Goal: Task Accomplishment & Management: Use online tool/utility

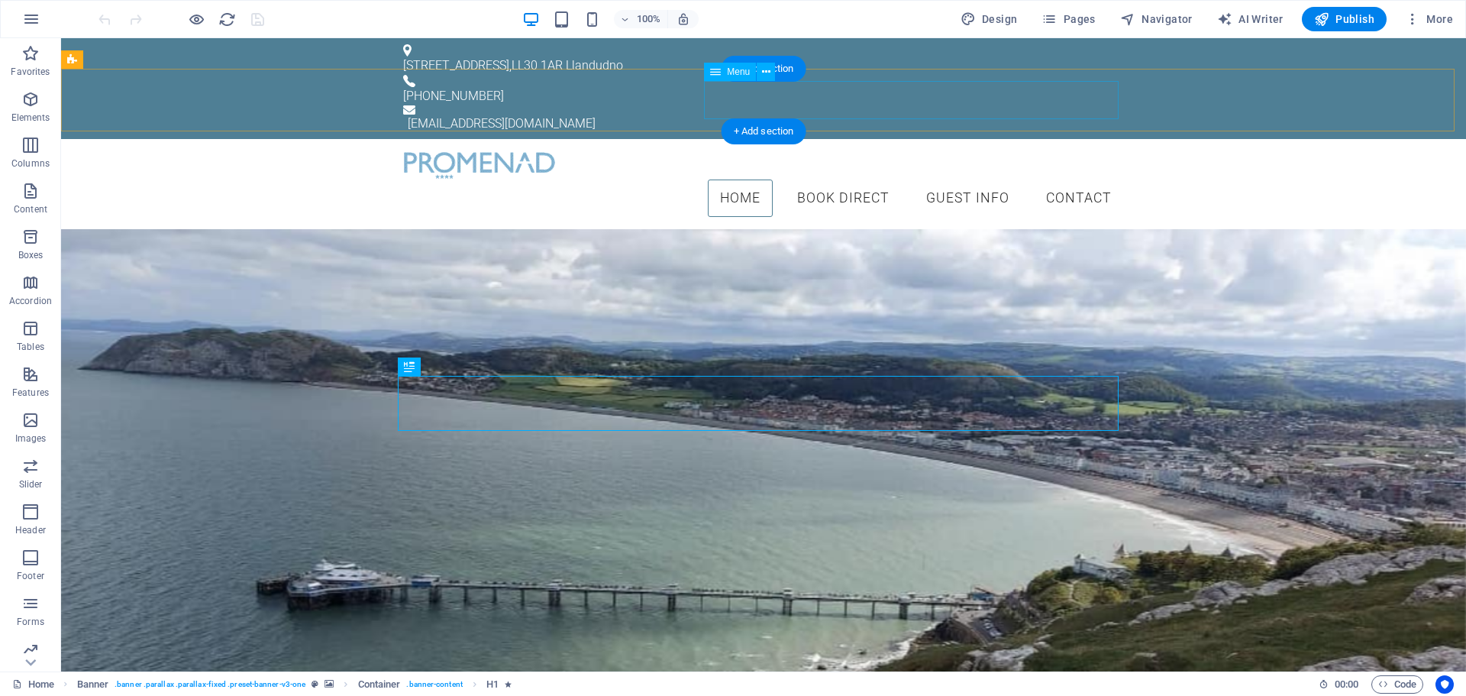
click at [846, 179] on nav "Home Book Direct Guest Info Contact" at bounding box center [763, 198] width 721 height 38
click at [827, 179] on nav "Home Book Direct Guest Info Contact" at bounding box center [763, 198] width 721 height 38
select select
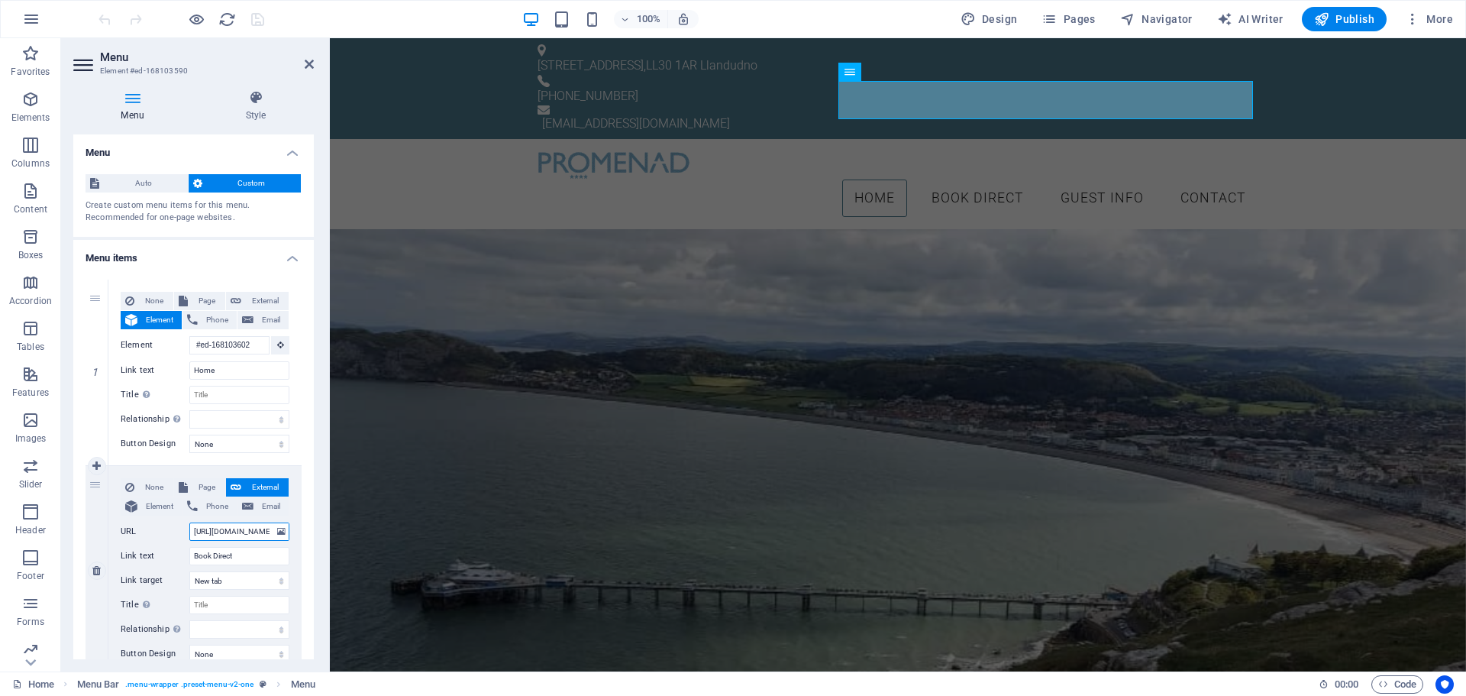
scroll to position [0, 132]
drag, startPoint x: 520, startPoint y: 569, endPoint x: 338, endPoint y: 534, distance: 185.9
click at [250, 527] on input "[URL][DOMAIN_NAME]" at bounding box center [239, 531] width 100 height 18
click at [225, 528] on input "[URL][DOMAIN_NAME]" at bounding box center [239, 531] width 100 height 18
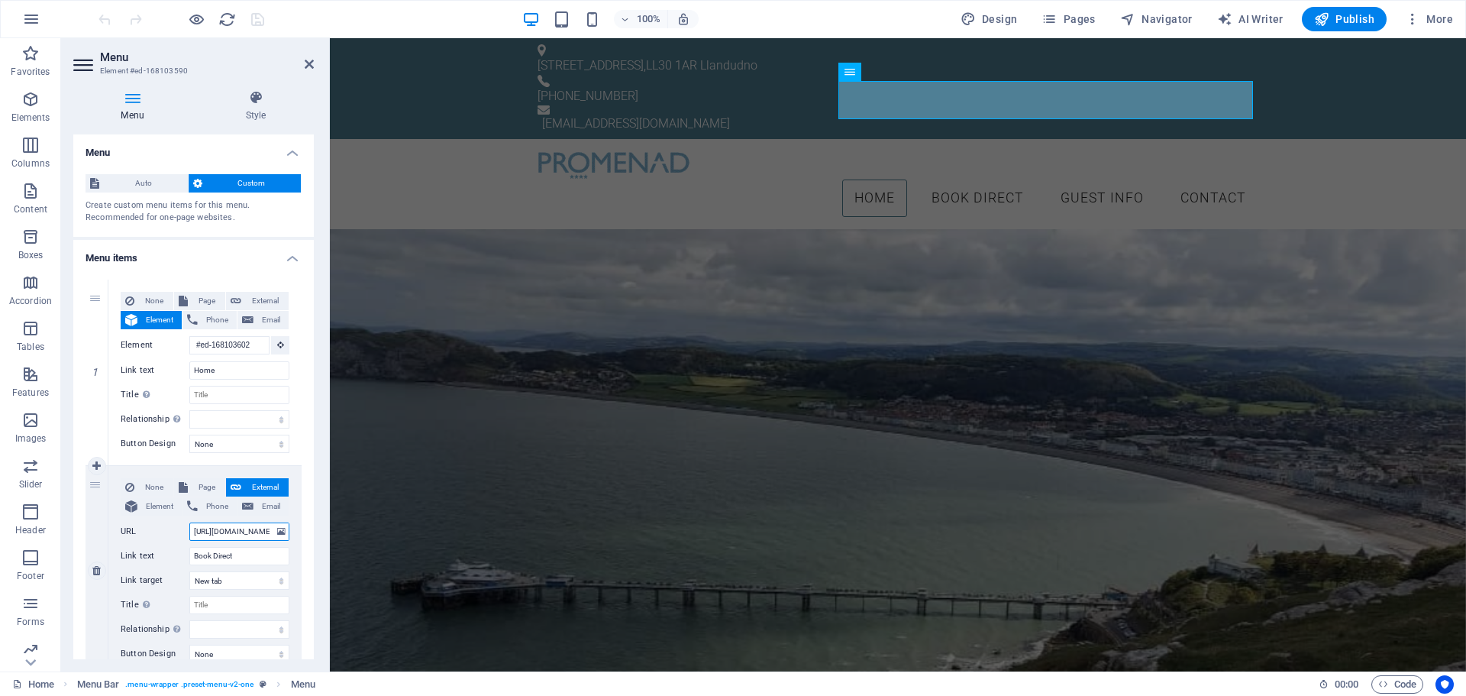
scroll to position [0, 132]
drag, startPoint x: 222, startPoint y: 530, endPoint x: 290, endPoint y: 536, distance: 68.2
click at [290, 536] on div "None Page External Element Phone Email Page Home Legal Notice Privacy Guest Inf…" at bounding box center [204, 570] width 193 height 209
click at [249, 532] on input "[URL][DOMAIN_NAME]" at bounding box center [239, 531] width 100 height 18
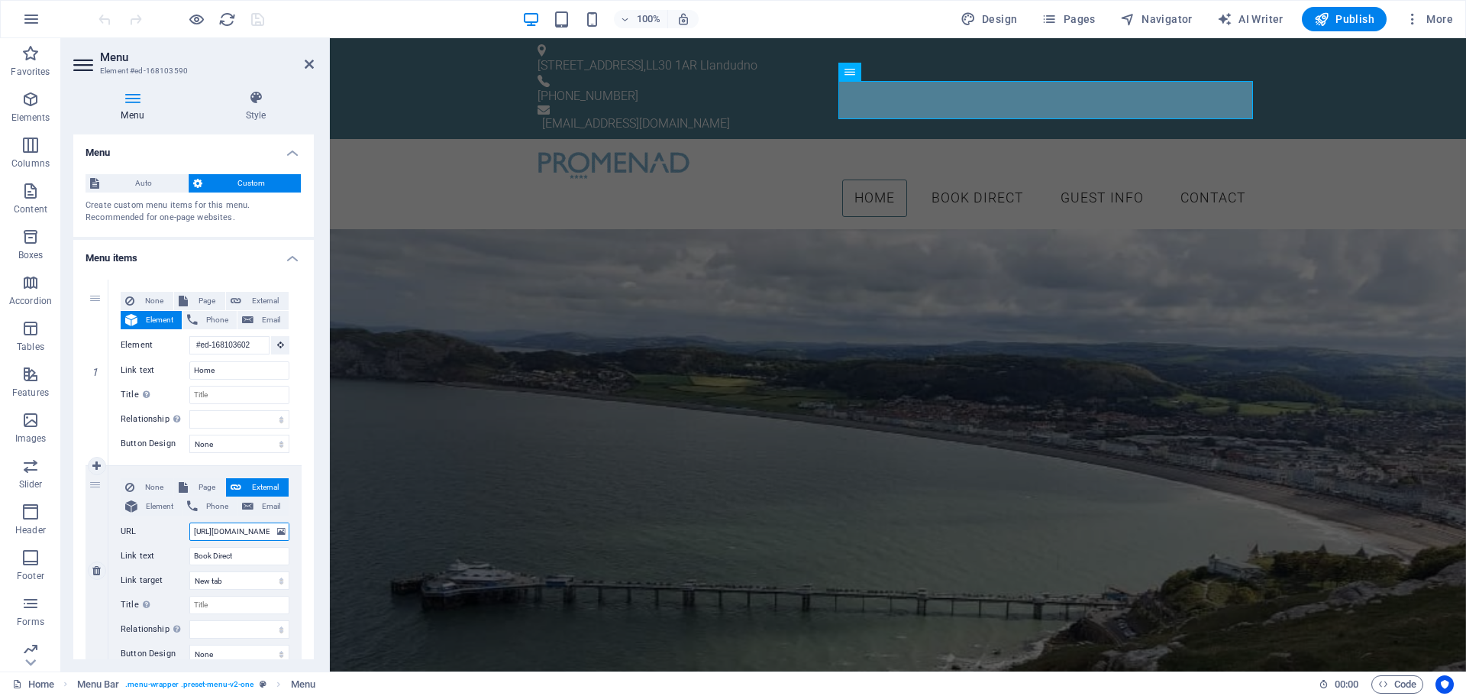
drag, startPoint x: 265, startPoint y: 528, endPoint x: 143, endPoint y: 521, distance: 122.4
click at [143, 521] on div "None Page External Element Phone Email Page Home Legal Notice Privacy Guest Inf…" at bounding box center [205, 558] width 169 height 160
click at [870, 477] on div "Book Direct" at bounding box center [898, 460] width 721 height 34
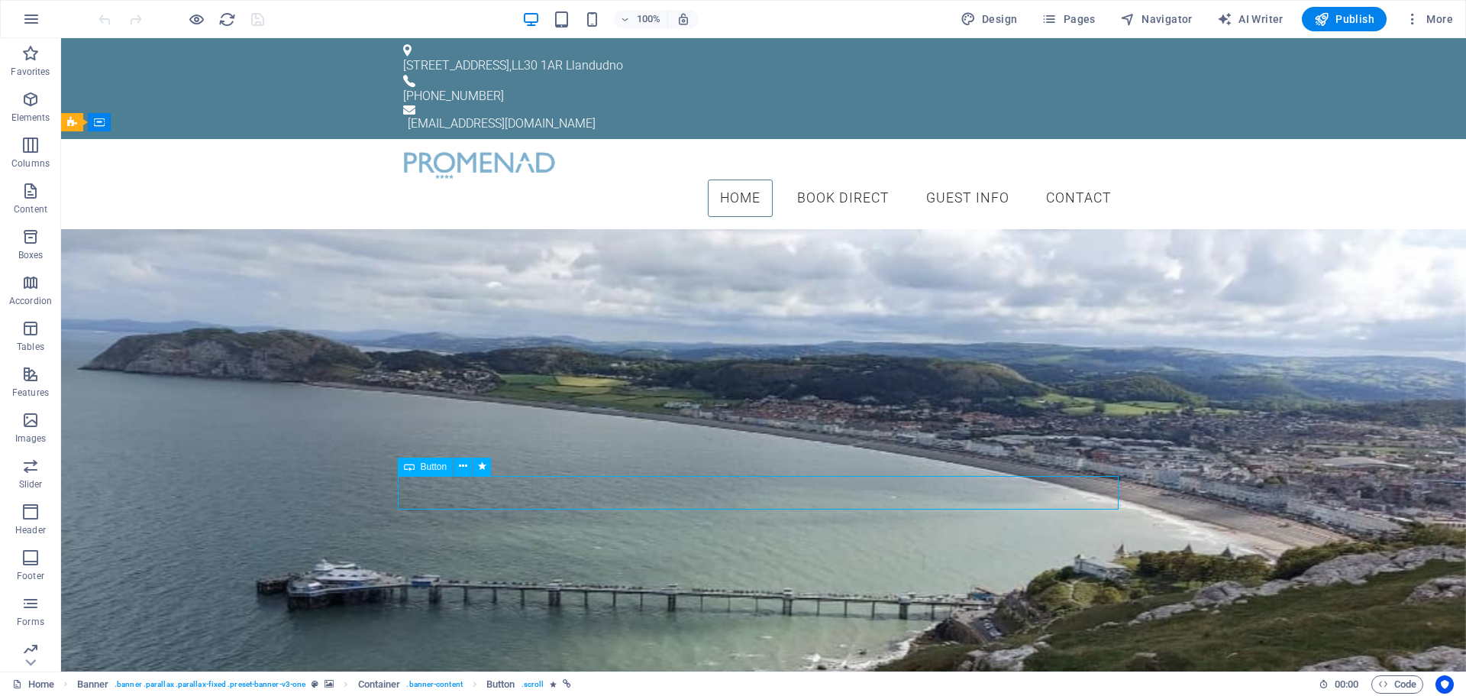
click at [880, 477] on div "Book Direct" at bounding box center [763, 460] width 721 height 34
click at [735, 477] on div "Book Direct" at bounding box center [763, 460] width 721 height 34
select select
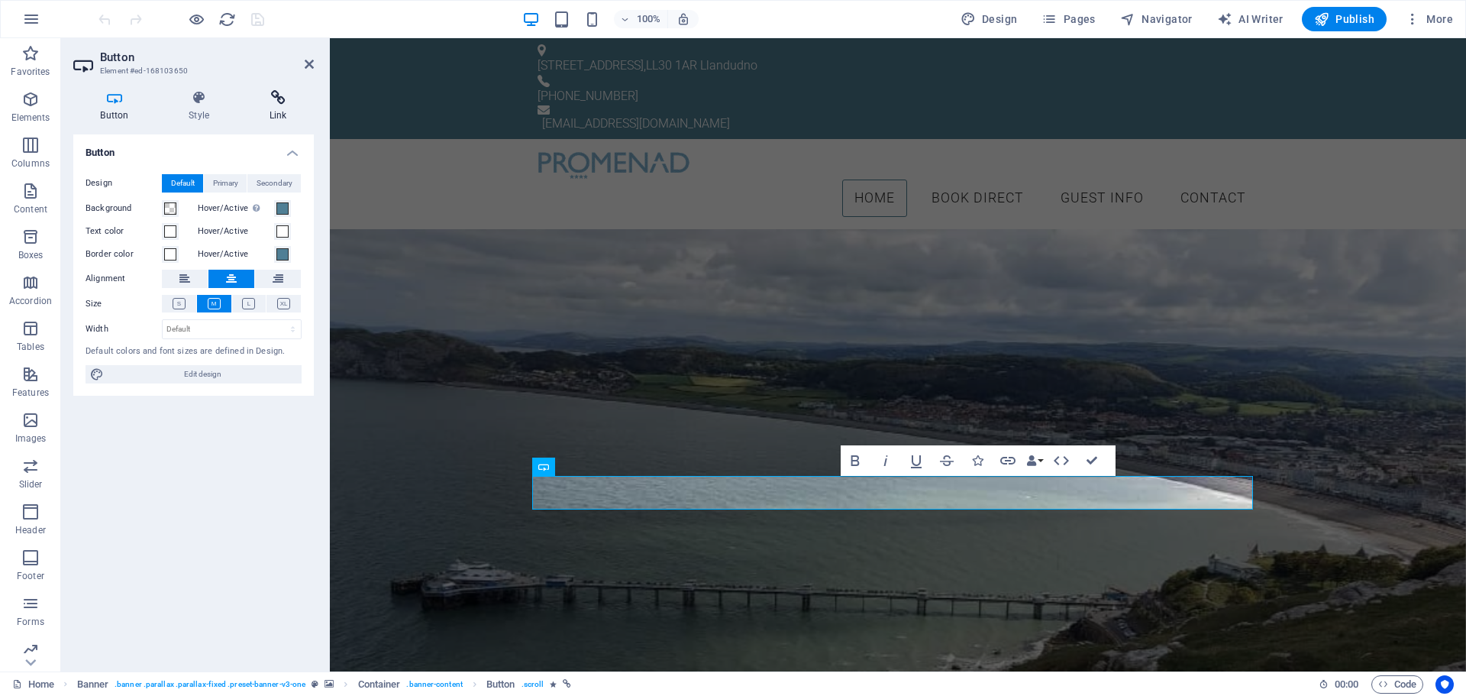
click at [282, 102] on icon at bounding box center [278, 97] width 72 height 15
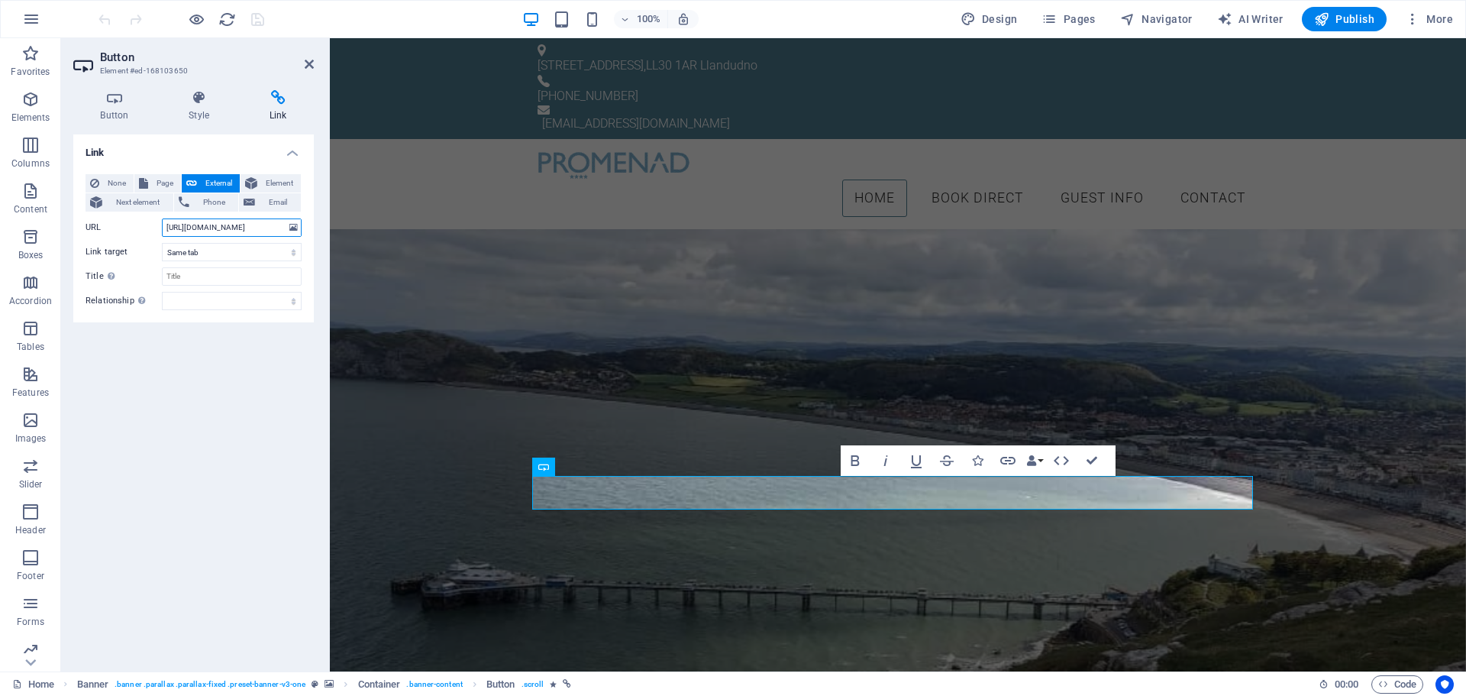
scroll to position [0, 289]
drag, startPoint x: 349, startPoint y: 244, endPoint x: 381, endPoint y: 247, distance: 32.2
click at [209, 225] on input "ht" at bounding box center [232, 227] width 140 height 18
type input "h"
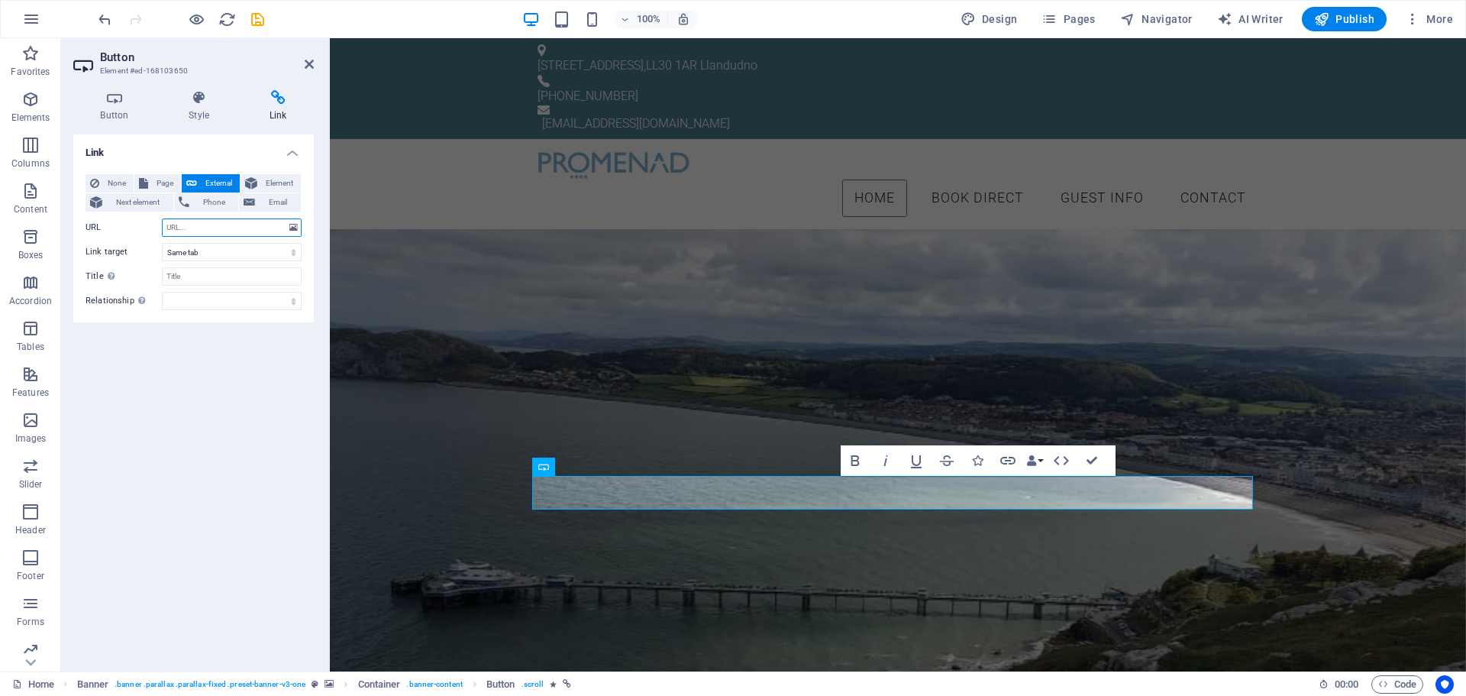
paste input "[URL][DOMAIN_NAME]"
type input "[URL][DOMAIN_NAME]"
click at [251, 18] on icon "save" at bounding box center [258, 20] width 18 height 18
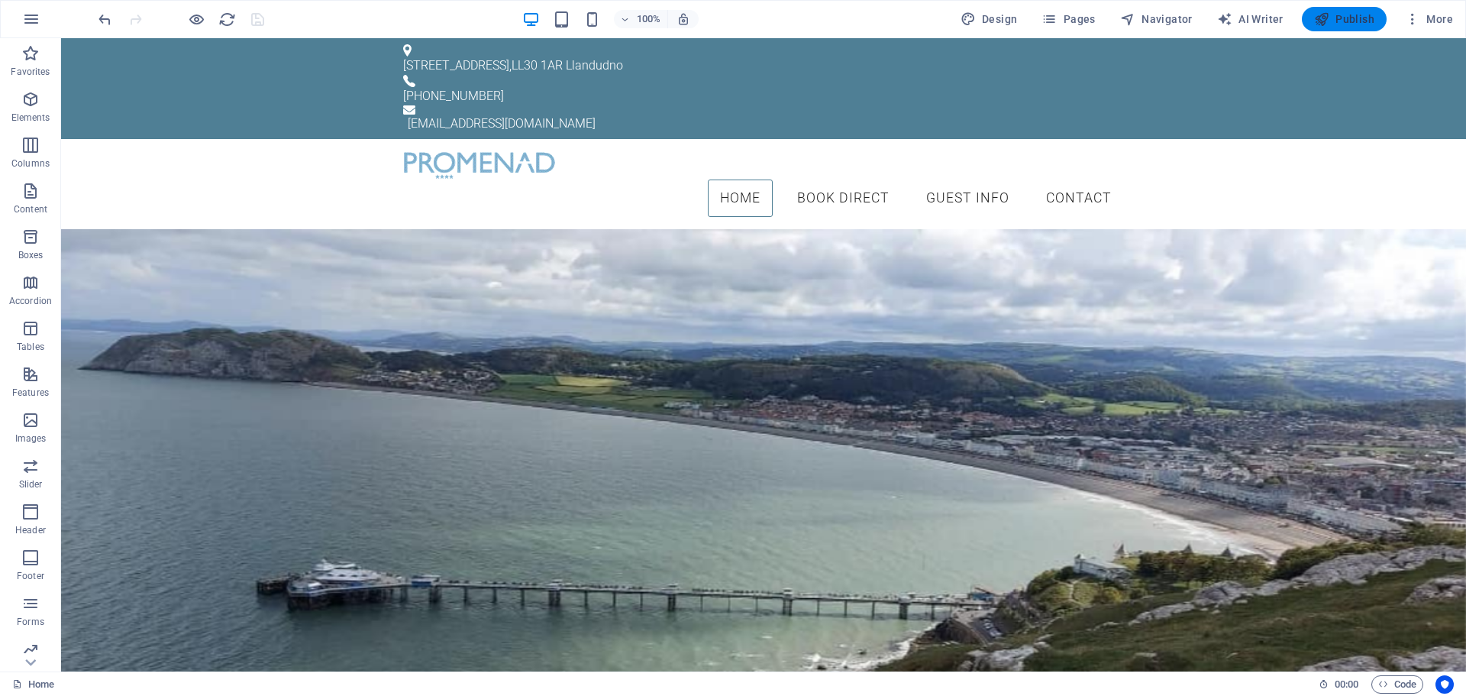
click at [1337, 16] on span "Publish" at bounding box center [1344, 18] width 60 height 15
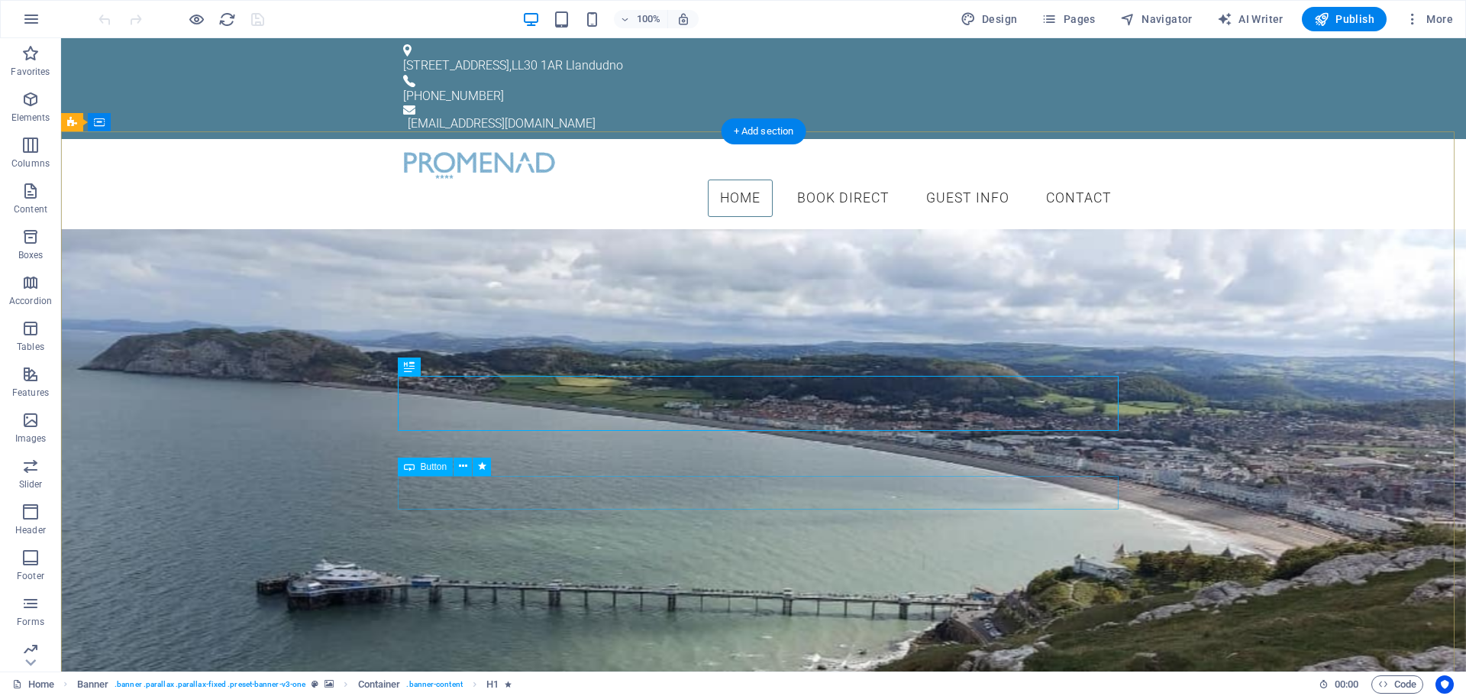
click at [754, 477] on div "Book Direct" at bounding box center [763, 460] width 721 height 34
click at [755, 477] on div "Book Direct" at bounding box center [763, 460] width 721 height 34
select select
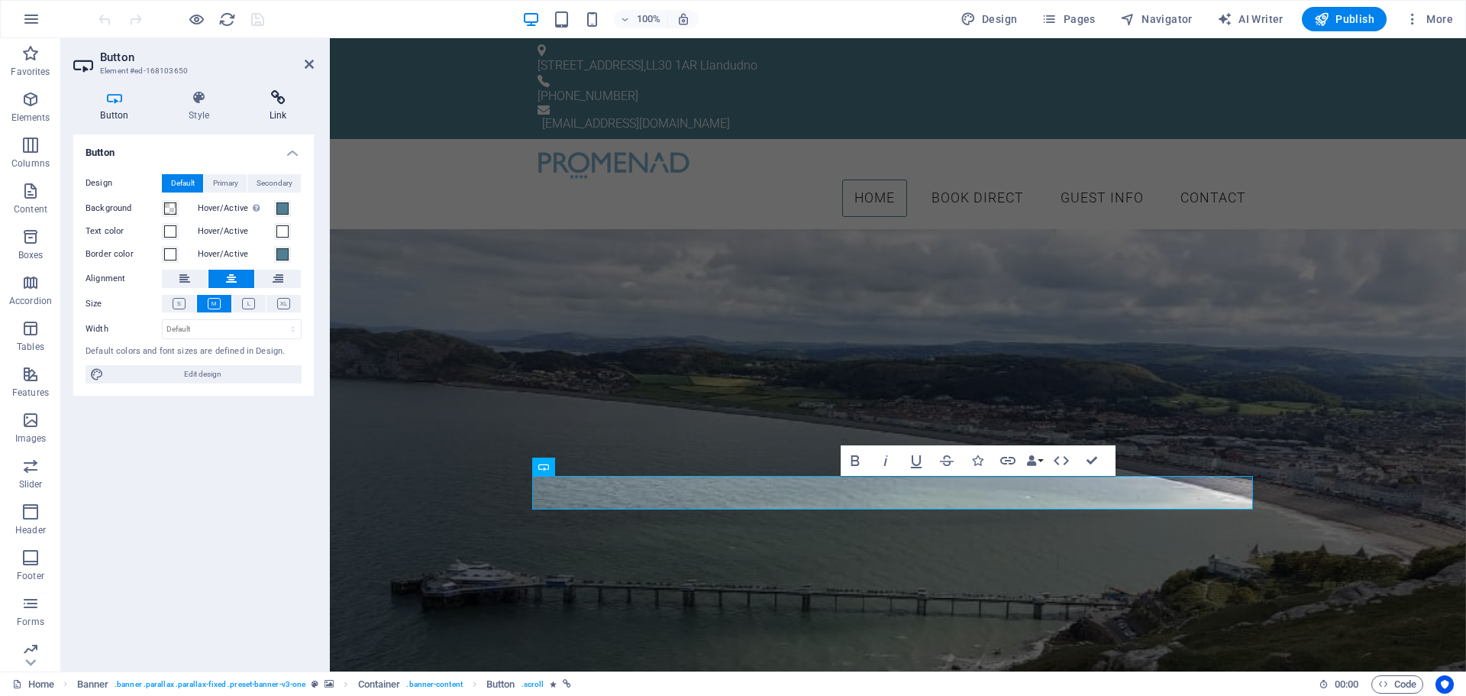
click at [280, 108] on h4 "Link" at bounding box center [278, 106] width 72 height 32
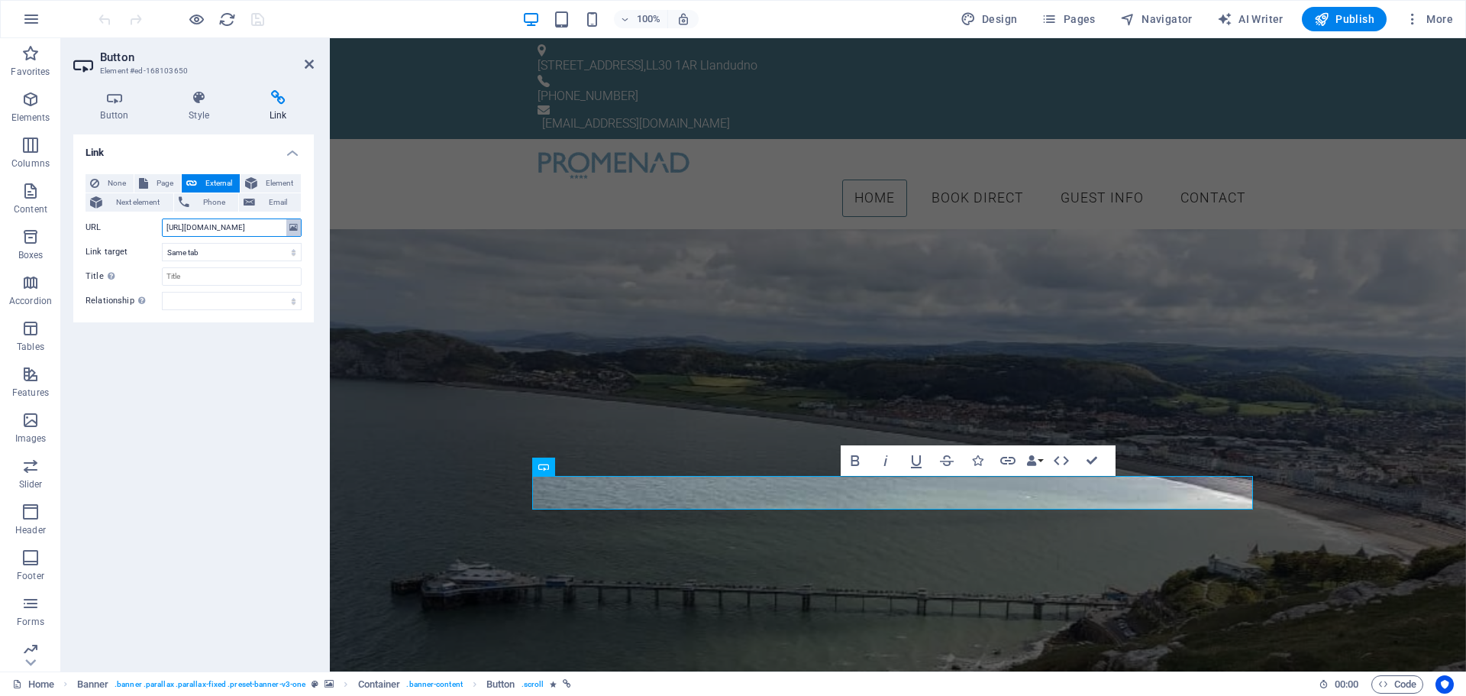
scroll to position [0, 89]
drag, startPoint x: 214, startPoint y: 228, endPoint x: 296, endPoint y: 225, distance: 82.5
click at [296, 225] on div "URL [URL][DOMAIN_NAME]" at bounding box center [194, 227] width 216 height 18
click at [250, 223] on input "[URL][DOMAIN_NAME]" at bounding box center [232, 227] width 140 height 18
click at [215, 225] on input "[URL][DOMAIN_NAME]" at bounding box center [232, 227] width 140 height 18
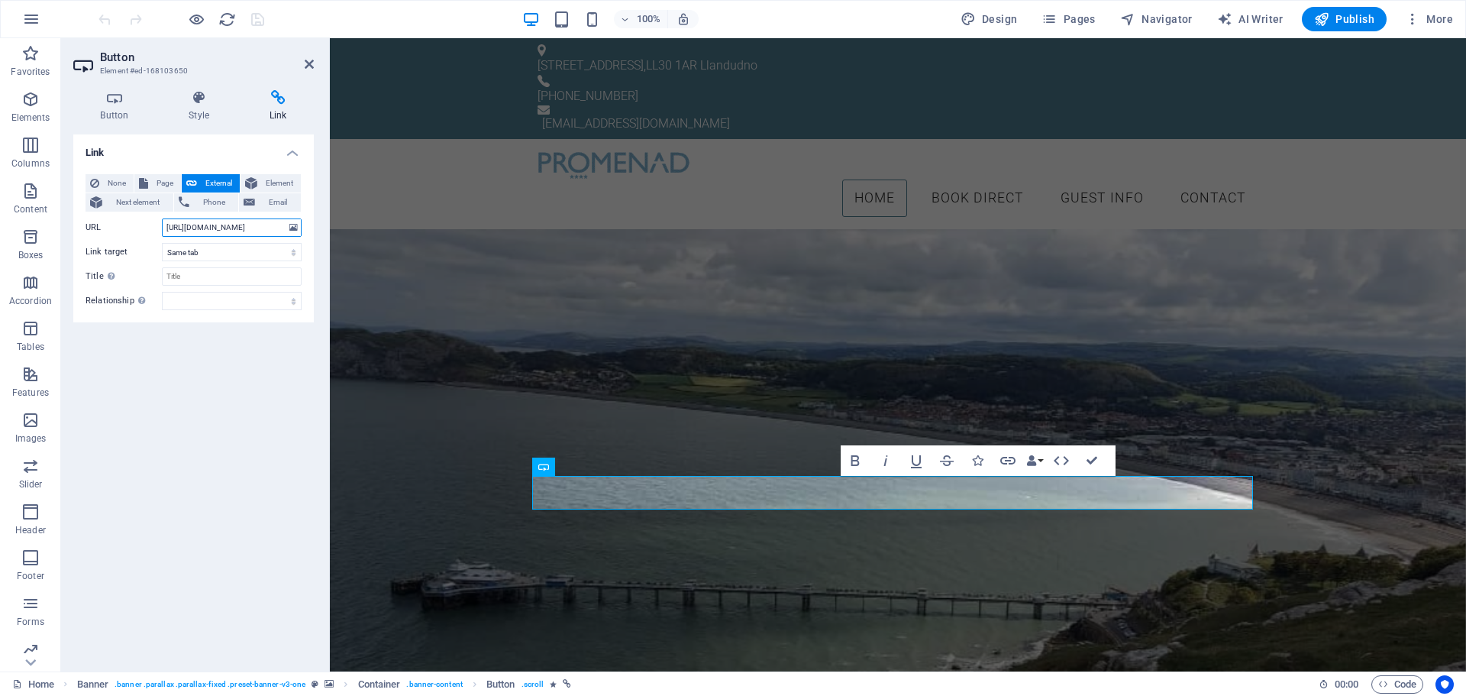
click at [181, 225] on input "[URL][DOMAIN_NAME]" at bounding box center [232, 227] width 140 height 18
click at [313, 70] on link at bounding box center [309, 64] width 9 height 13
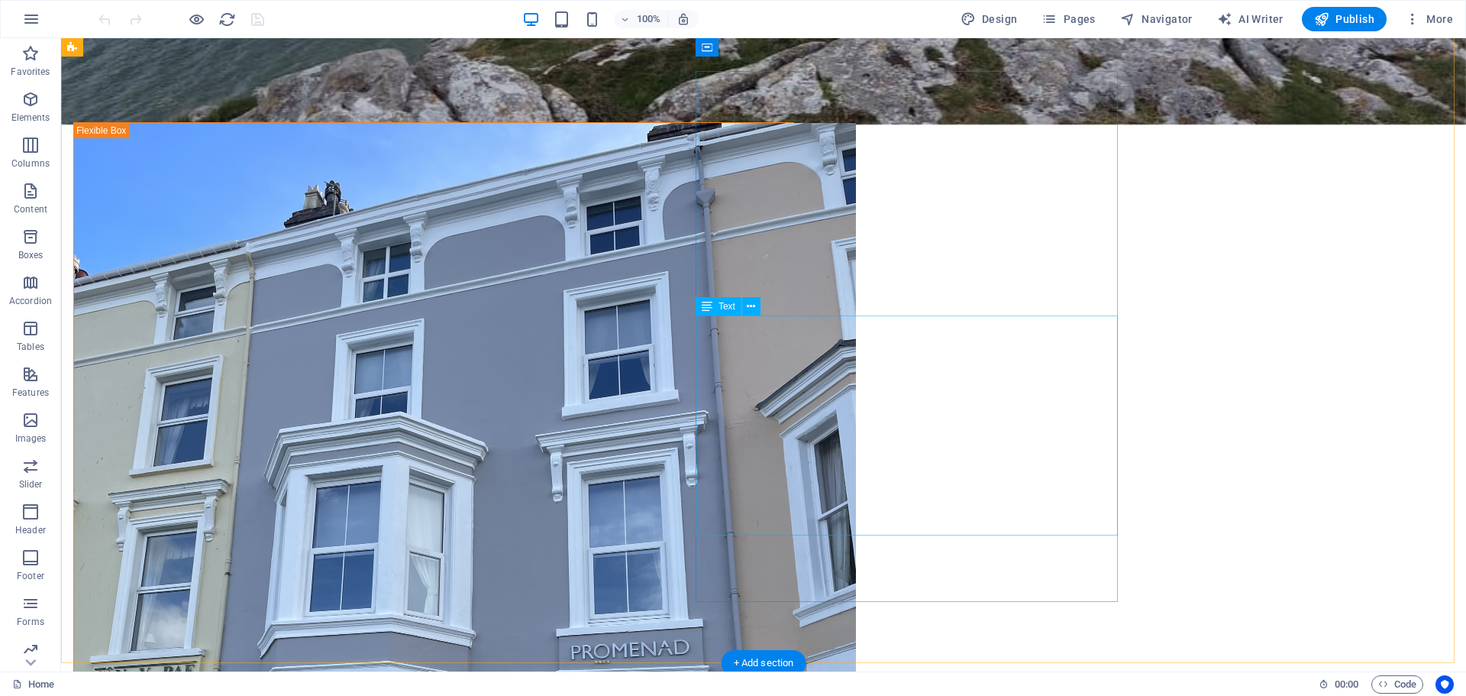
scroll to position [690, 0]
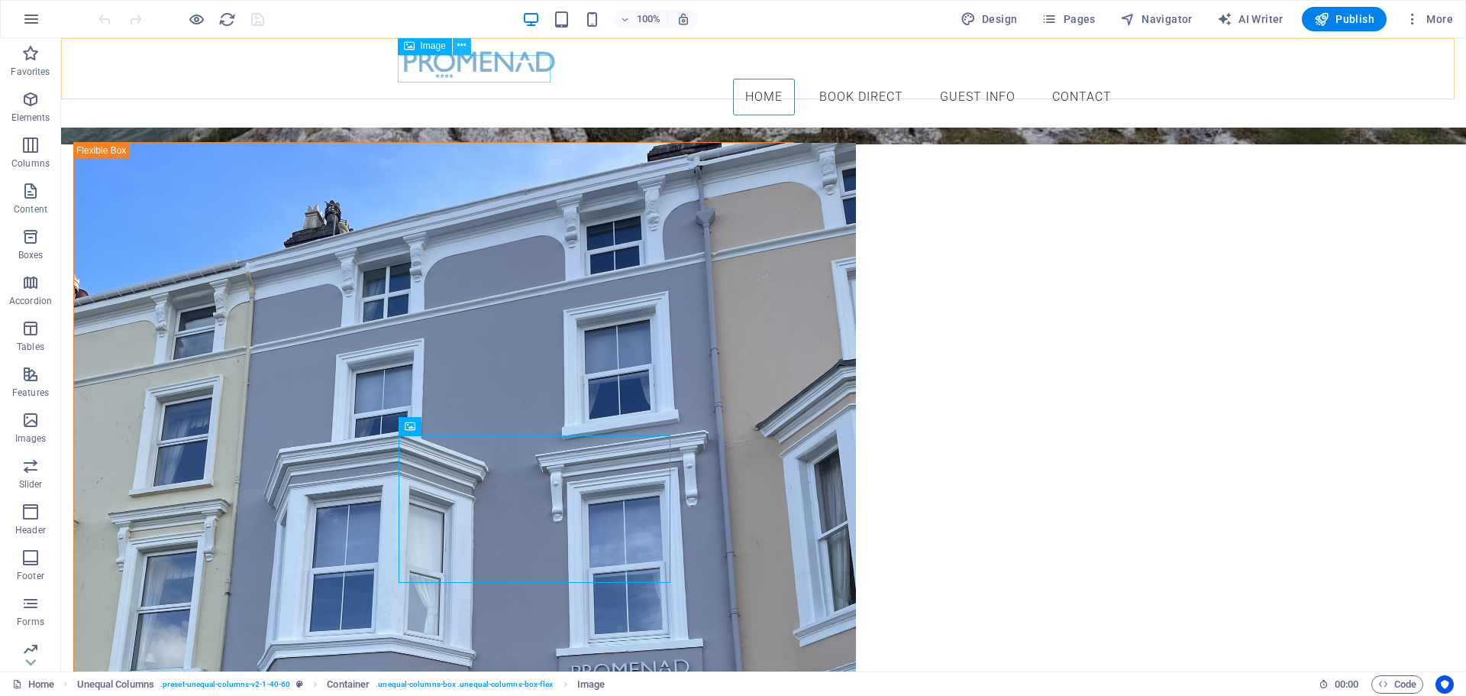
click at [462, 47] on icon at bounding box center [461, 45] width 8 height 16
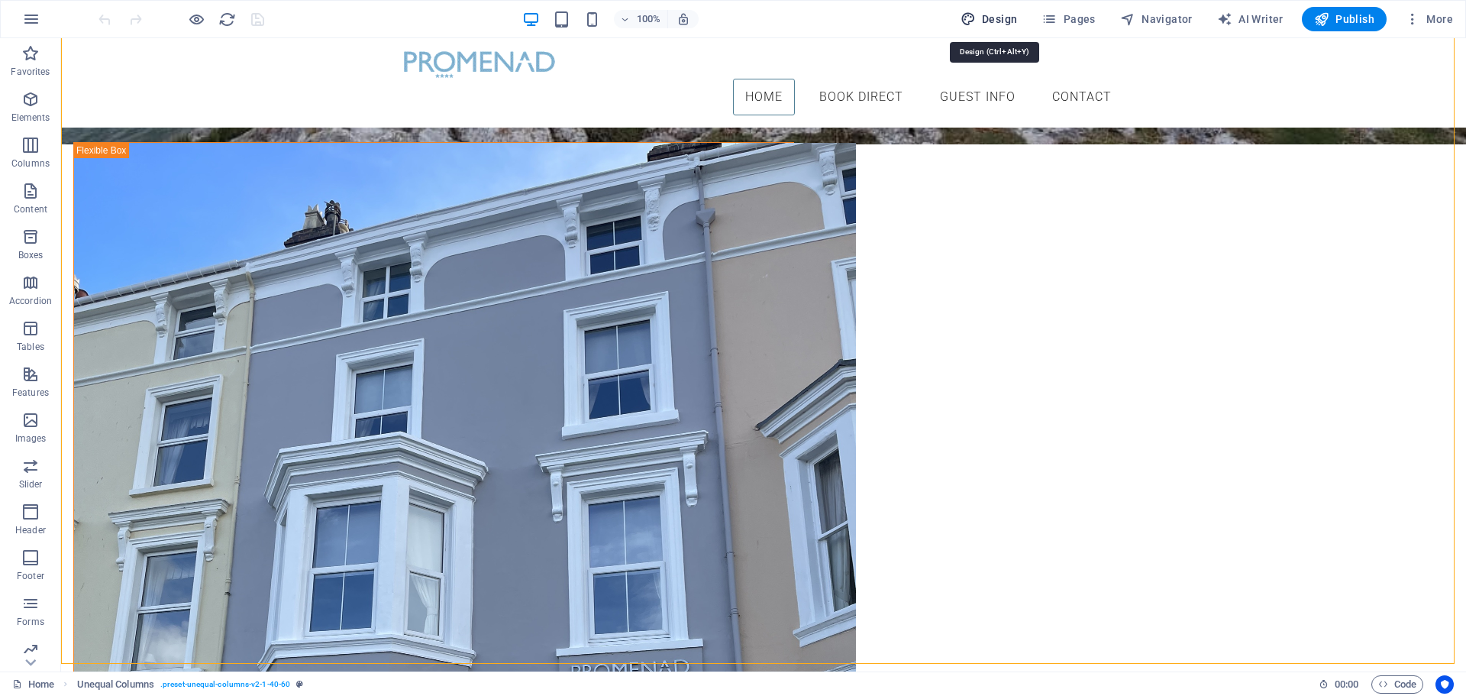
click at [1002, 15] on span "Design" at bounding box center [989, 18] width 57 height 15
select select "px"
select select "300"
select select "px"
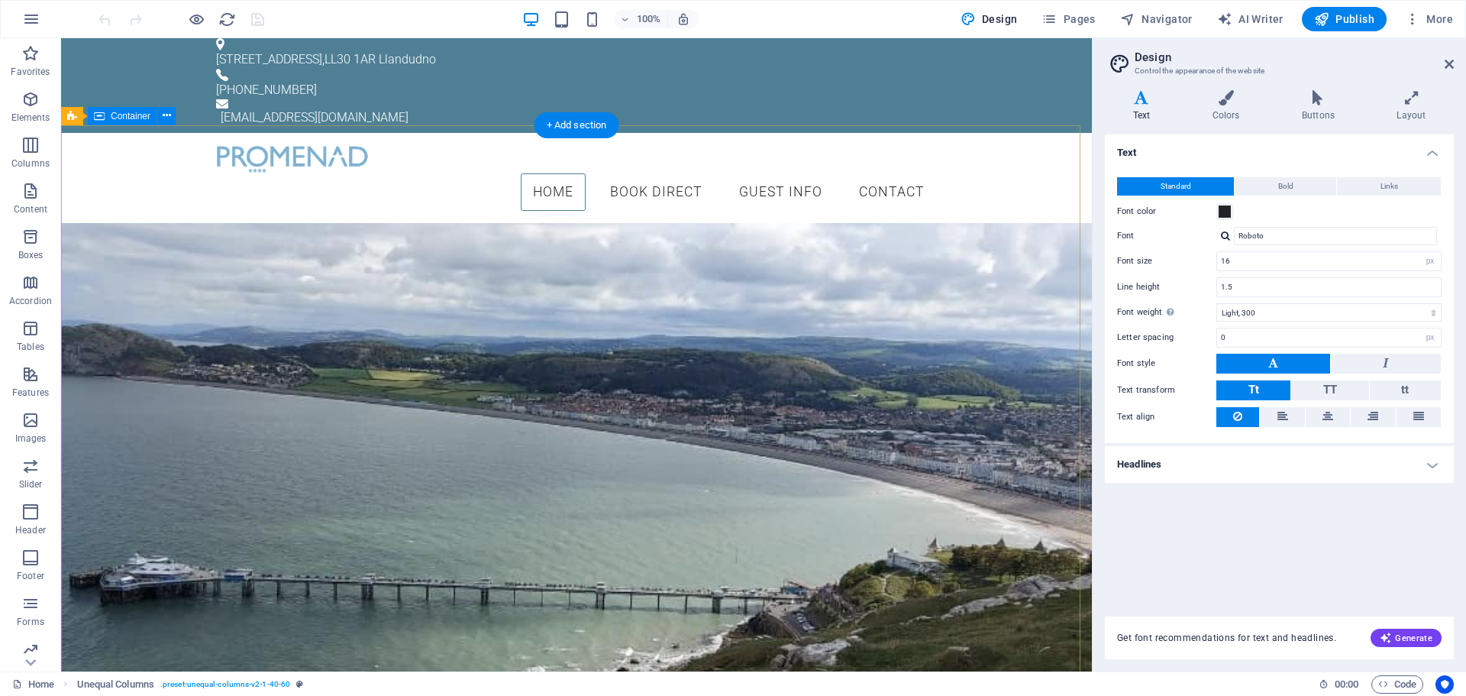
scroll to position [0, 0]
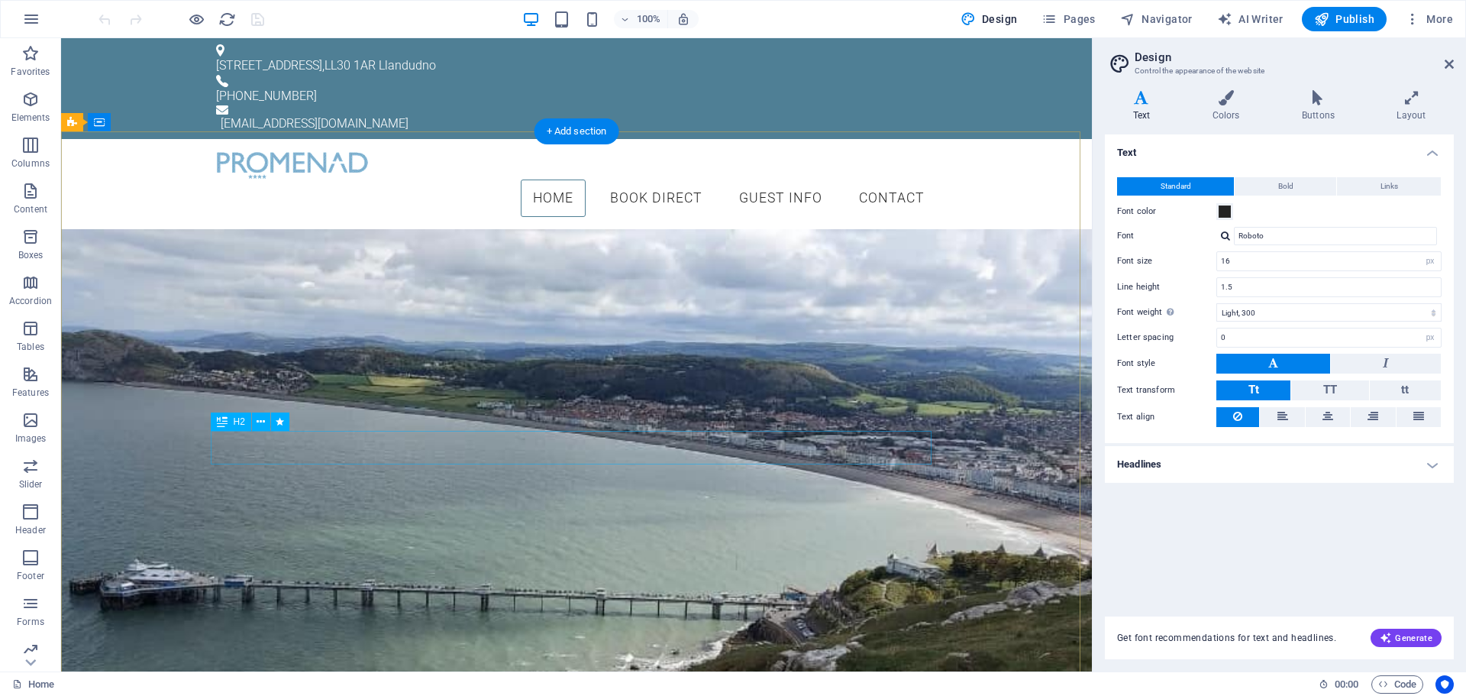
click at [452, 431] on div "4 Star Victorian Bed & Breakfast" at bounding box center [576, 414] width 721 height 33
click at [599, 431] on div "4 Star Victorian Bed & Breakfast" at bounding box center [576, 414] width 721 height 33
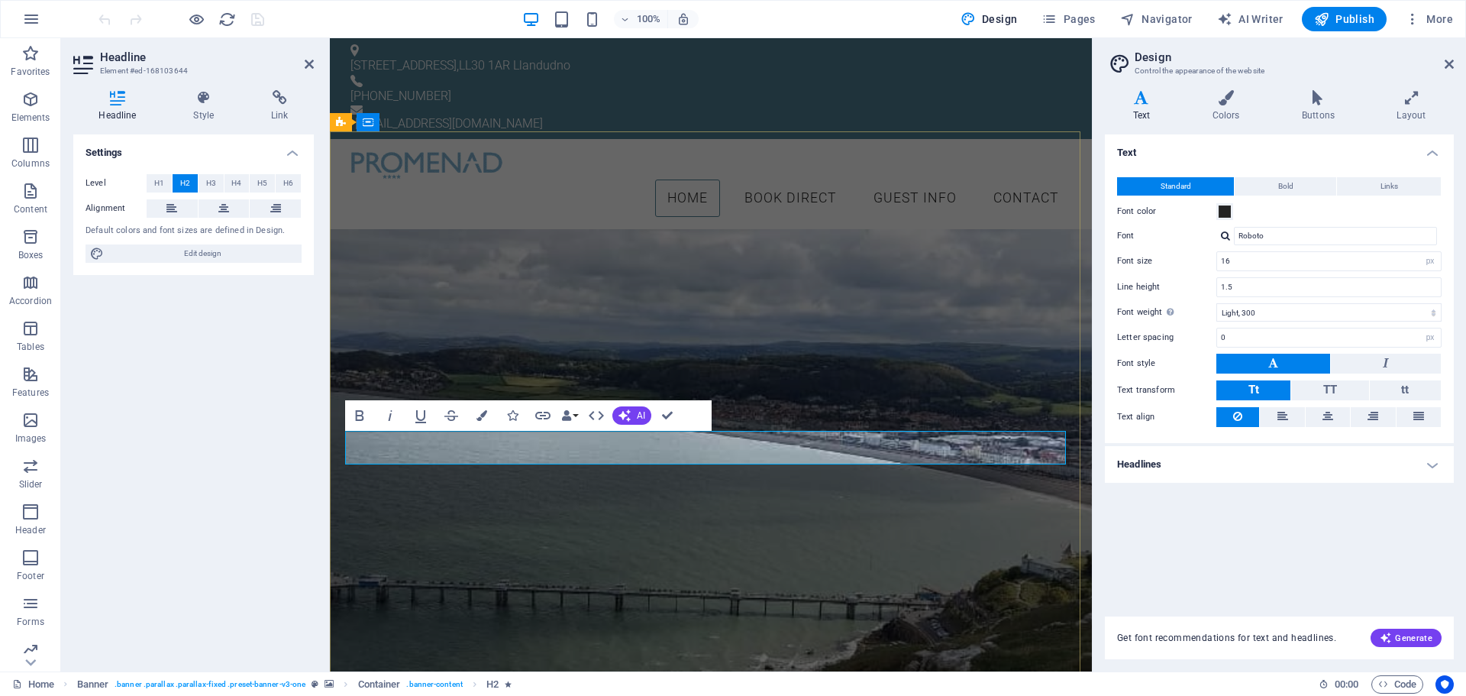
click at [655, 427] on span "Stylish Victorian Property" at bounding box center [711, 414] width 246 height 26
click at [840, 515] on div "The Promenâd Llandudno Seafront Victorian Property Book Direct" at bounding box center [711, 383] width 762 height 308
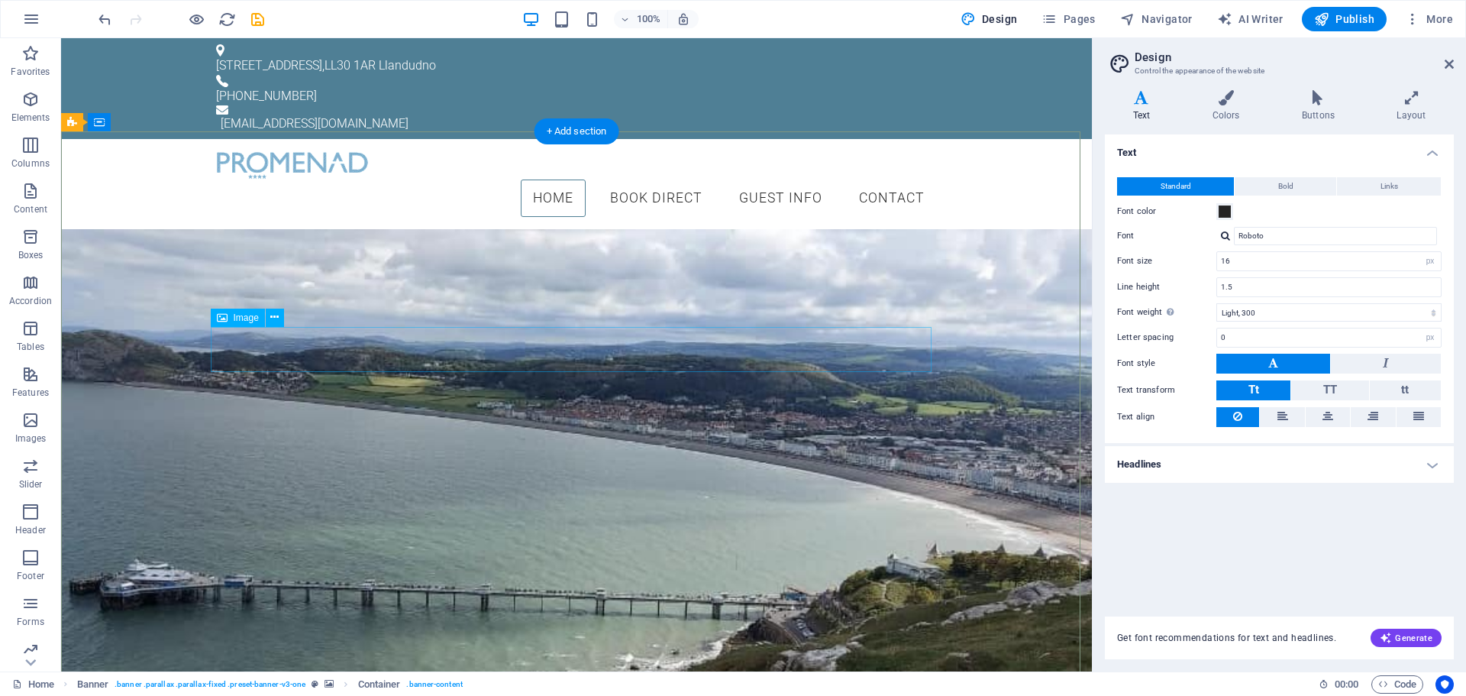
click at [574, 339] on figure at bounding box center [576, 316] width 713 height 45
click at [275, 318] on icon at bounding box center [274, 317] width 8 height 16
click at [273, 315] on icon at bounding box center [274, 317] width 8 height 16
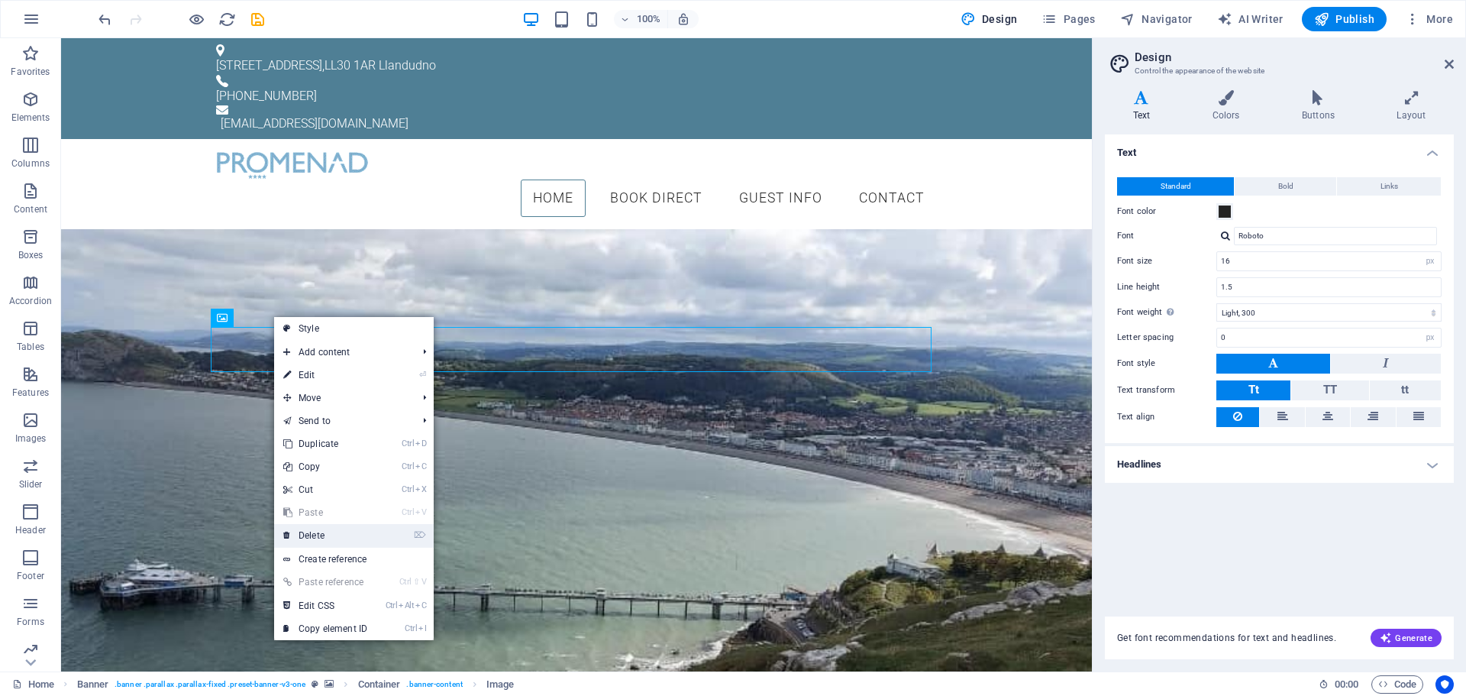
click at [319, 532] on link "⌦ Delete" at bounding box center [325, 535] width 102 height 23
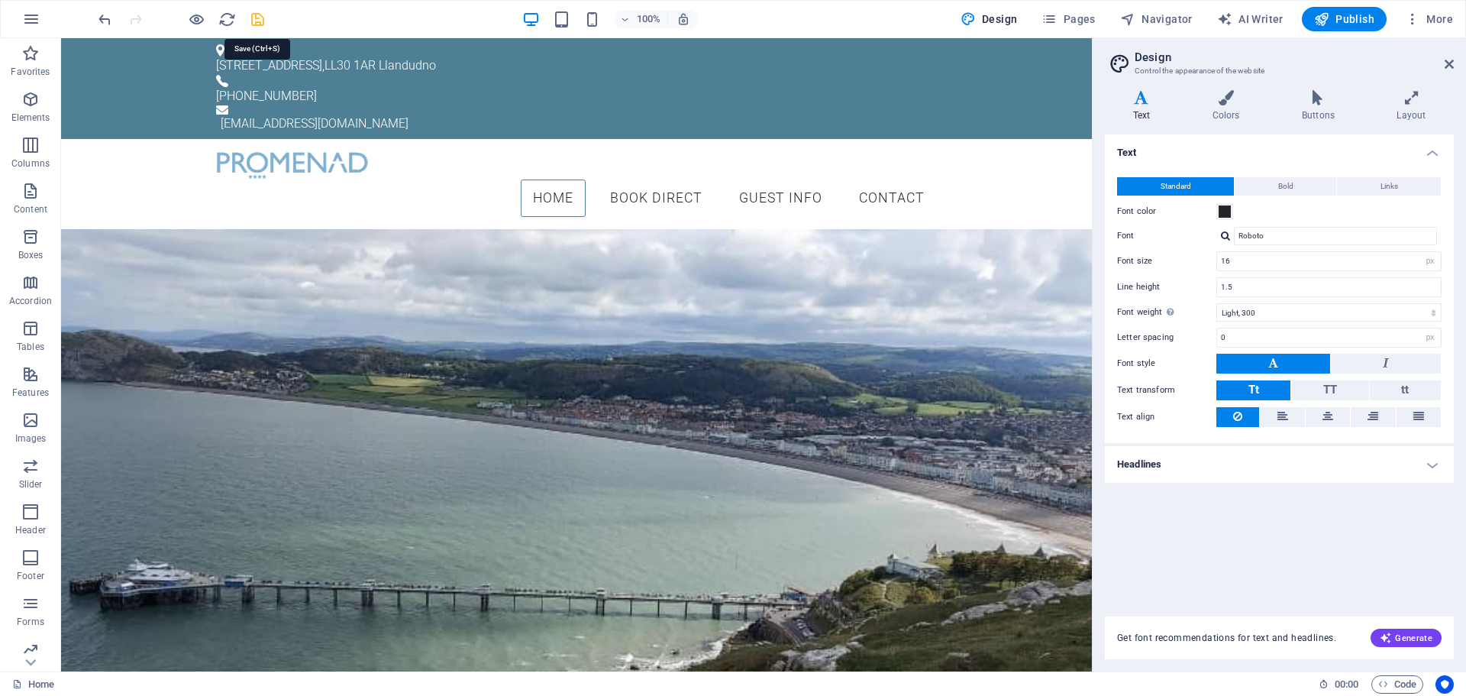
click at [257, 18] on icon "save" at bounding box center [258, 20] width 18 height 18
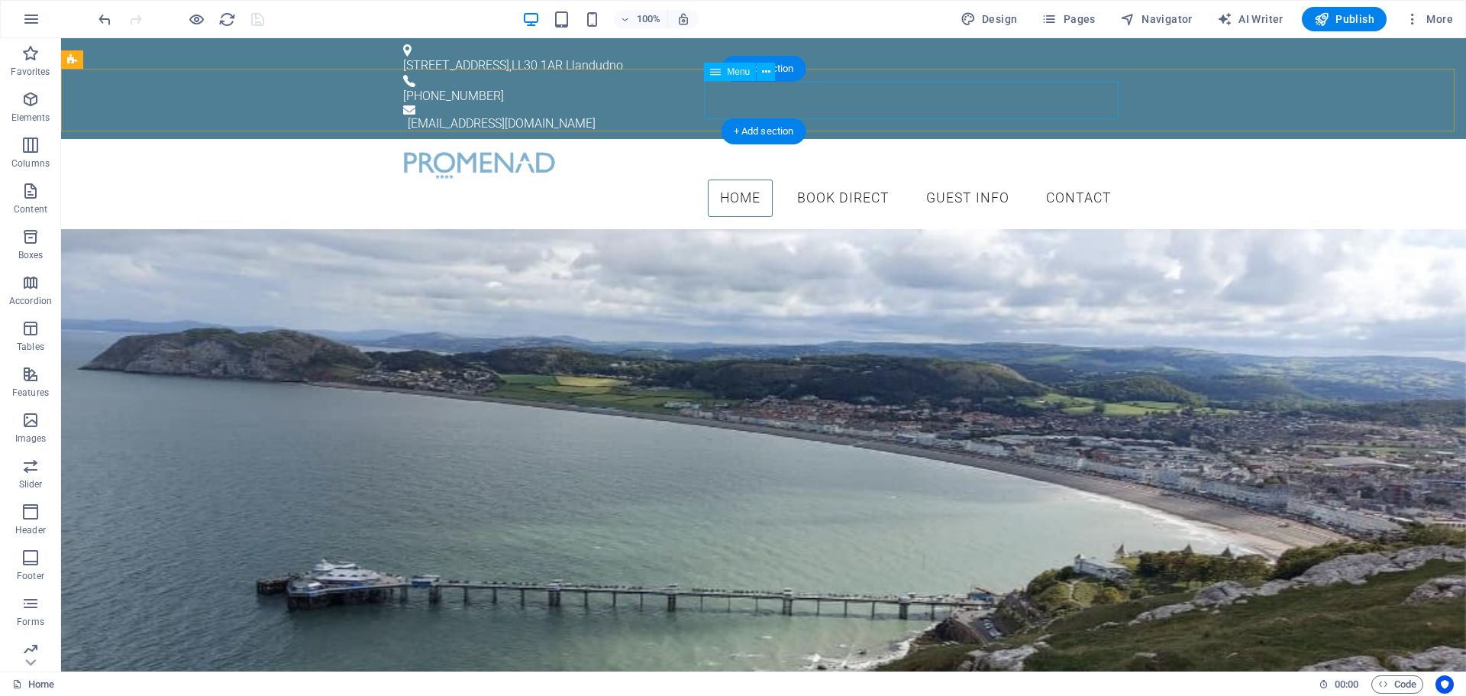
click at [926, 179] on nav "Home Book Direct Guest Info Contact" at bounding box center [763, 198] width 721 height 38
click at [957, 179] on nav "Home Book Direct Guest Info Contact" at bounding box center [763, 198] width 721 height 38
select select
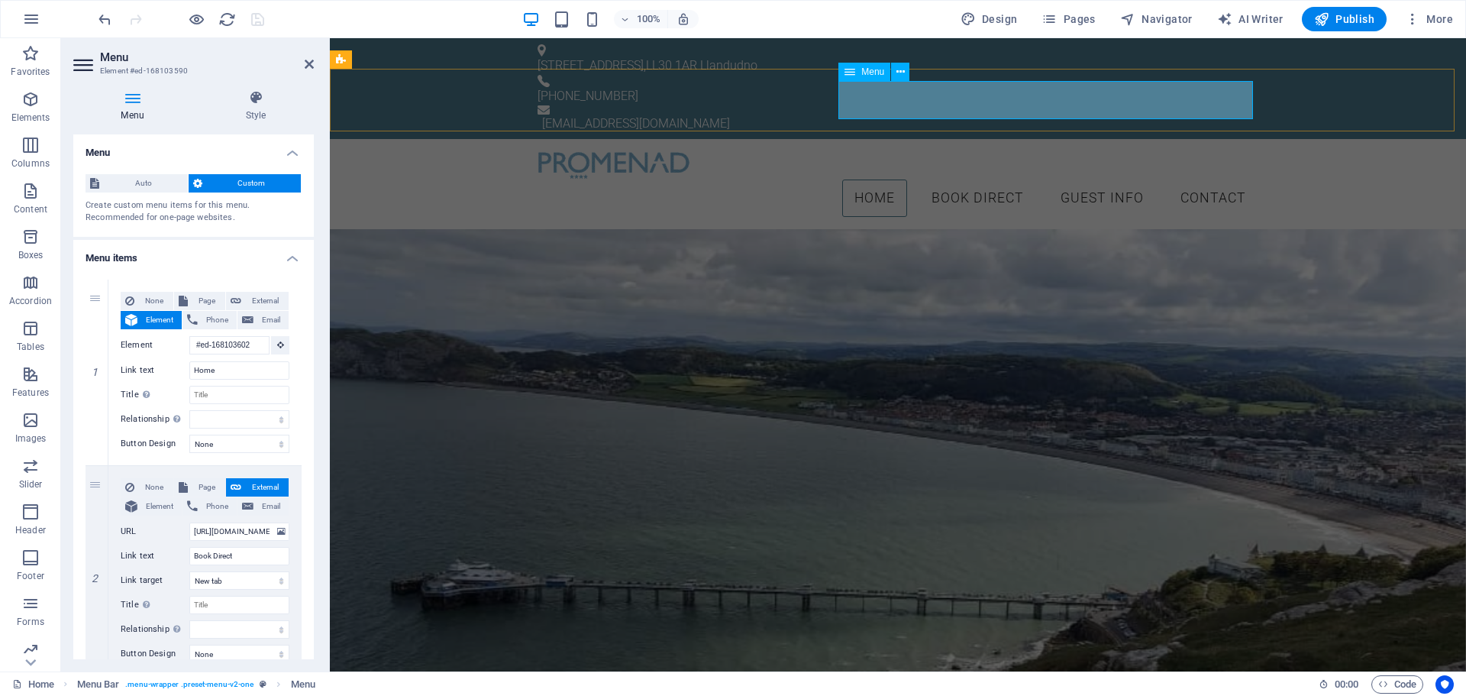
click at [1083, 179] on nav "Home Book Direct Guest Info Contact" at bounding box center [898, 198] width 721 height 38
click at [305, 66] on icon at bounding box center [309, 64] width 9 height 12
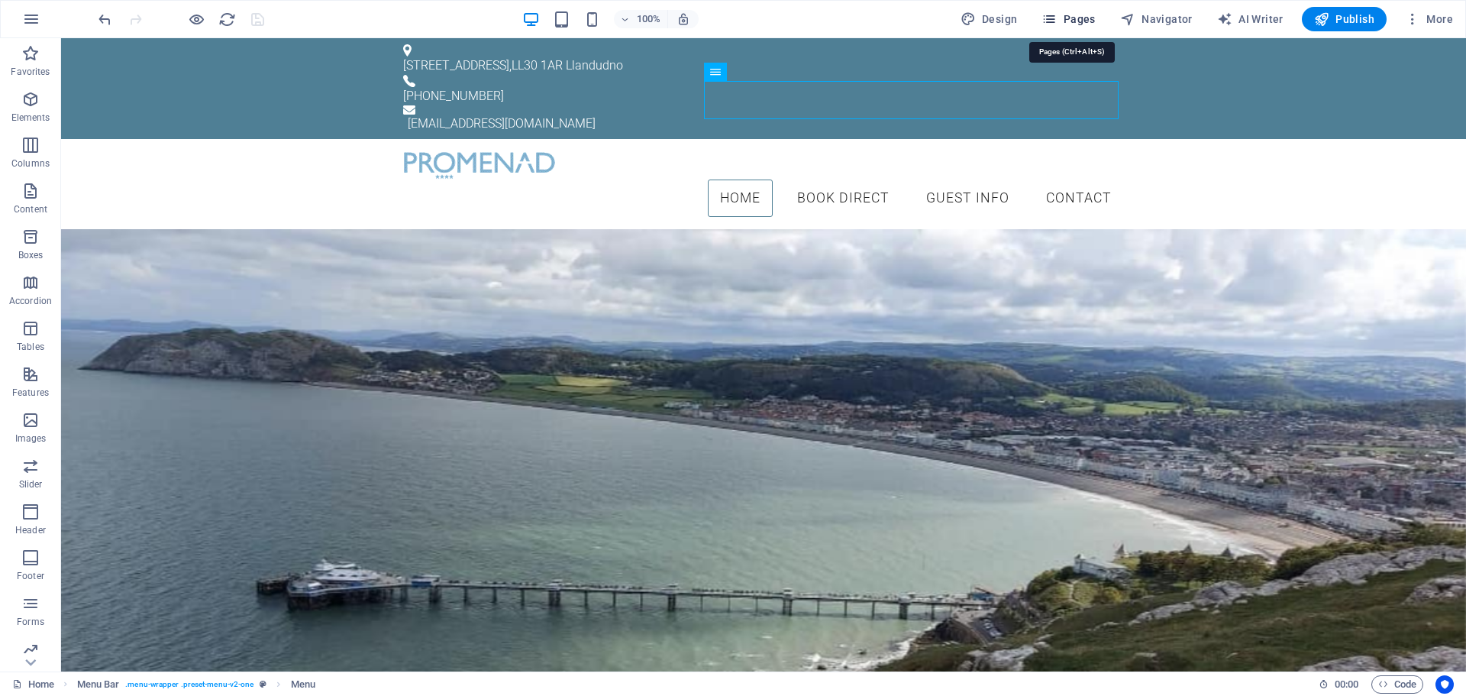
click at [1066, 24] on span "Pages" at bounding box center [1068, 18] width 53 height 15
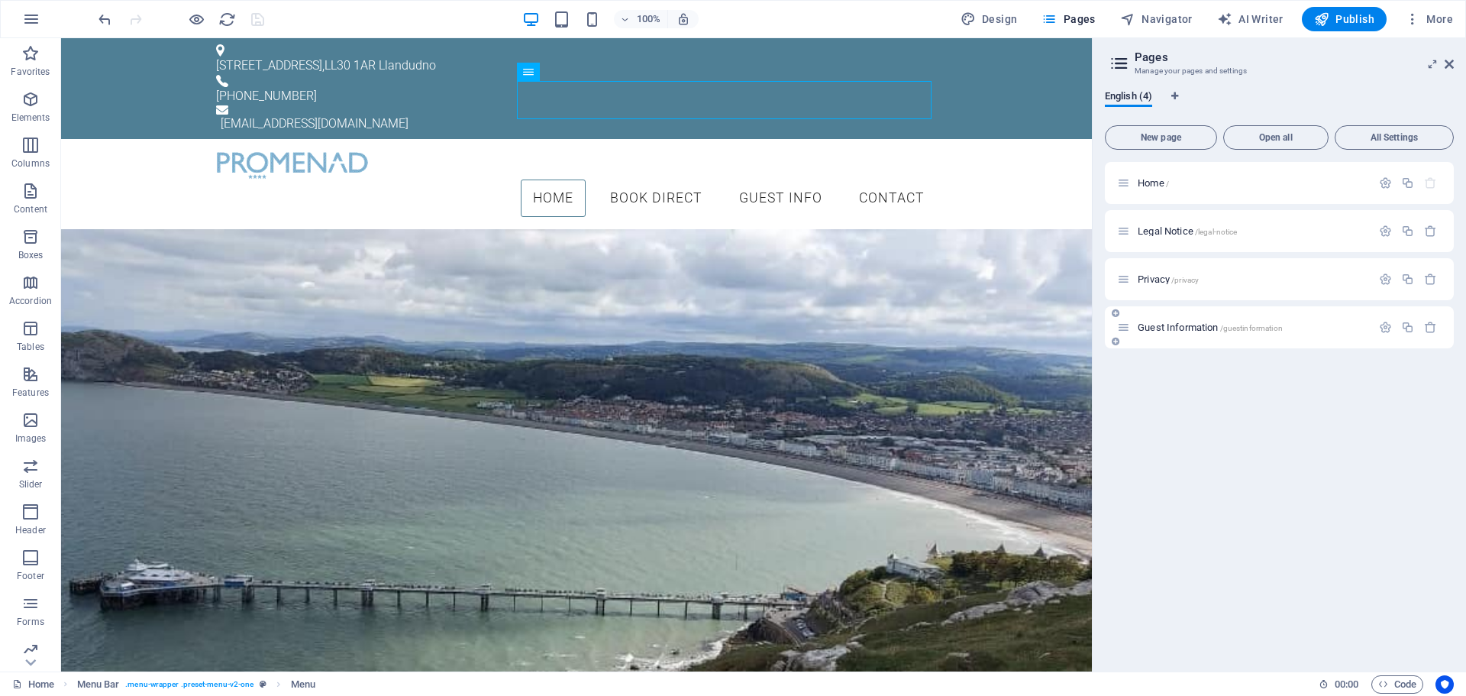
click at [1165, 328] on span "Guest Information /guestinformation" at bounding box center [1210, 326] width 145 height 11
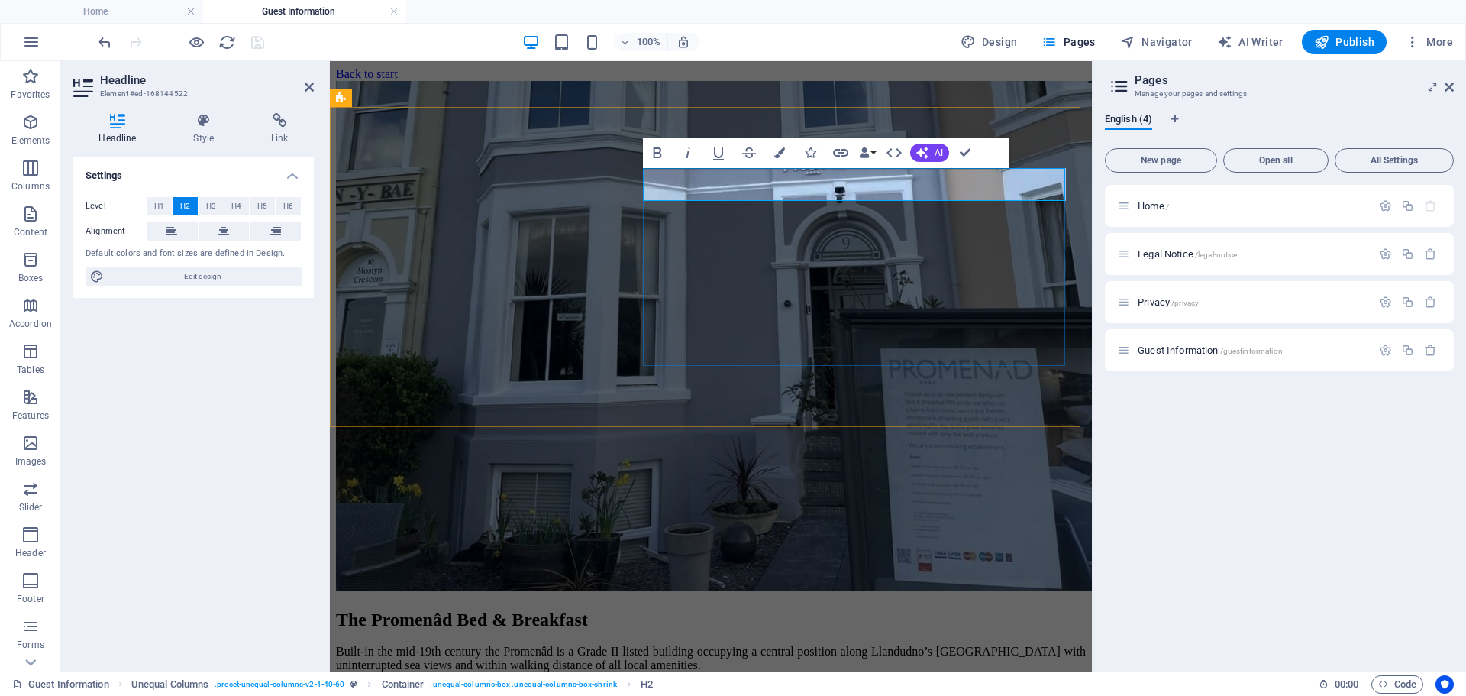
click at [940, 609] on h2 "The Promenâd Bed & Breakfast" at bounding box center [711, 619] width 750 height 21
drag, startPoint x: 951, startPoint y: 188, endPoint x: 788, endPoint y: 183, distance: 162.7
click at [788, 609] on h2 "The Promenâd Bed & Breakfast" at bounding box center [711, 619] width 750 height 21
click at [763, 645] on div "Built-in the mid-19th century the Promenâd is a Grade II listed building occupy…" at bounding box center [711, 698] width 750 height 107
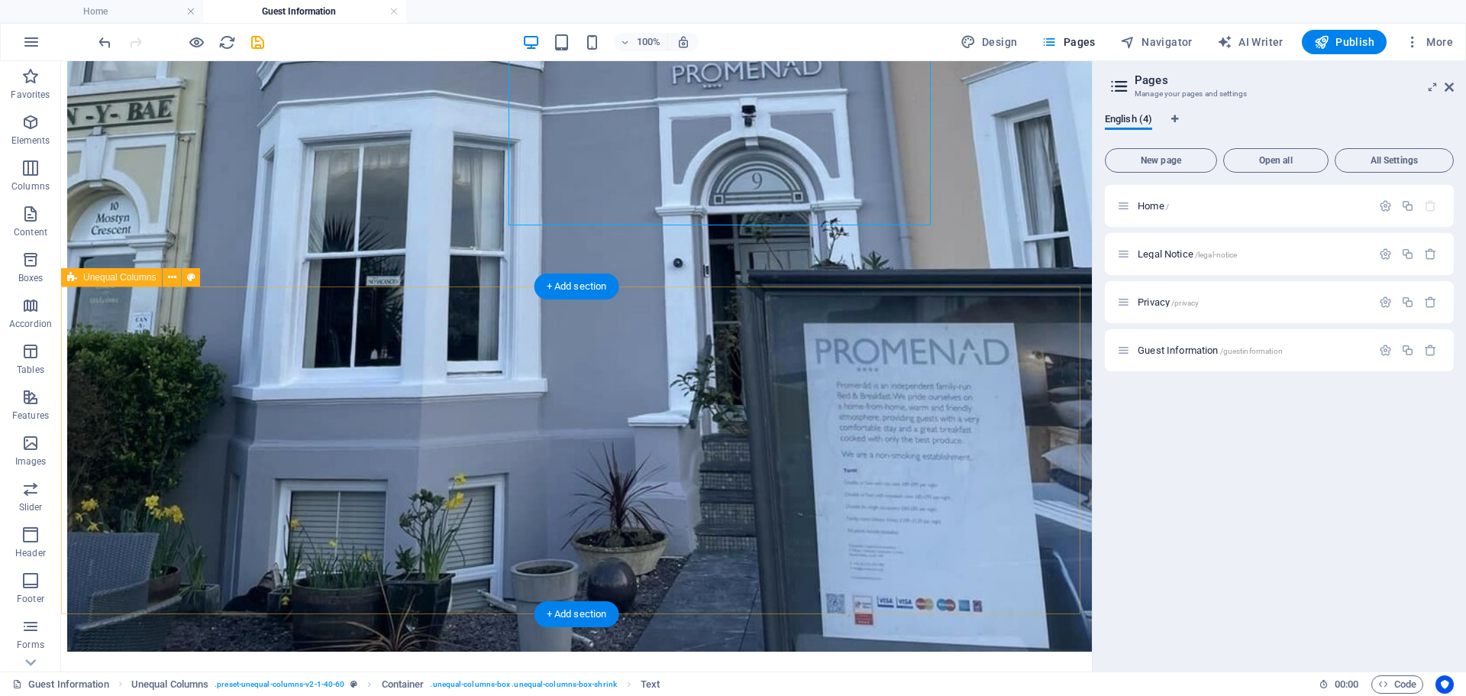
scroll to position [229, 0]
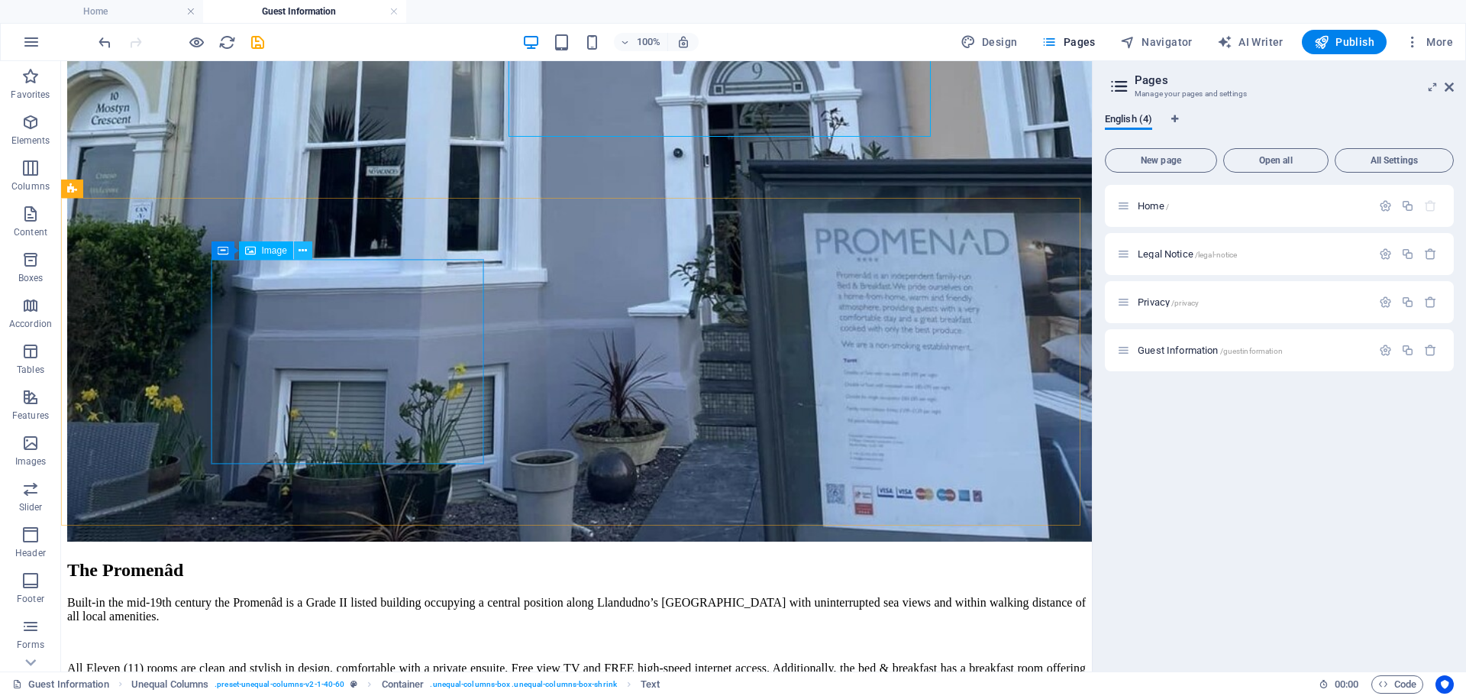
click at [306, 249] on icon at bounding box center [303, 251] width 8 height 16
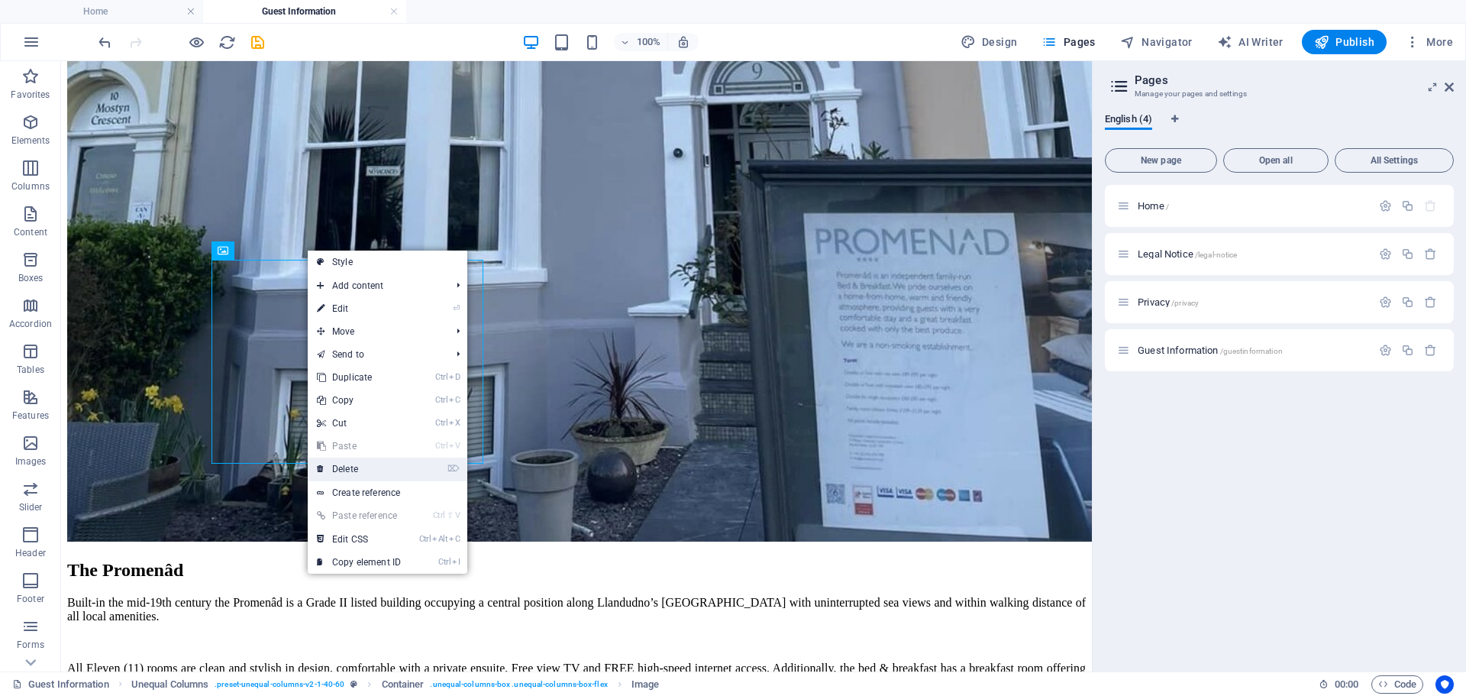
drag, startPoint x: 346, startPoint y: 466, endPoint x: 293, endPoint y: 401, distance: 83.6
click at [346, 466] on link "⌦ Delete" at bounding box center [359, 468] width 102 height 23
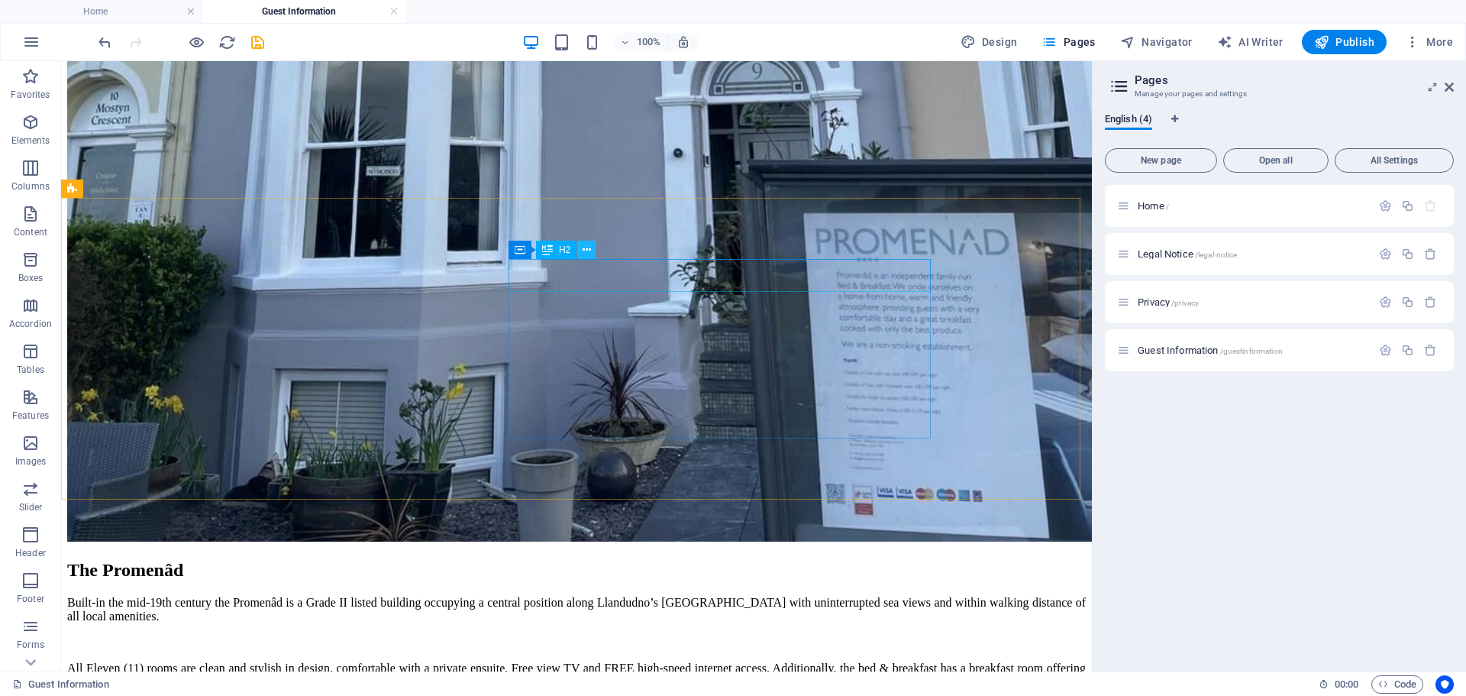
click at [588, 249] on icon at bounding box center [587, 250] width 8 height 16
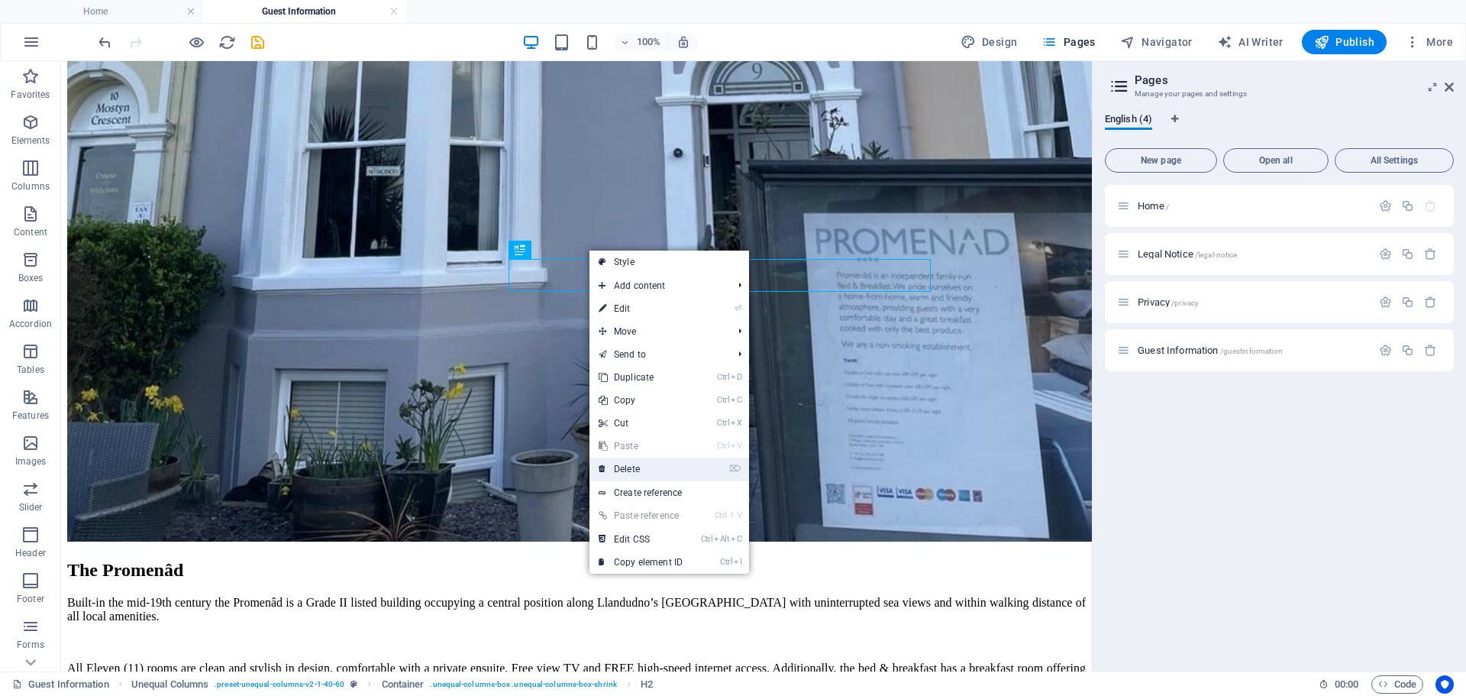
click at [621, 468] on link "⌦ Delete" at bounding box center [641, 468] width 102 height 23
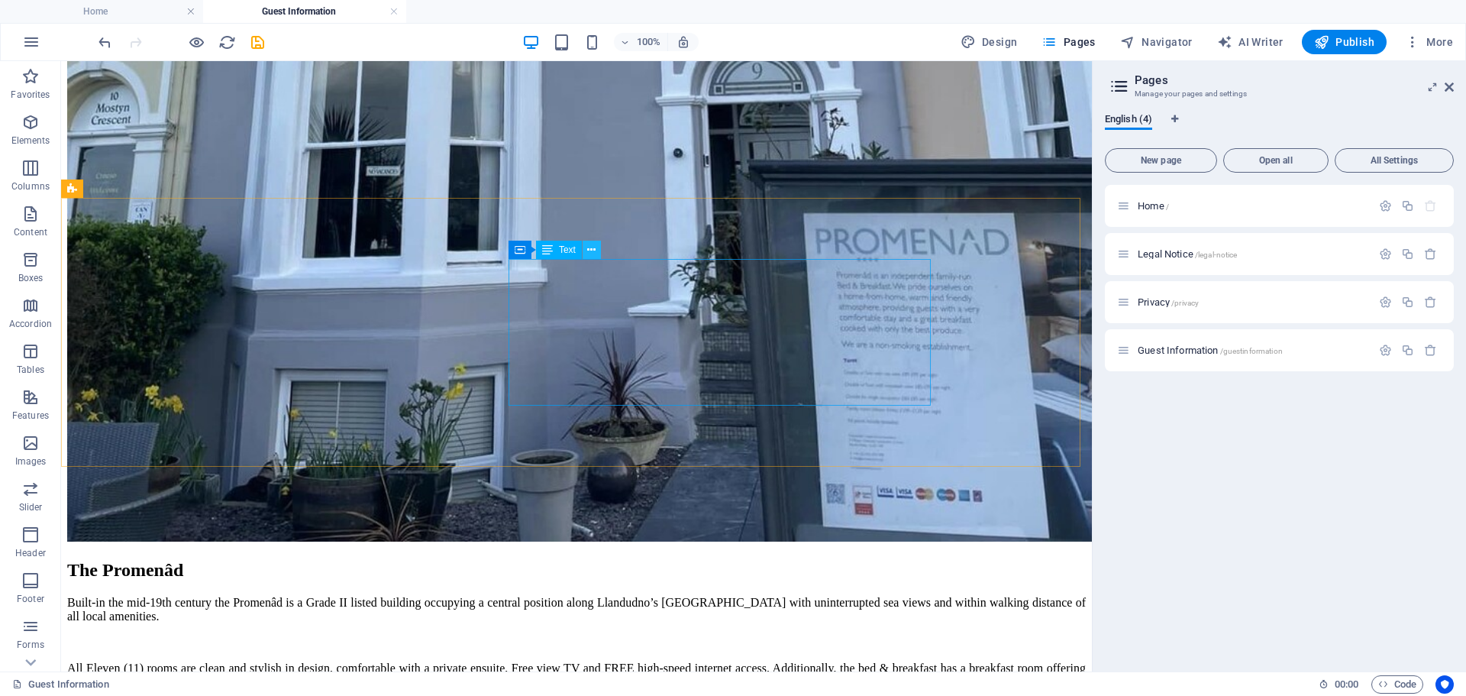
click at [589, 247] on icon at bounding box center [591, 250] width 8 height 16
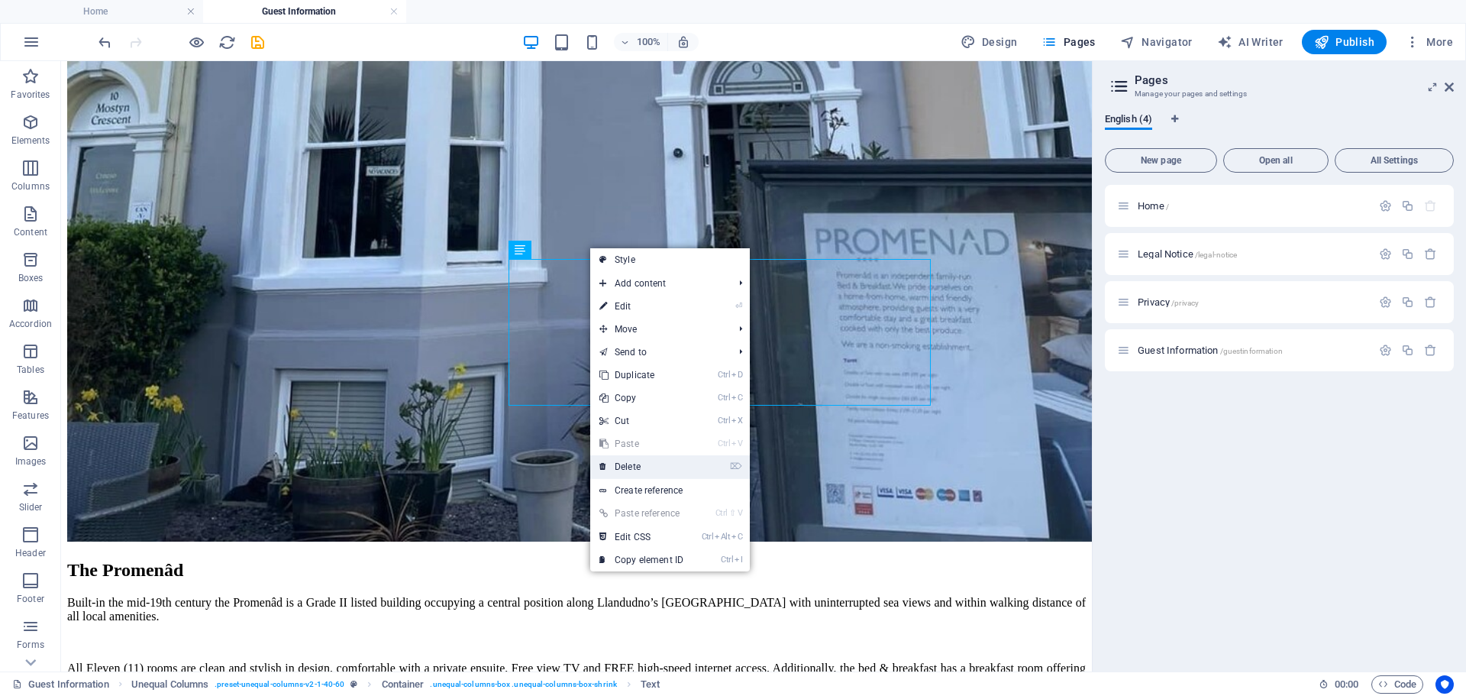
click at [628, 460] on link "⌦ Delete" at bounding box center [641, 466] width 102 height 23
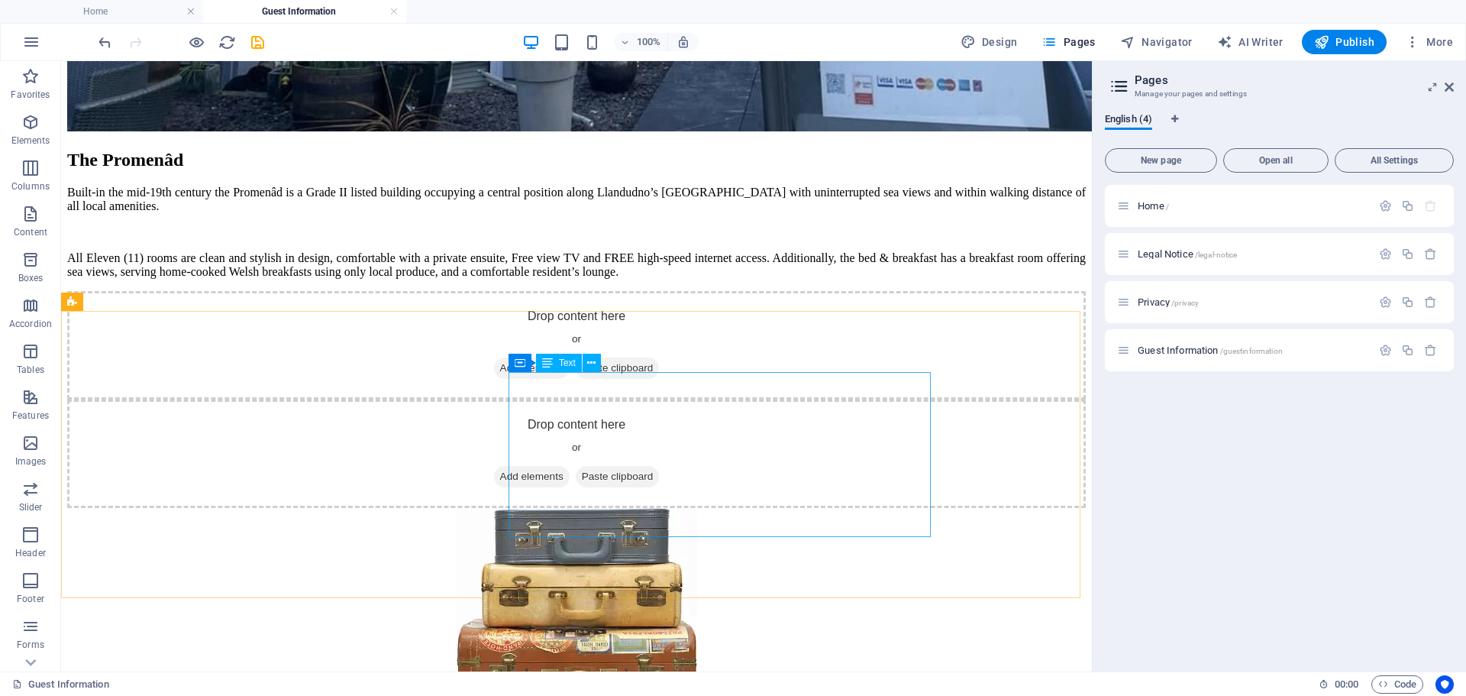
scroll to position [611, 0]
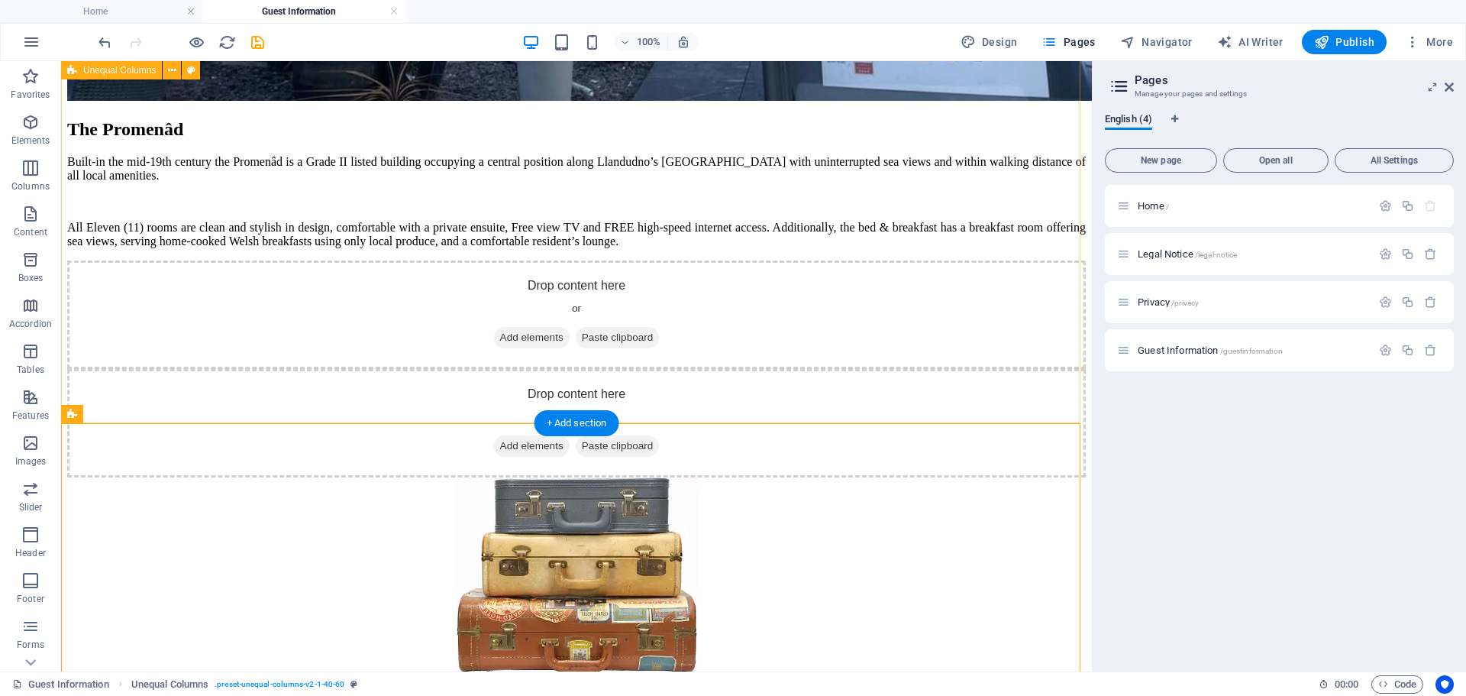
scroll to position [916, 0]
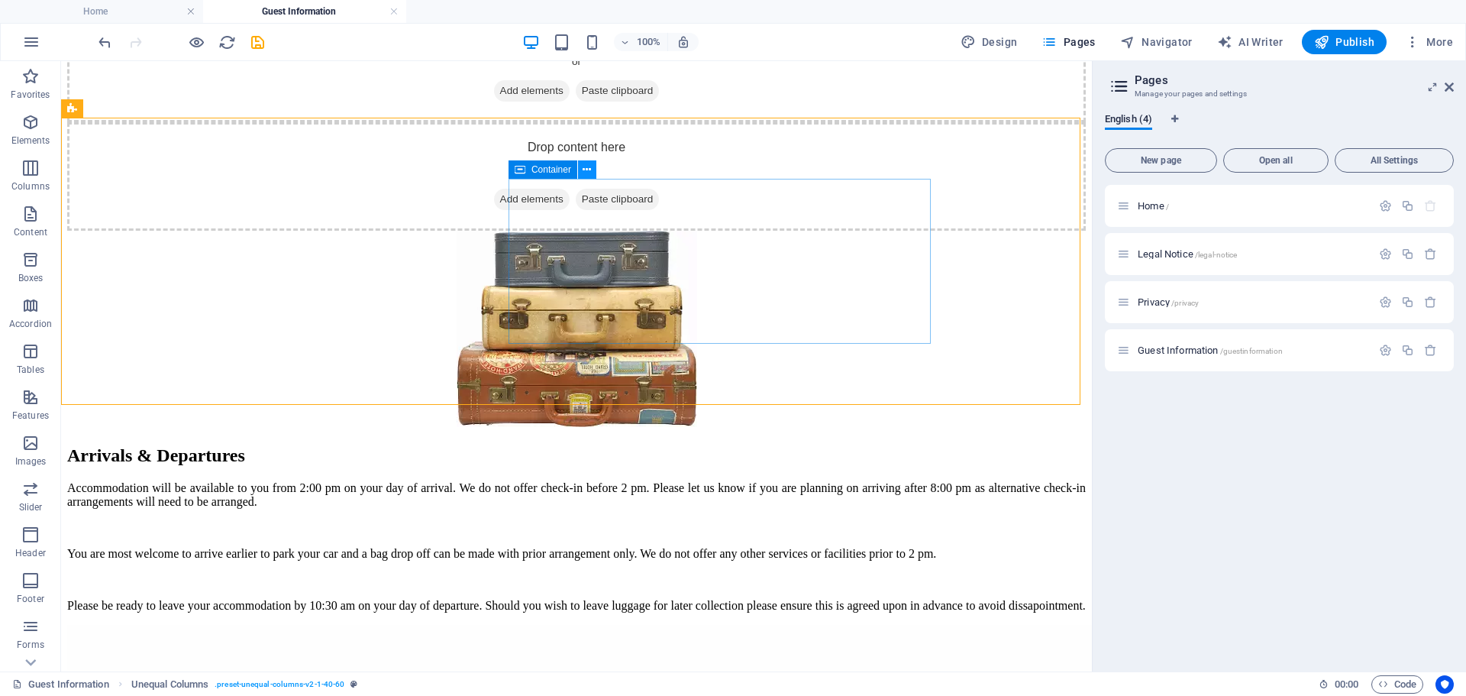
click at [584, 166] on icon at bounding box center [587, 170] width 8 height 16
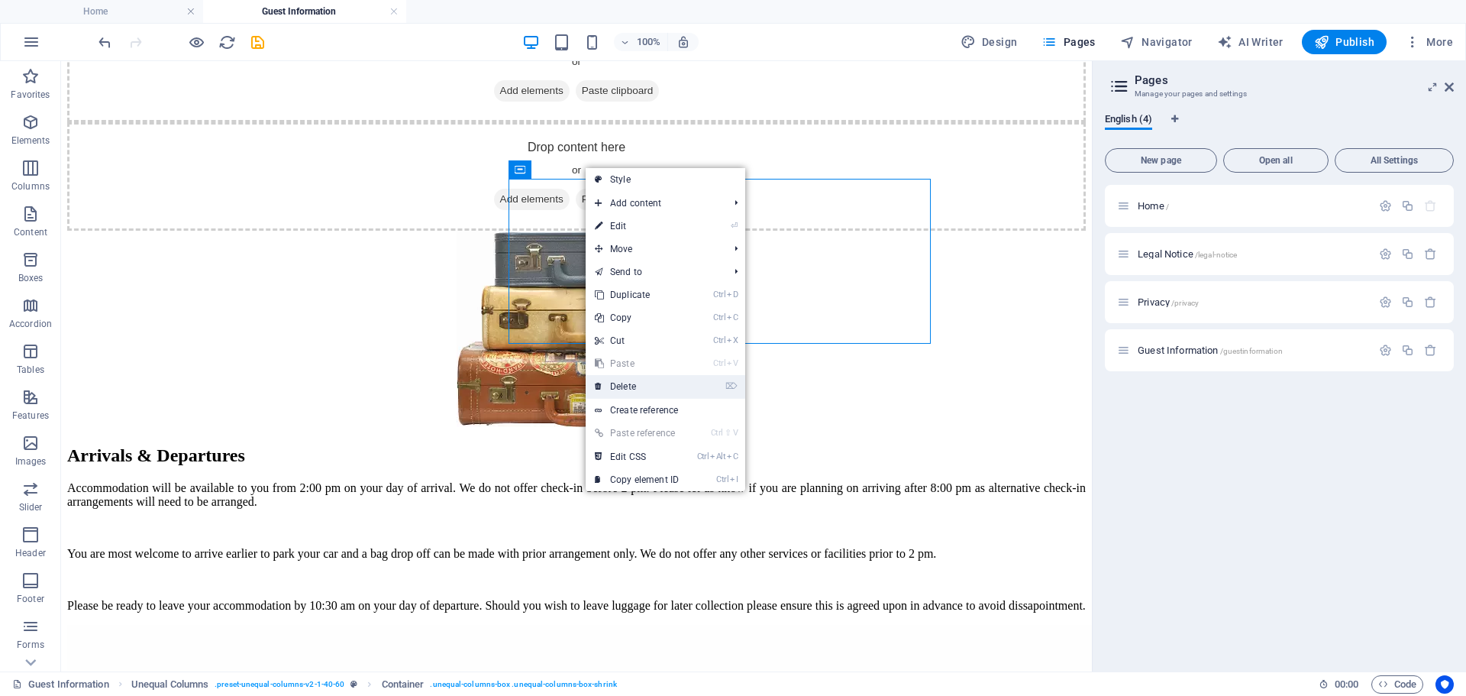
click at [625, 386] on link "⌦ Delete" at bounding box center [637, 386] width 102 height 23
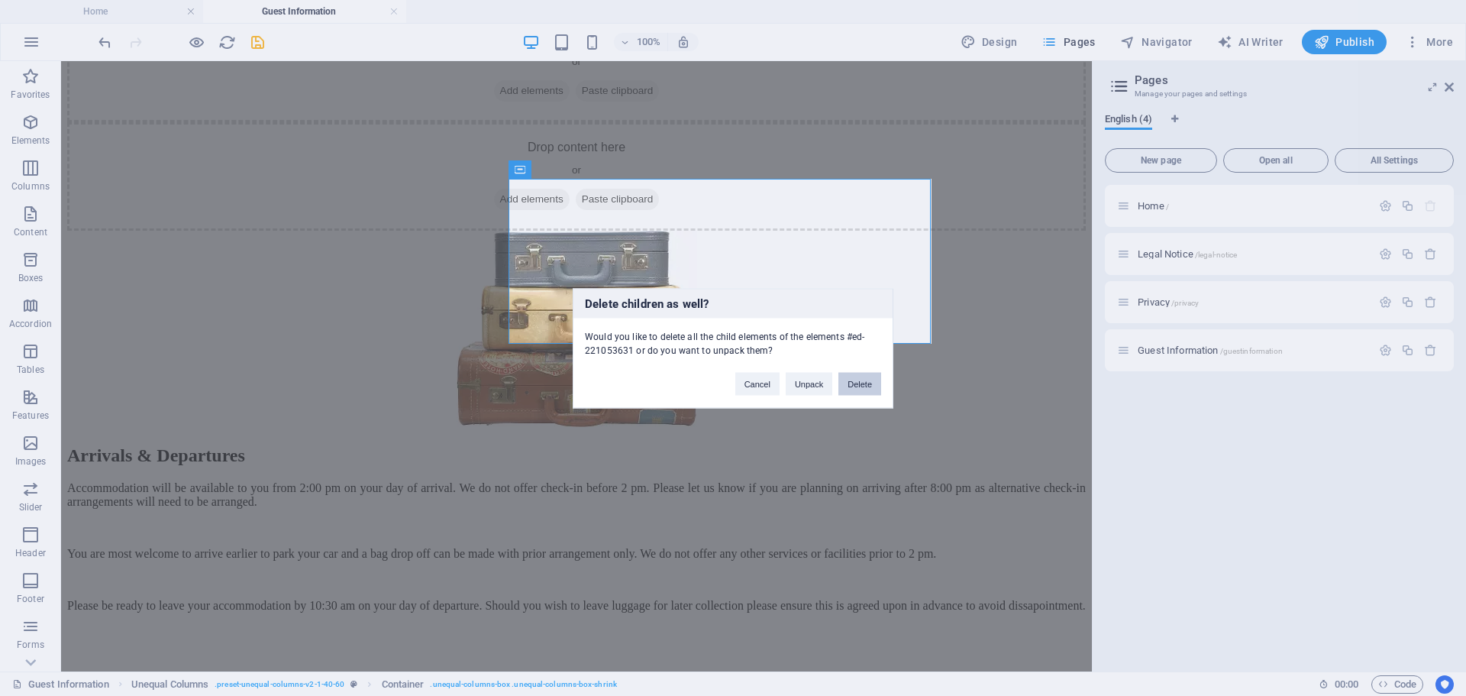
drag, startPoint x: 859, startPoint y: 383, endPoint x: 788, endPoint y: 318, distance: 96.7
click at [859, 383] on button "Delete" at bounding box center [859, 383] width 43 height 23
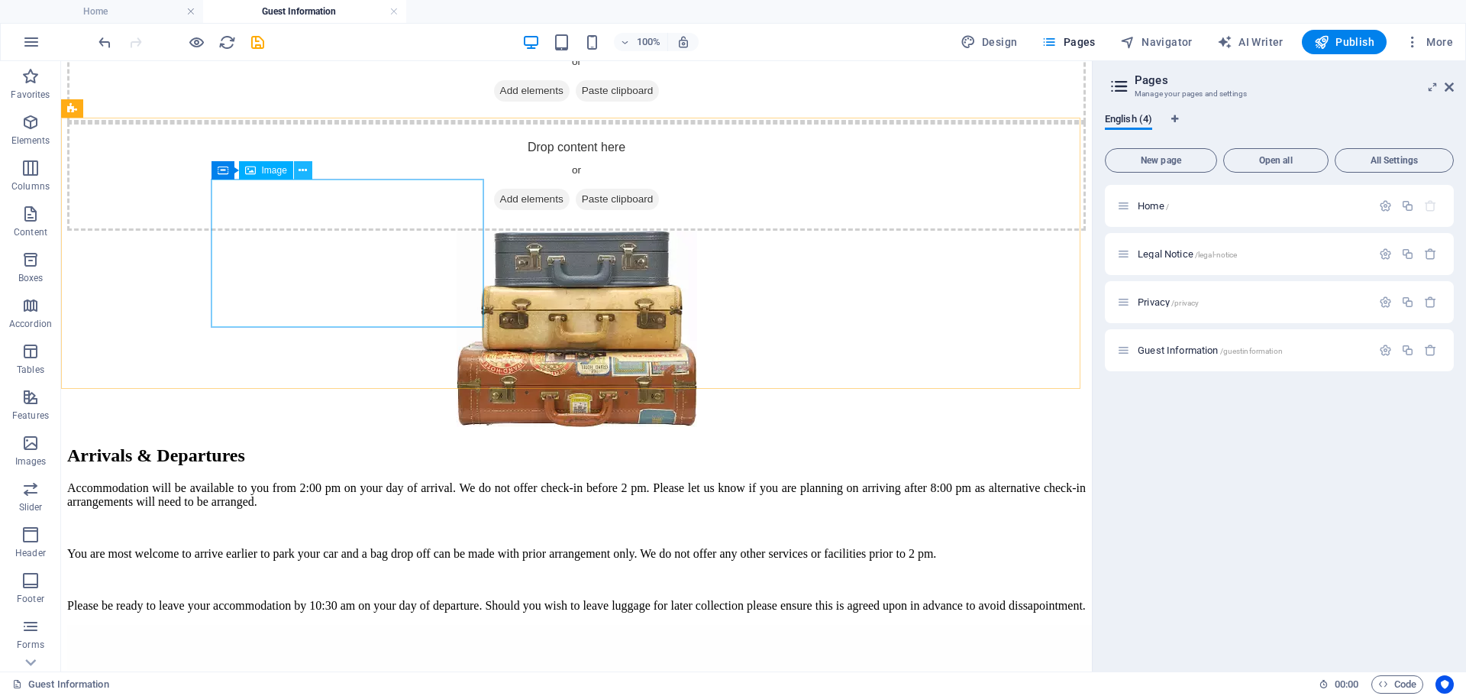
click at [302, 173] on icon at bounding box center [303, 171] width 8 height 16
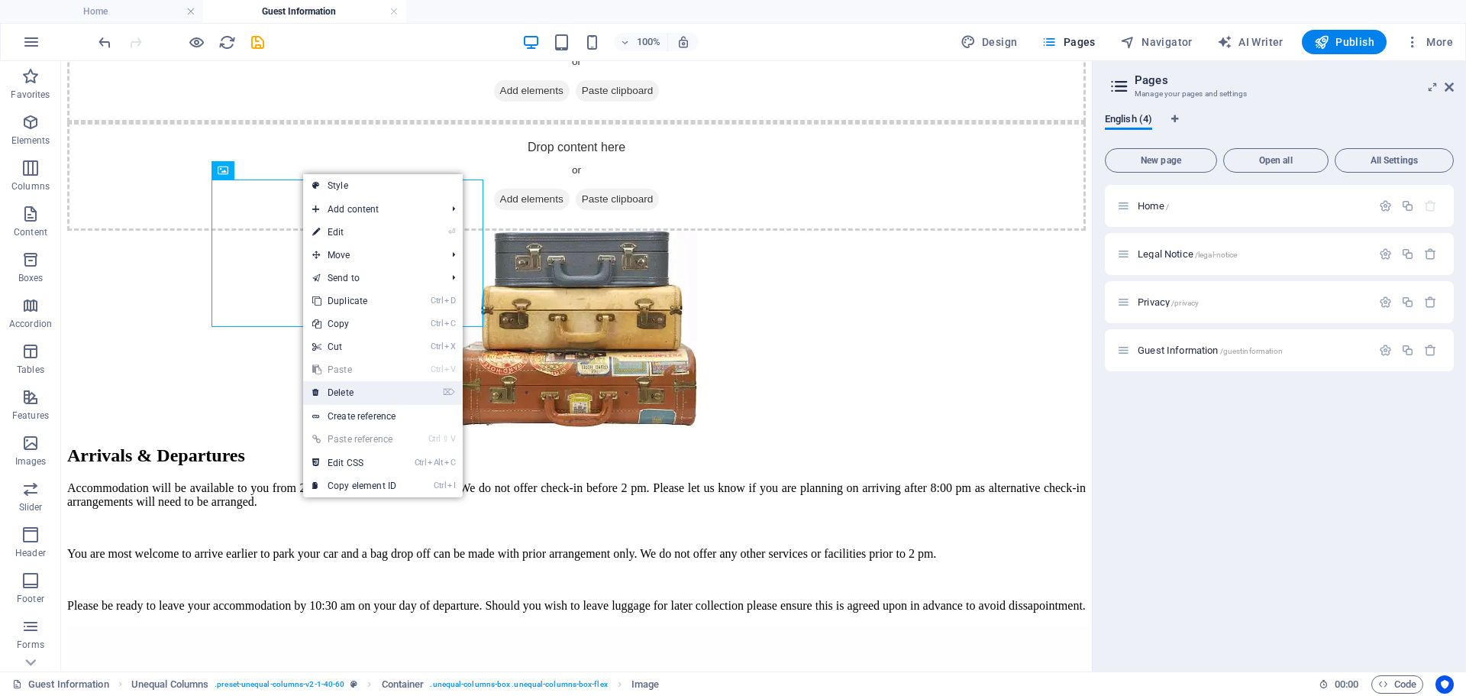
click at [348, 398] on link "⌦ Delete" at bounding box center [354, 392] width 102 height 23
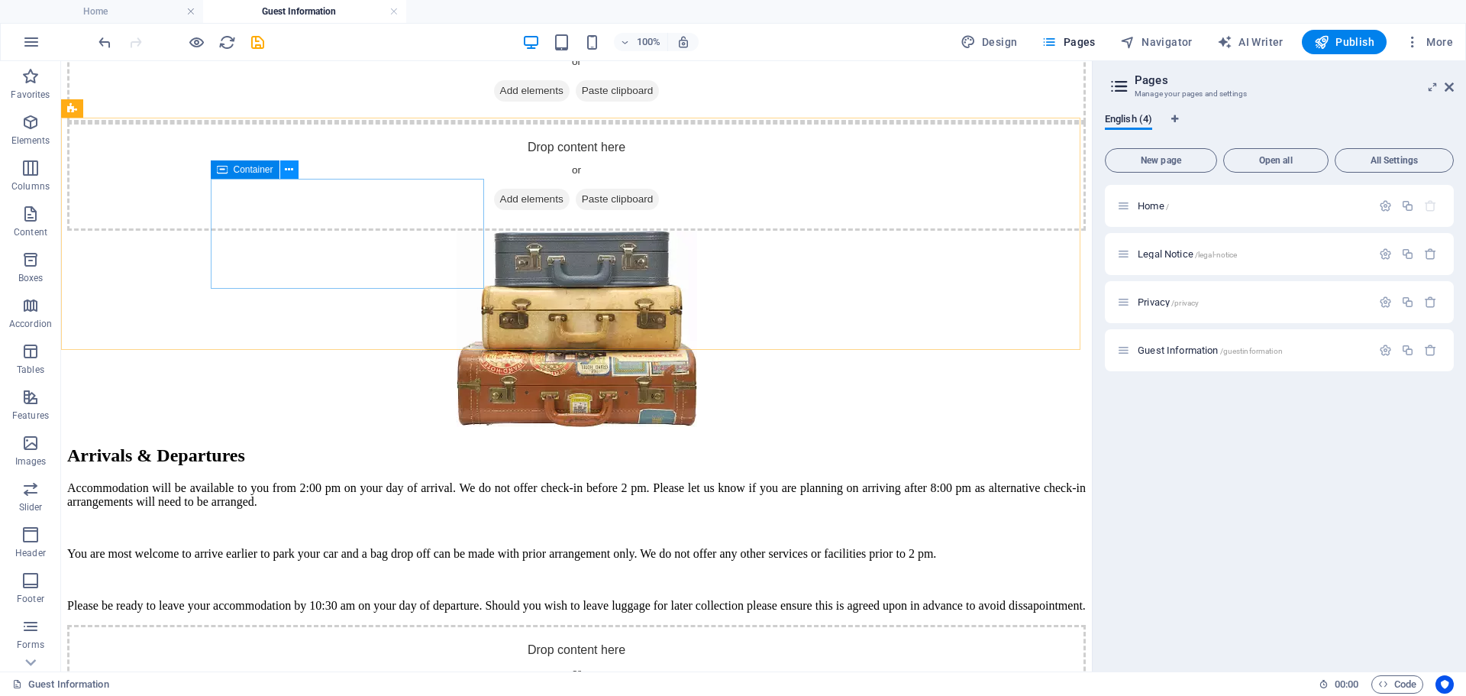
click at [289, 170] on icon at bounding box center [289, 170] width 8 height 16
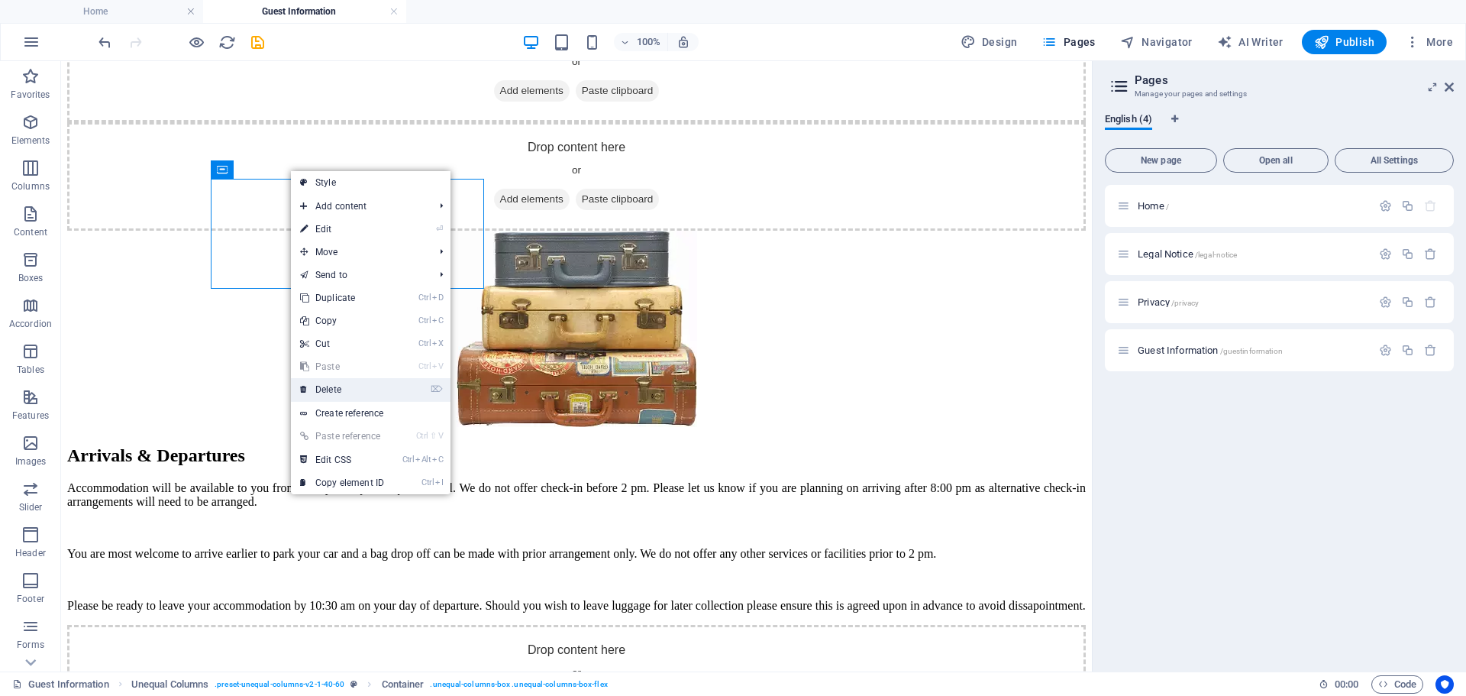
drag, startPoint x: 325, startPoint y: 380, endPoint x: 264, endPoint y: 319, distance: 85.9
click at [325, 380] on link "⌦ Delete" at bounding box center [342, 389] width 102 height 23
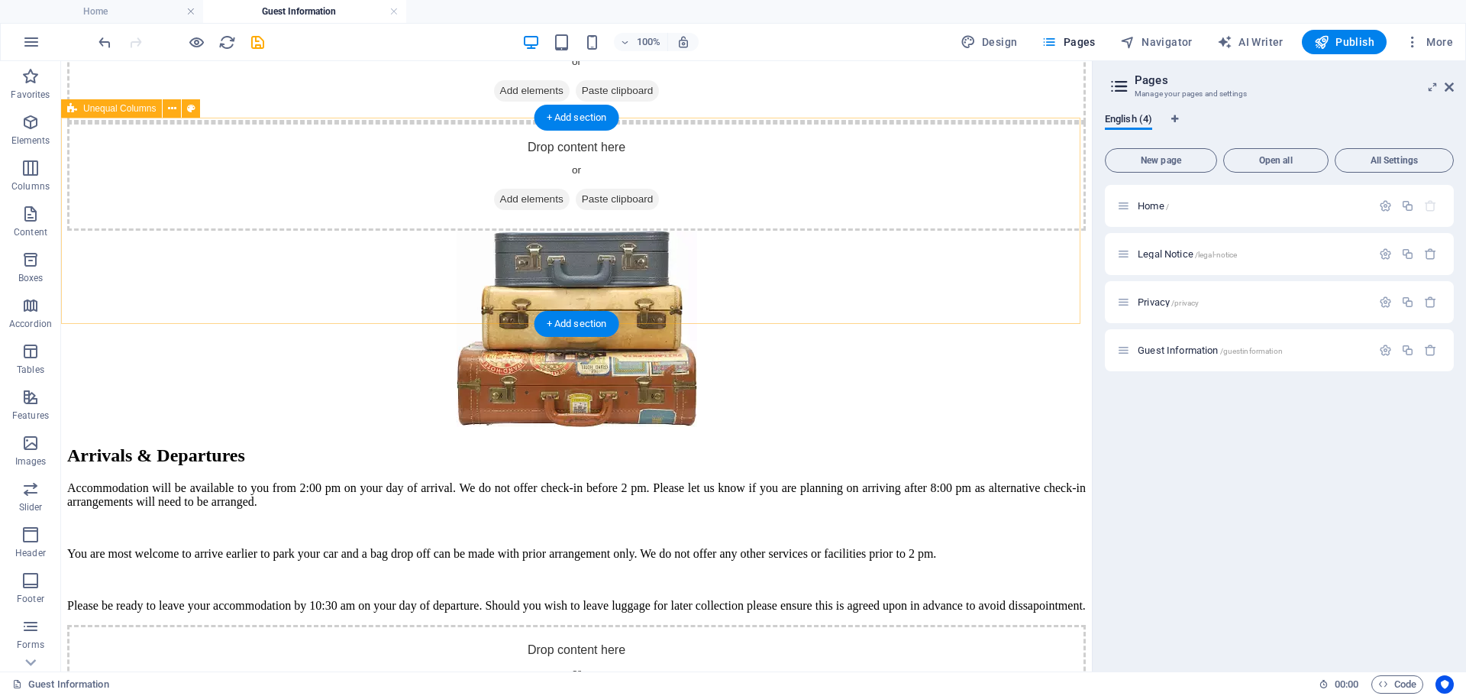
click at [346, 625] on div "Drop content here or Add elements Paste clipboard" at bounding box center [576, 679] width 1019 height 108
click at [173, 107] on icon at bounding box center [172, 109] width 8 height 16
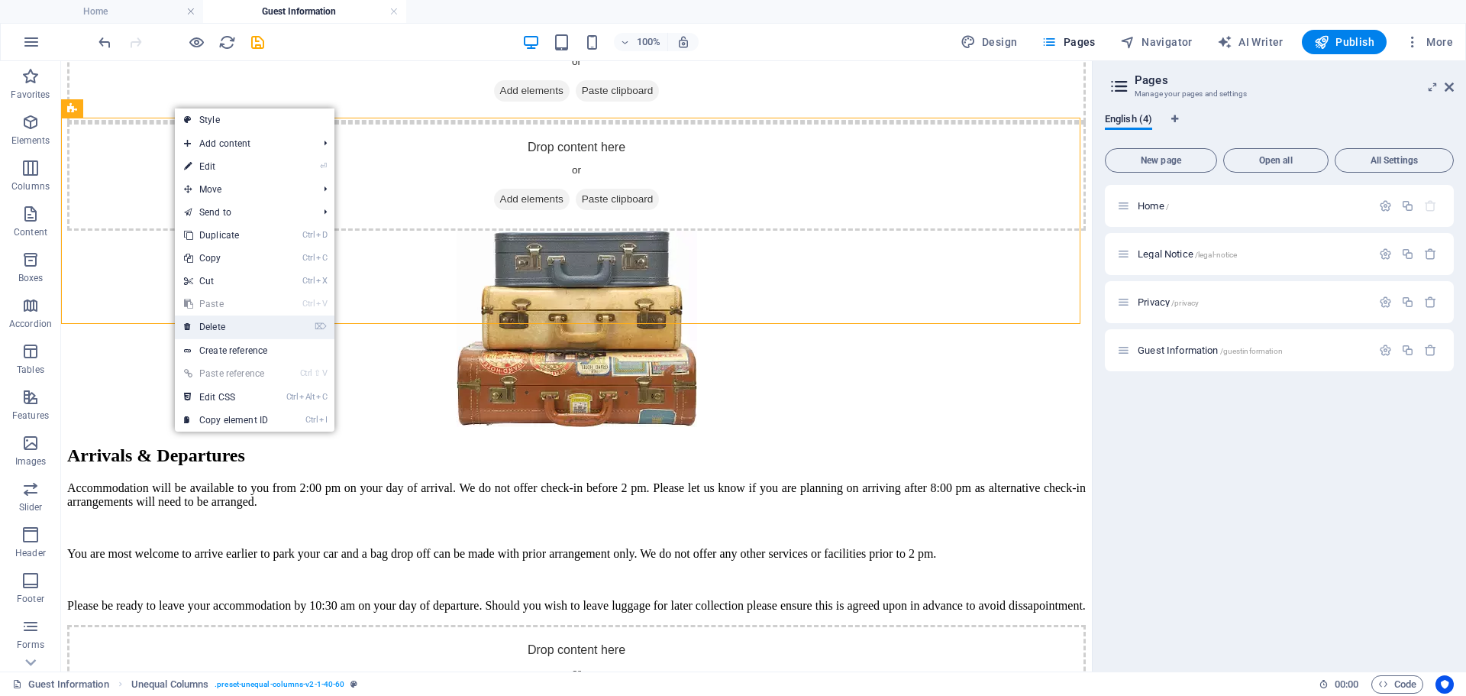
drag, startPoint x: 227, startPoint y: 329, endPoint x: 166, endPoint y: 270, distance: 85.3
click at [227, 329] on link "⌦ Delete" at bounding box center [226, 326] width 102 height 23
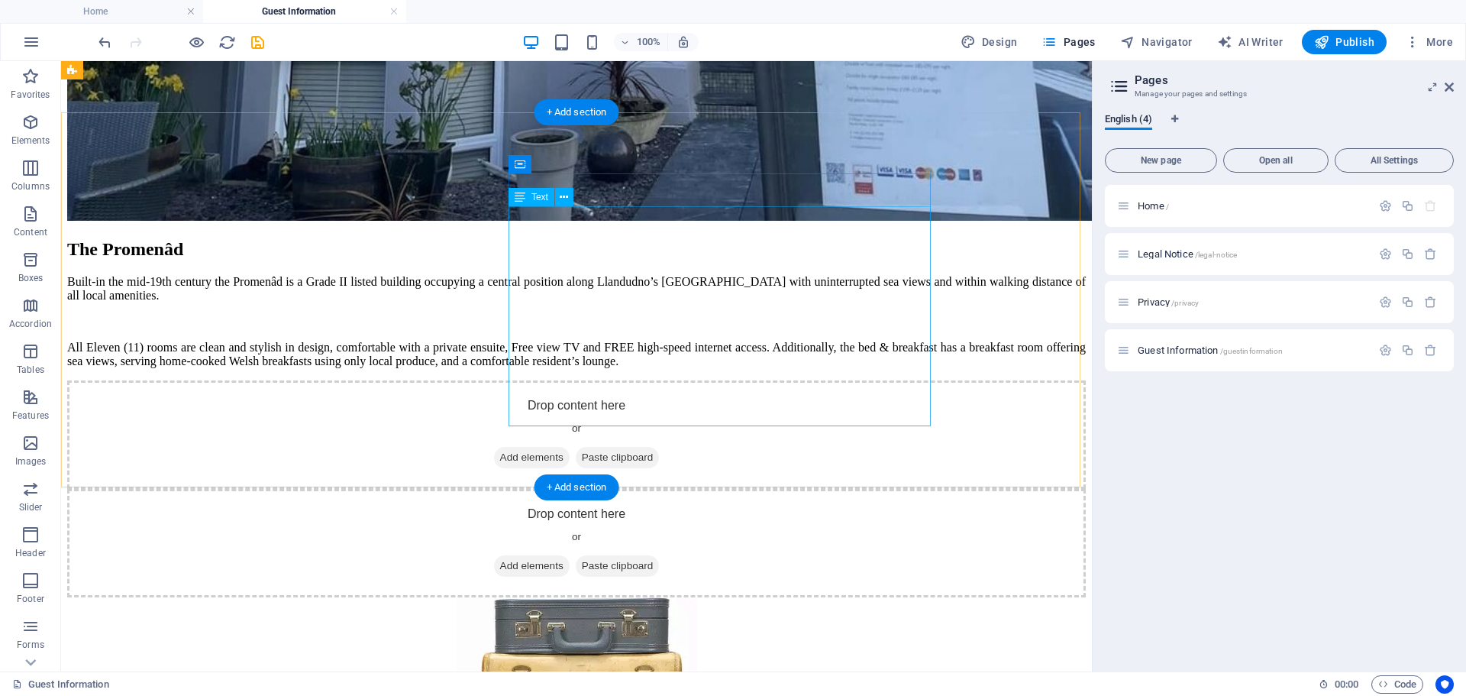
scroll to position [544, 0]
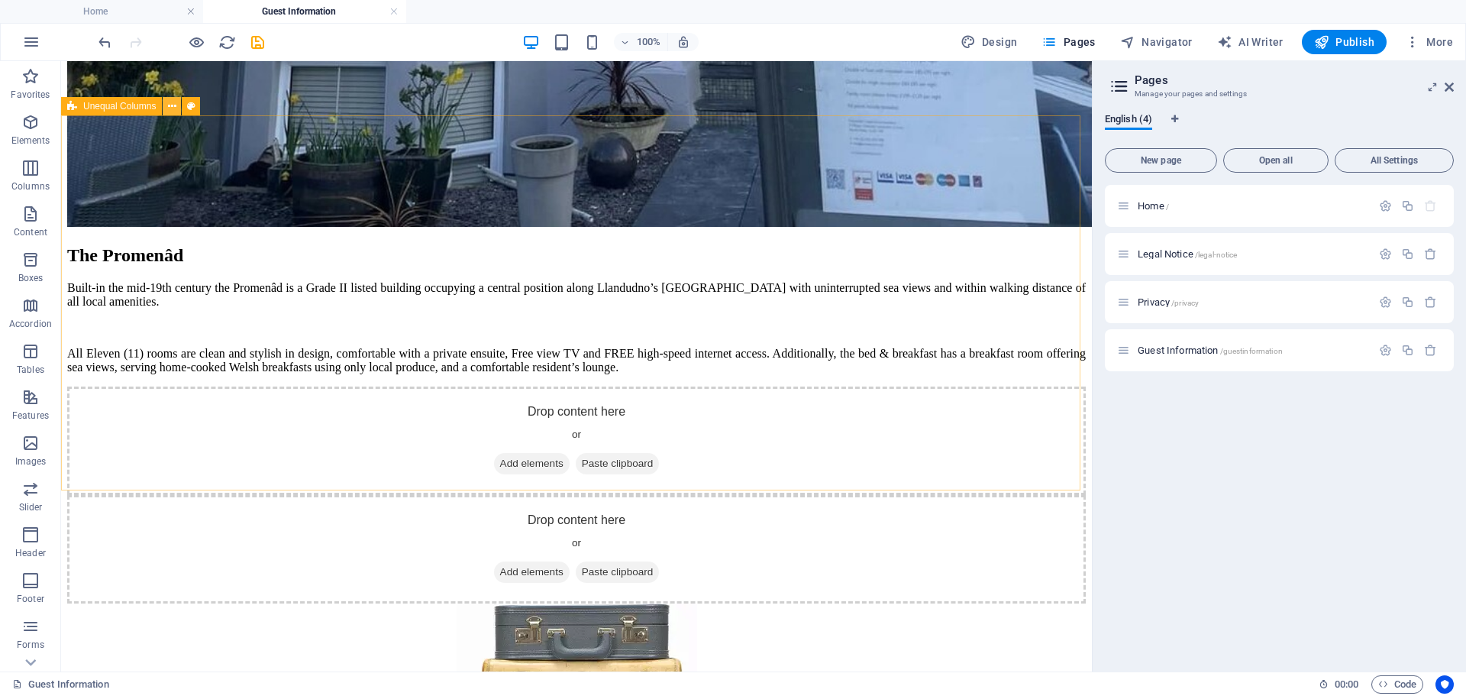
drag, startPoint x: 173, startPoint y: 101, endPoint x: 174, endPoint y: 114, distance: 13.0
click at [174, 101] on icon at bounding box center [172, 107] width 8 height 16
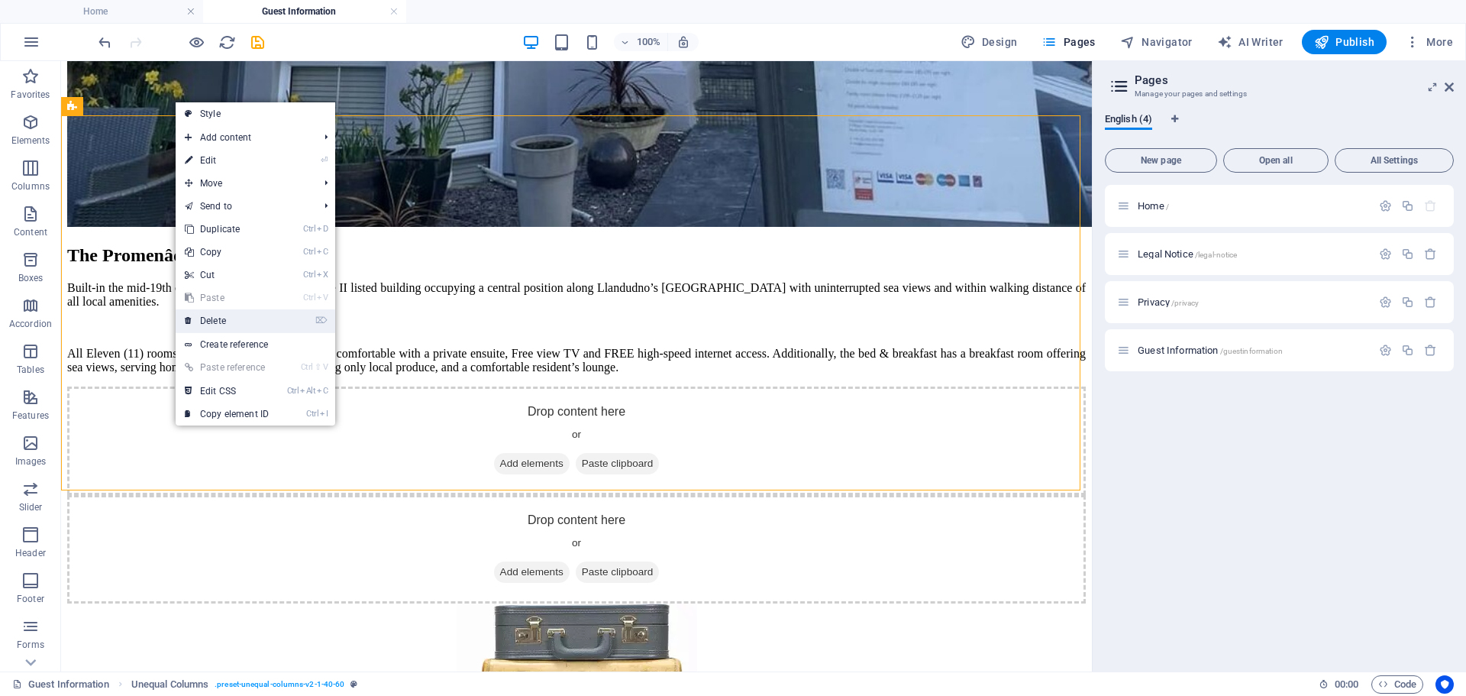
click at [222, 315] on link "⌦ Delete" at bounding box center [227, 320] width 102 height 23
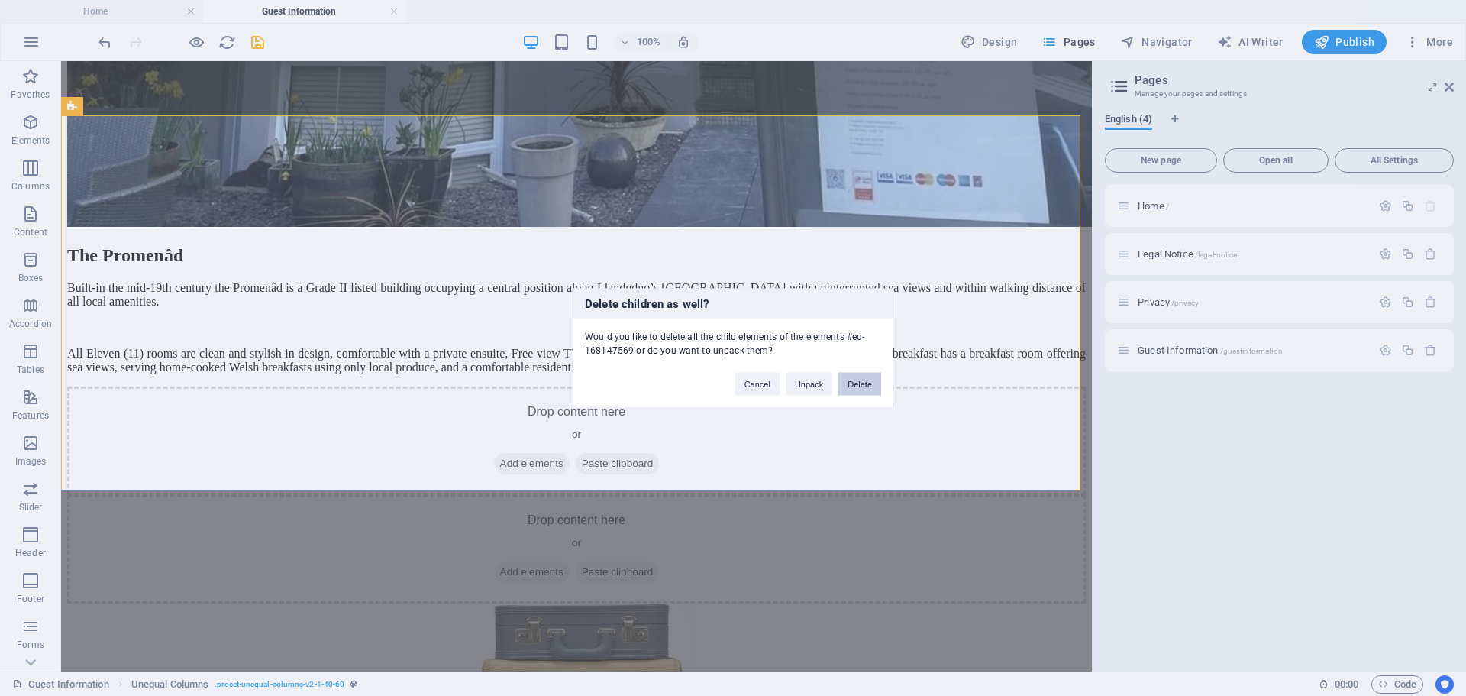
drag, startPoint x: 867, startPoint y: 380, endPoint x: 790, endPoint y: 319, distance: 97.3
click at [867, 380] on button "Delete" at bounding box center [859, 383] width 43 height 23
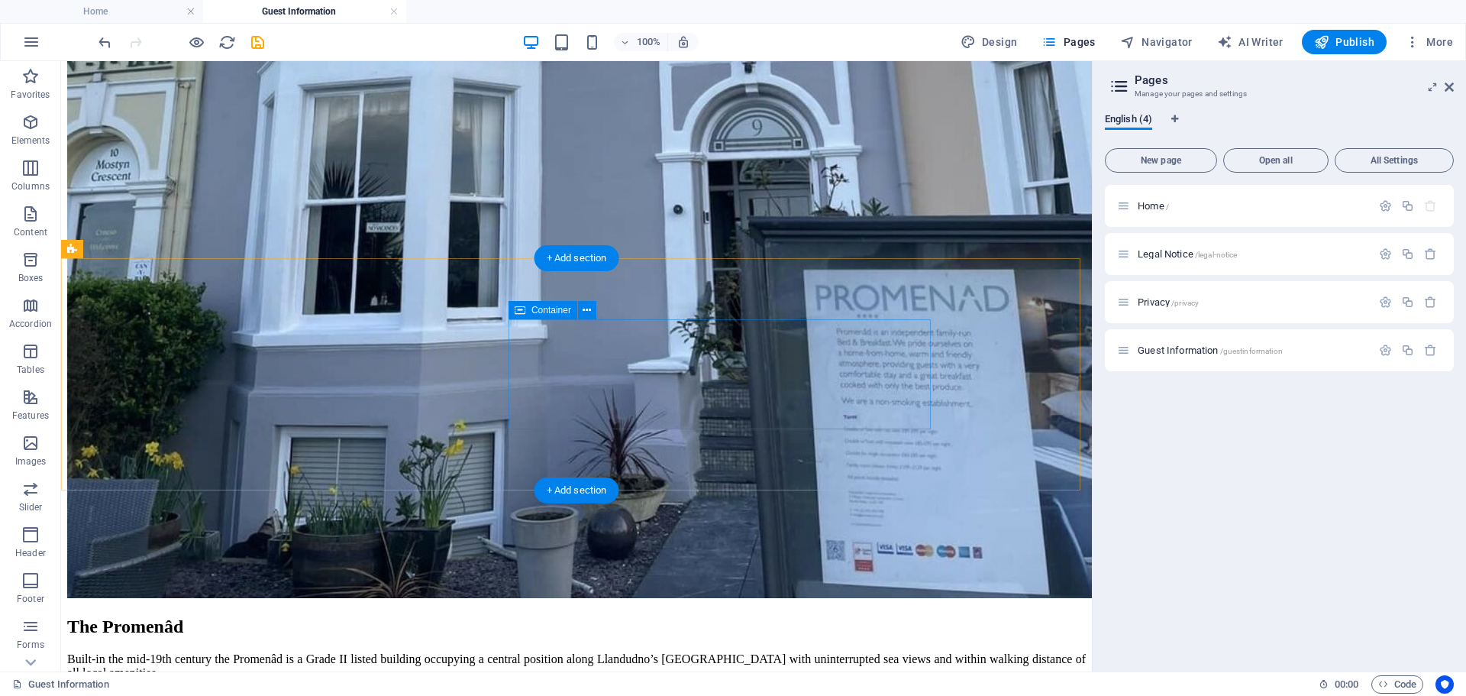
scroll to position [169, 0]
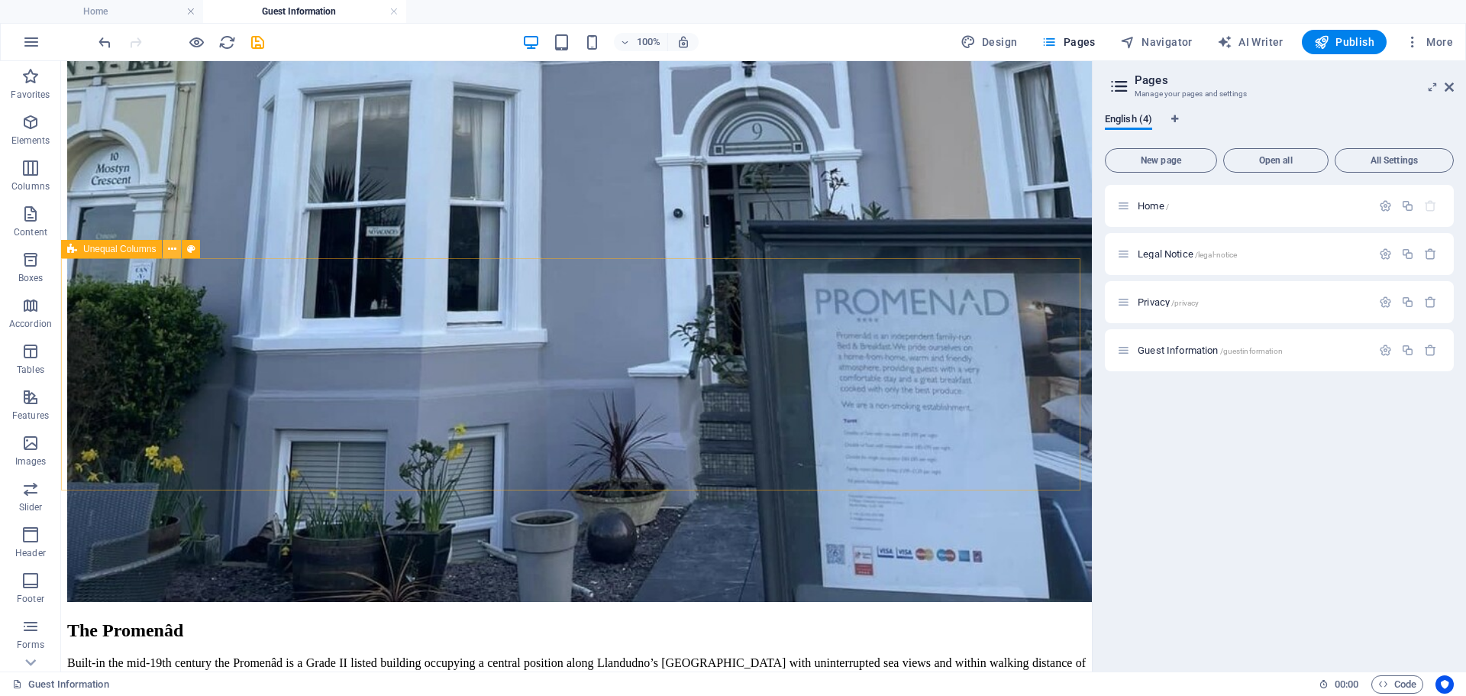
click at [173, 246] on icon at bounding box center [172, 249] width 8 height 16
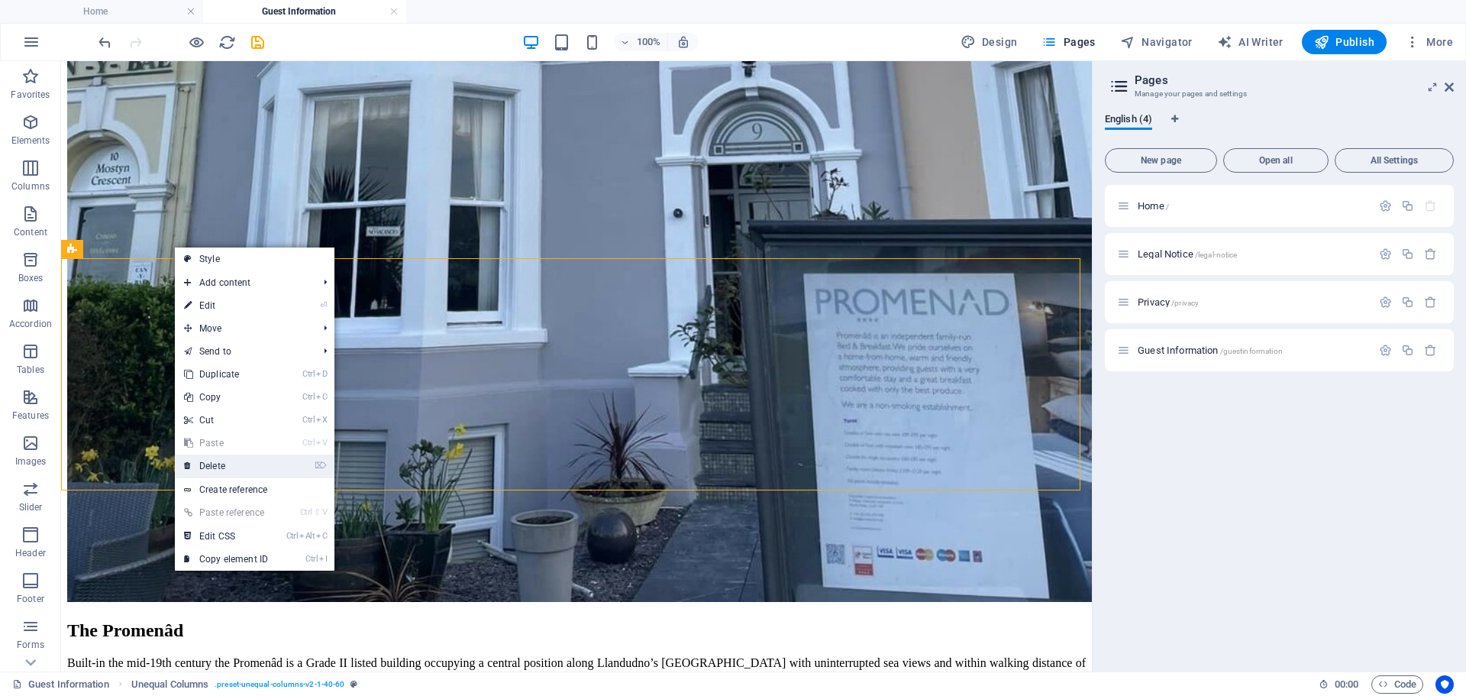
click at [218, 464] on link "⌦ Delete" at bounding box center [226, 465] width 102 height 23
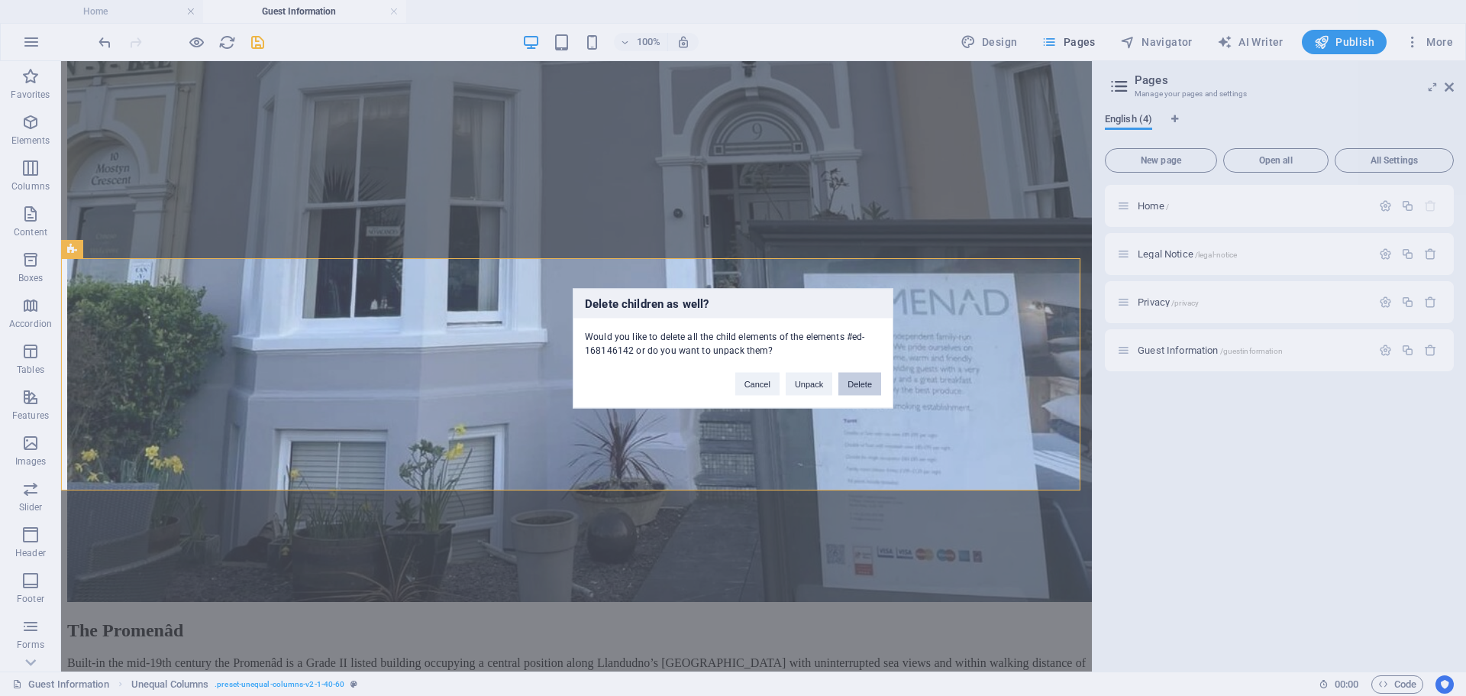
click at [863, 373] on button "Delete" at bounding box center [859, 383] width 43 height 23
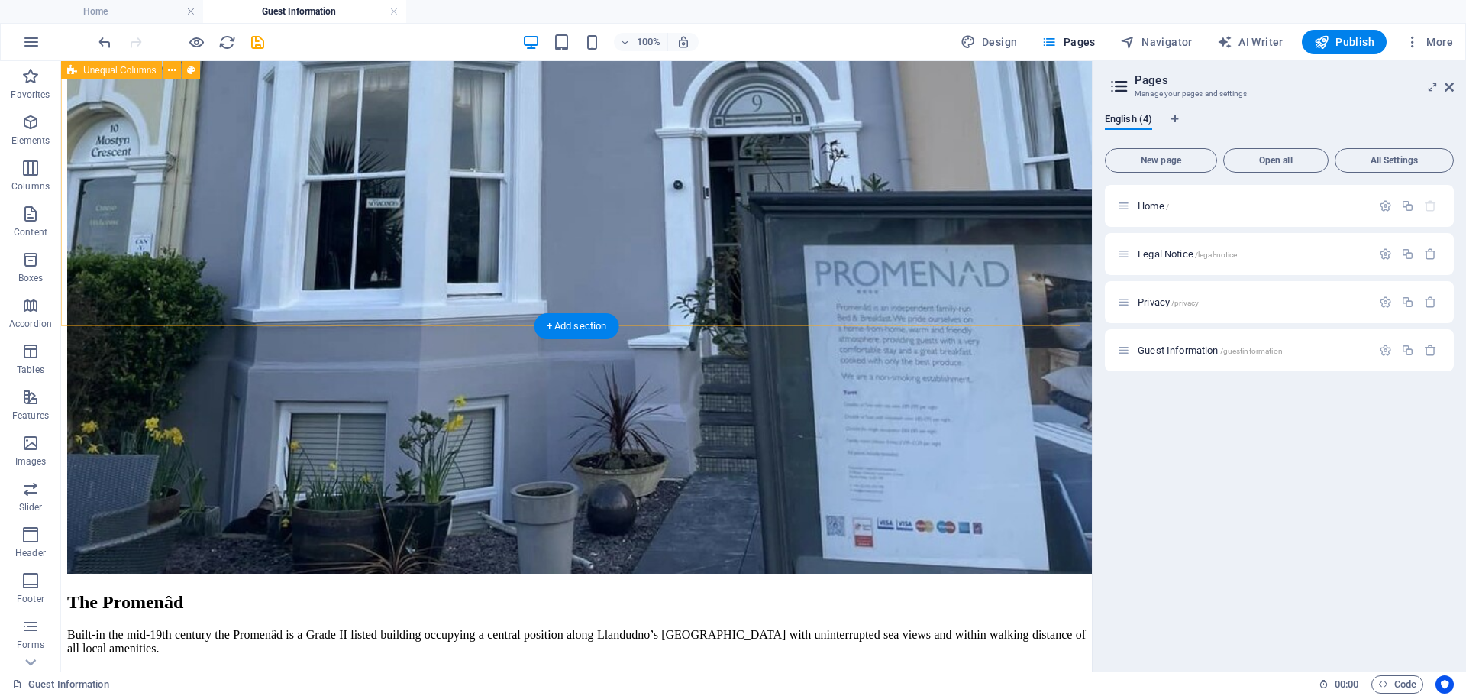
scroll to position [242, 0]
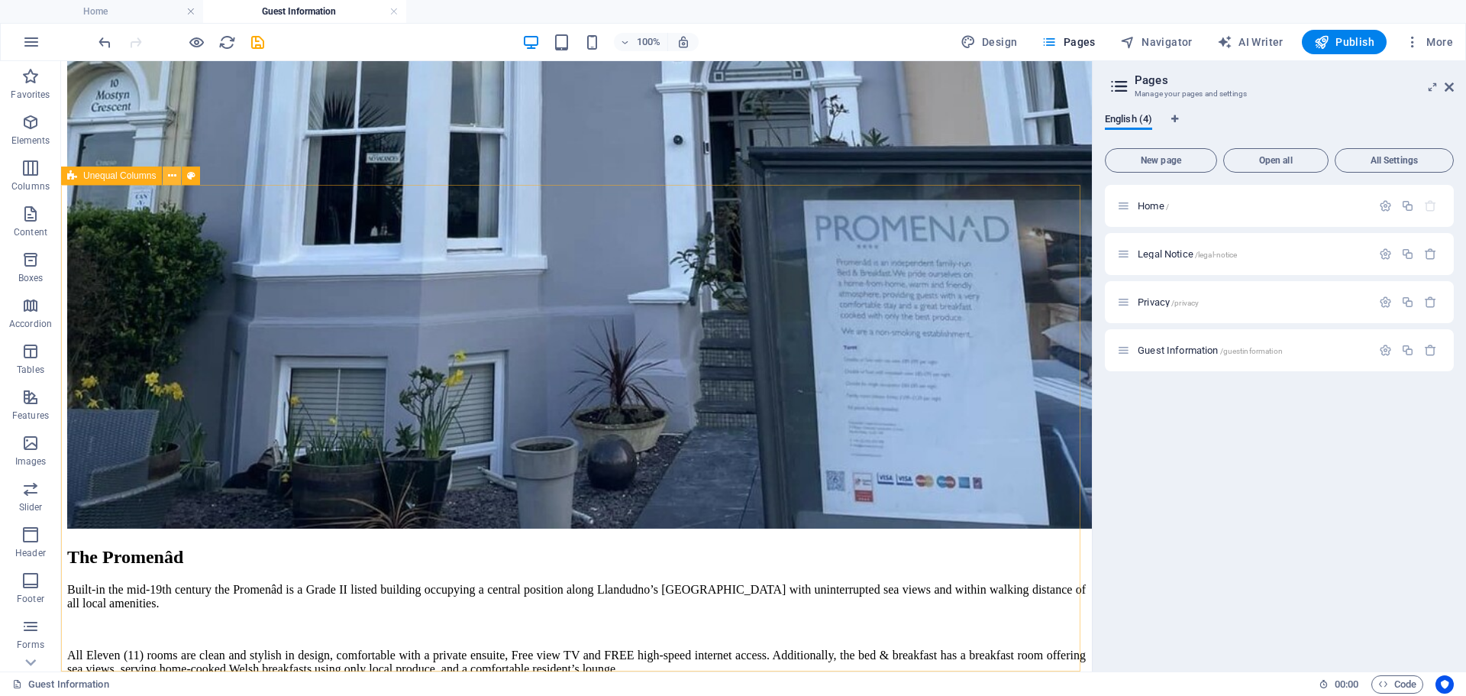
click at [170, 176] on icon at bounding box center [172, 176] width 8 height 16
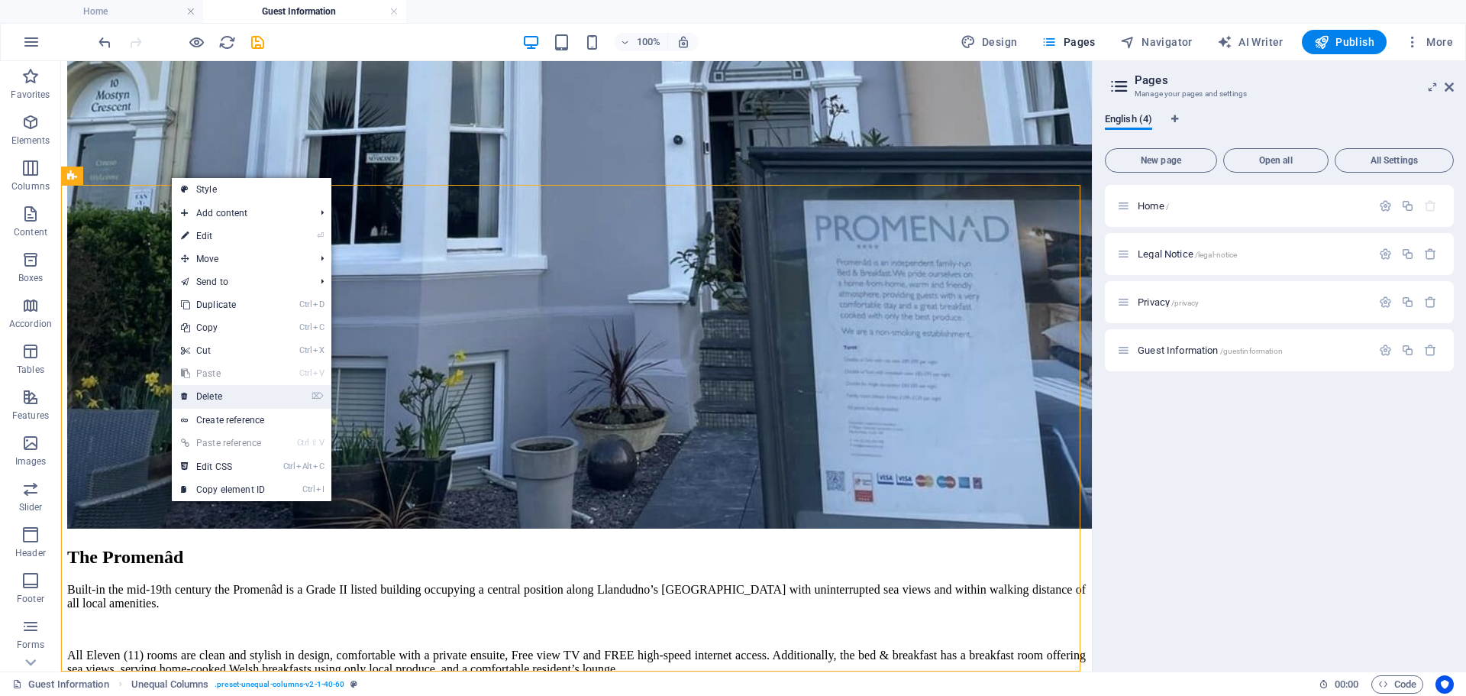
click at [206, 396] on link "⌦ Delete" at bounding box center [223, 396] width 102 height 23
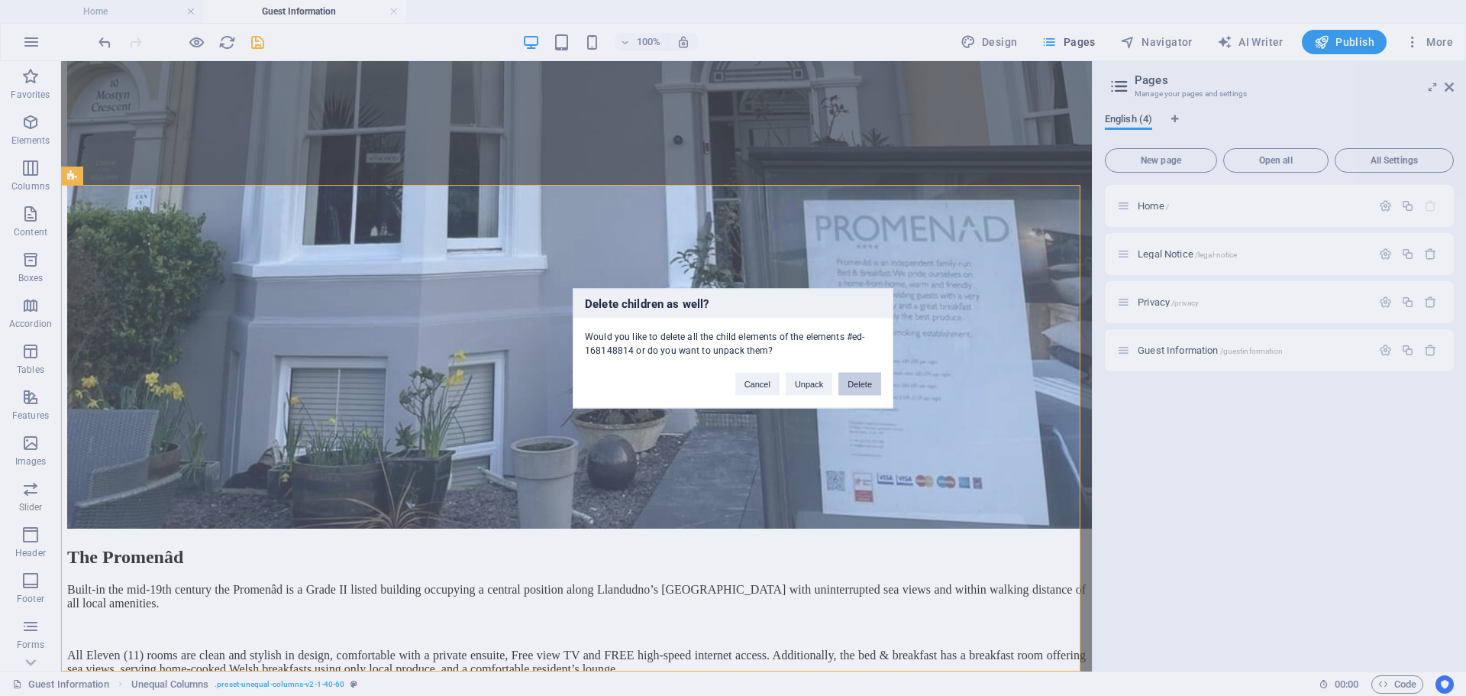
click at [857, 382] on button "Delete" at bounding box center [859, 383] width 43 height 23
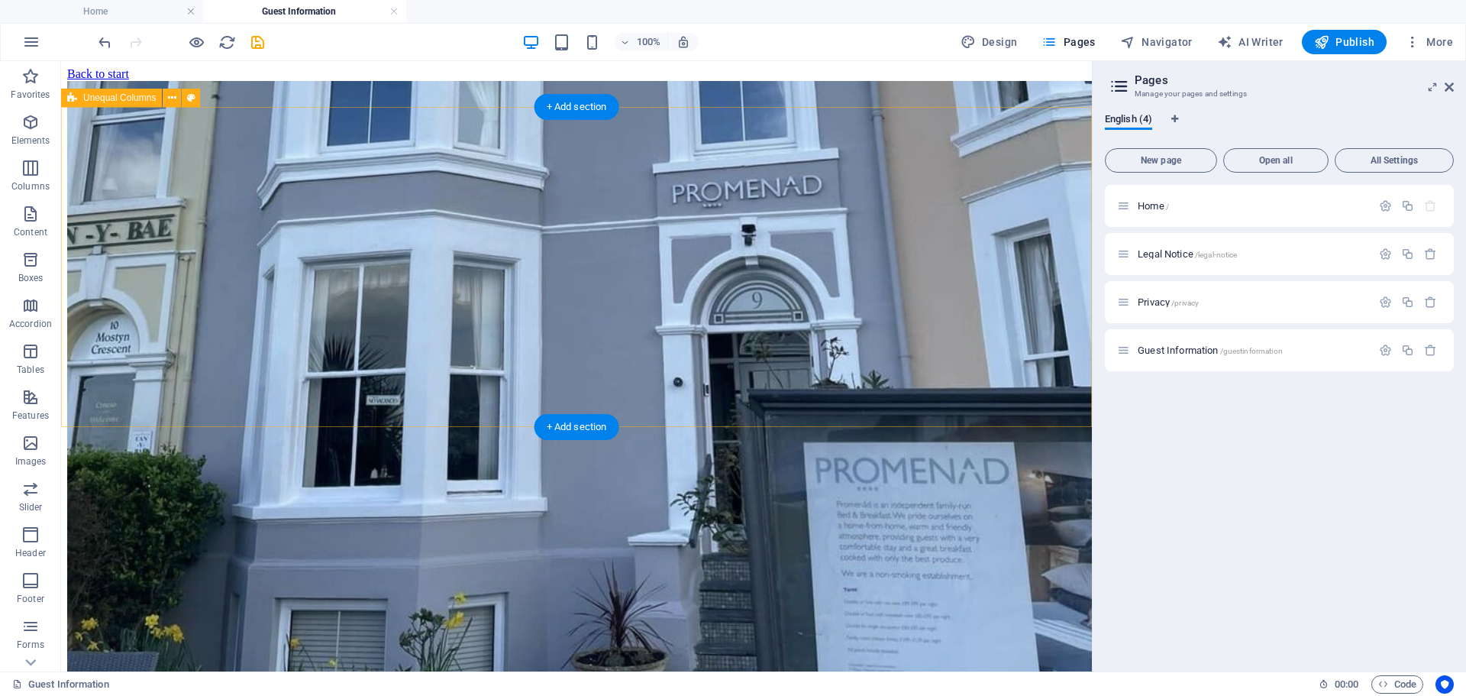
drag, startPoint x: 700, startPoint y: 402, endPoint x: 735, endPoint y: 399, distance: 35.3
click at [701, 402] on div "The Promenâd Built-in the mid-19th century the Promenâd is a Grade II listed bu…" at bounding box center [576, 499] width 1019 height 837
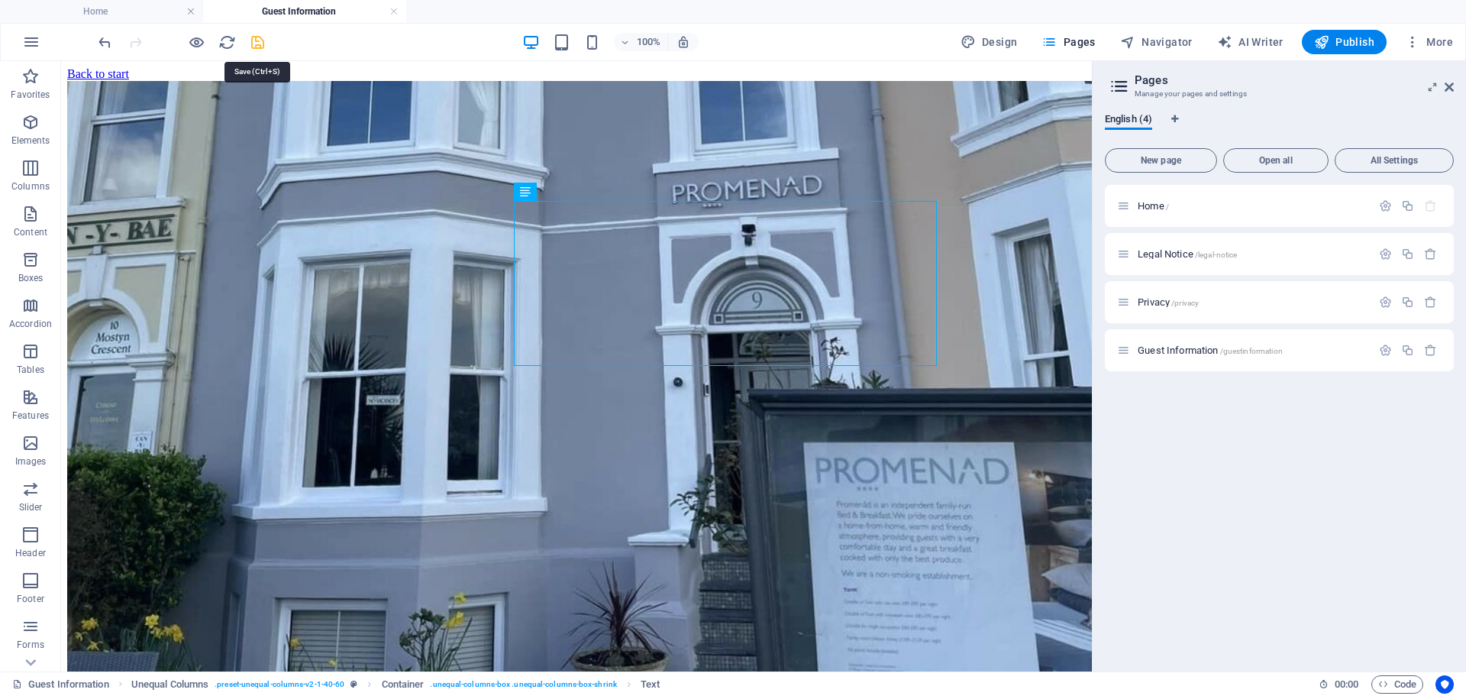
click at [257, 40] on icon "save" at bounding box center [258, 43] width 18 height 18
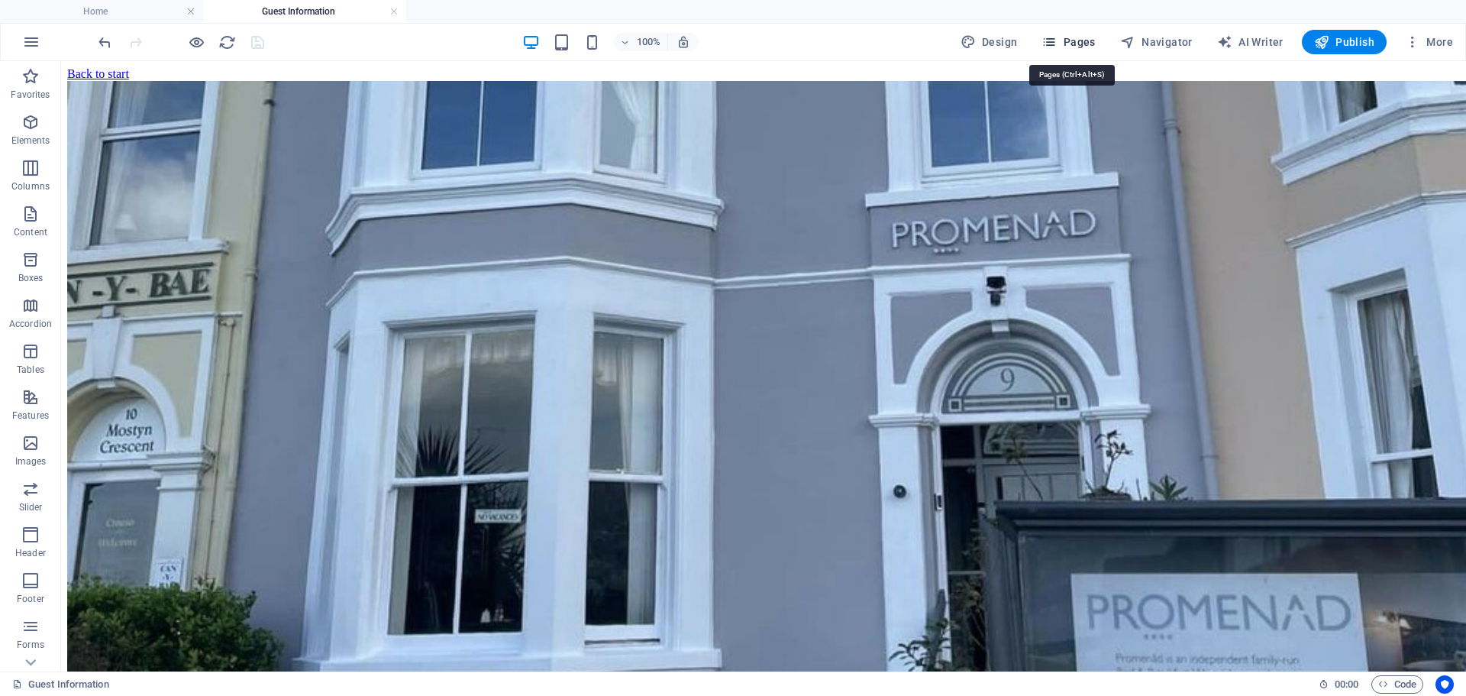
click at [1056, 44] on icon "button" at bounding box center [1049, 41] width 15 height 15
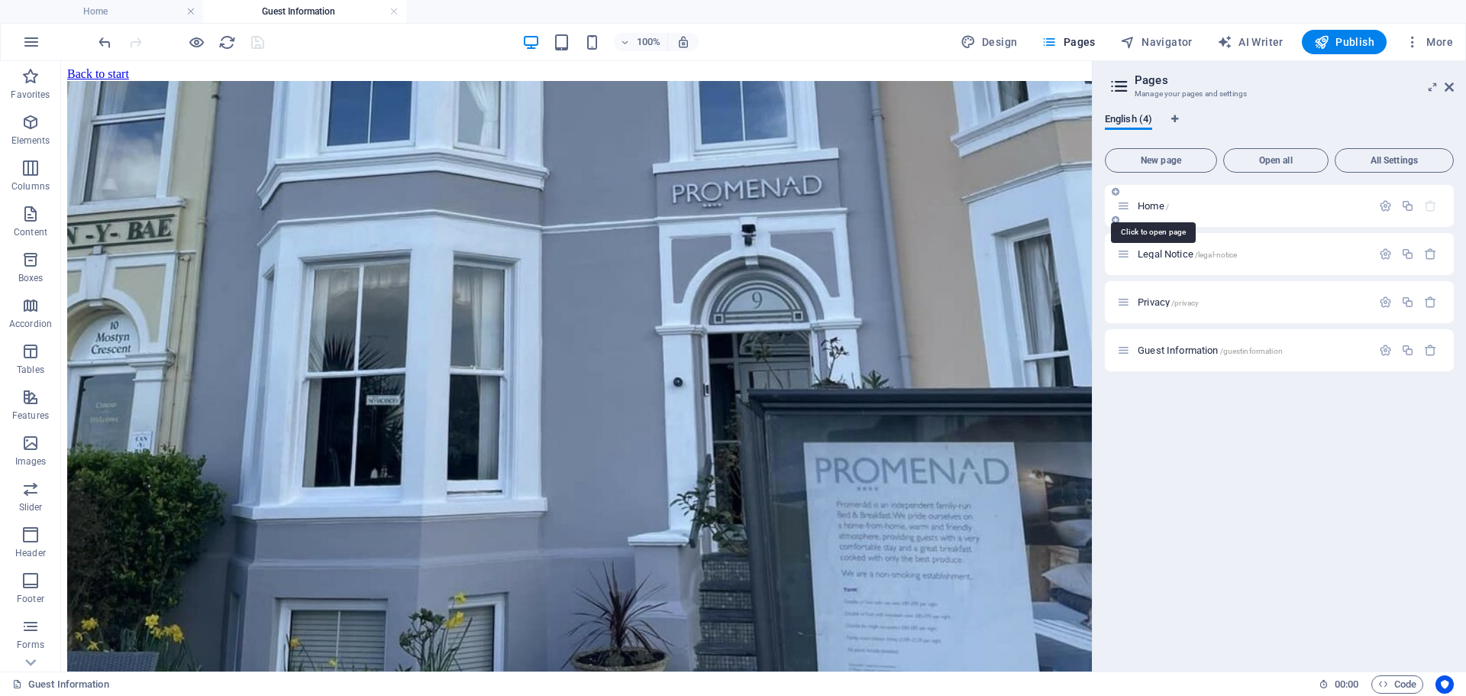
click at [1155, 208] on span "Home /" at bounding box center [1153, 205] width 31 height 11
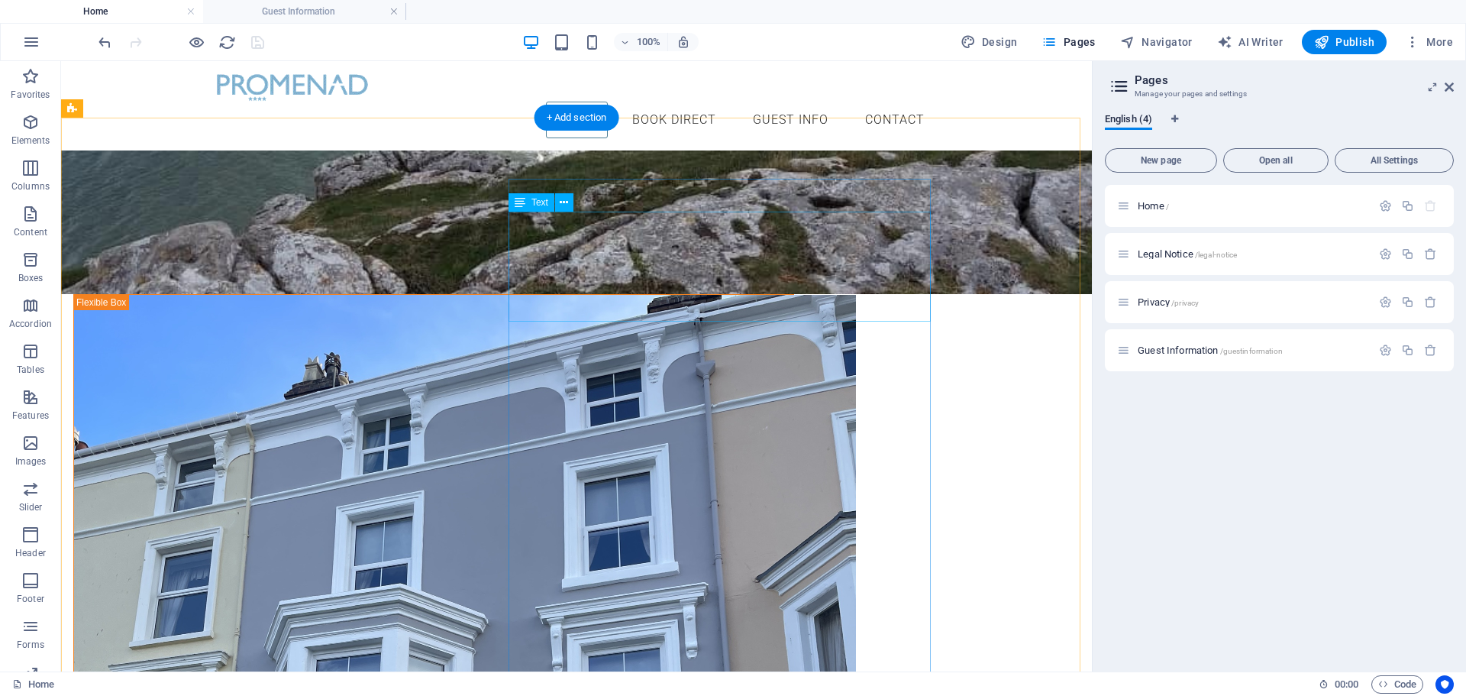
scroll to position [539, 0]
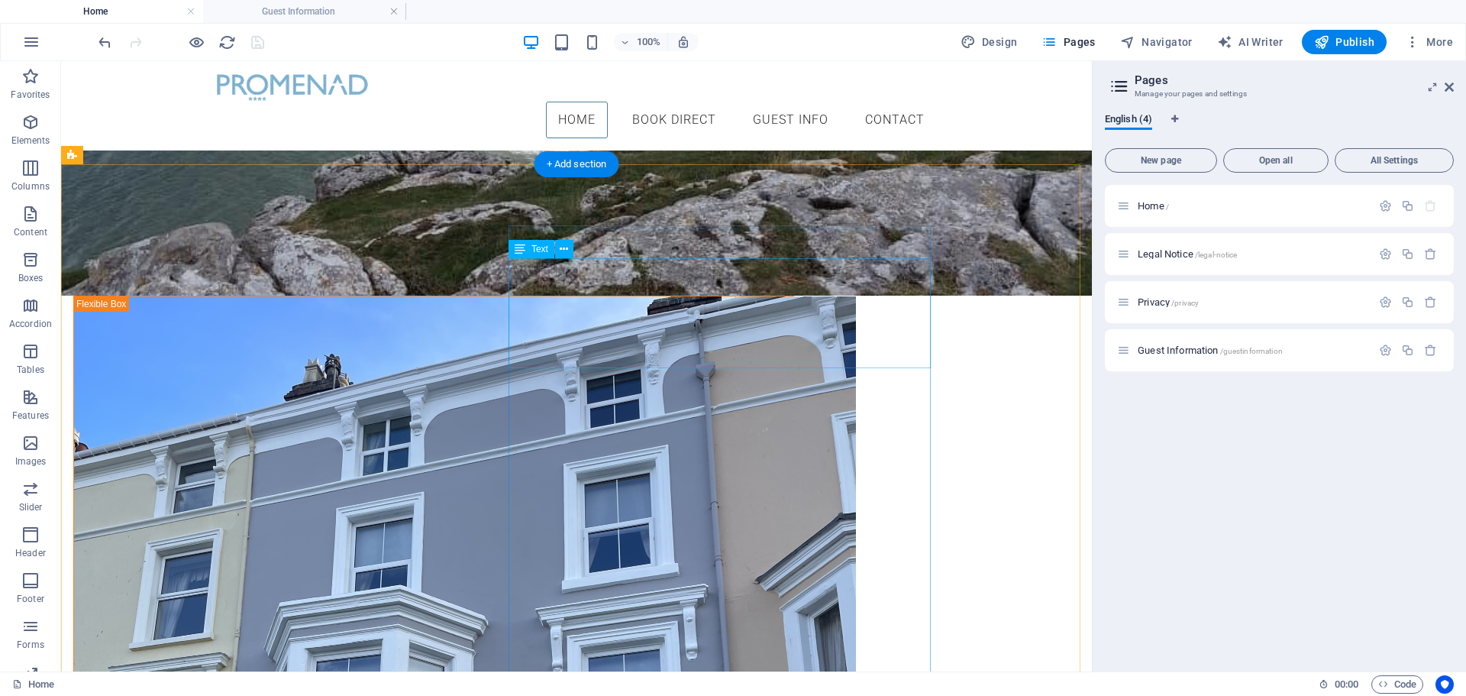
drag, startPoint x: 562, startPoint y: 360, endPoint x: 536, endPoint y: 312, distance: 55.3
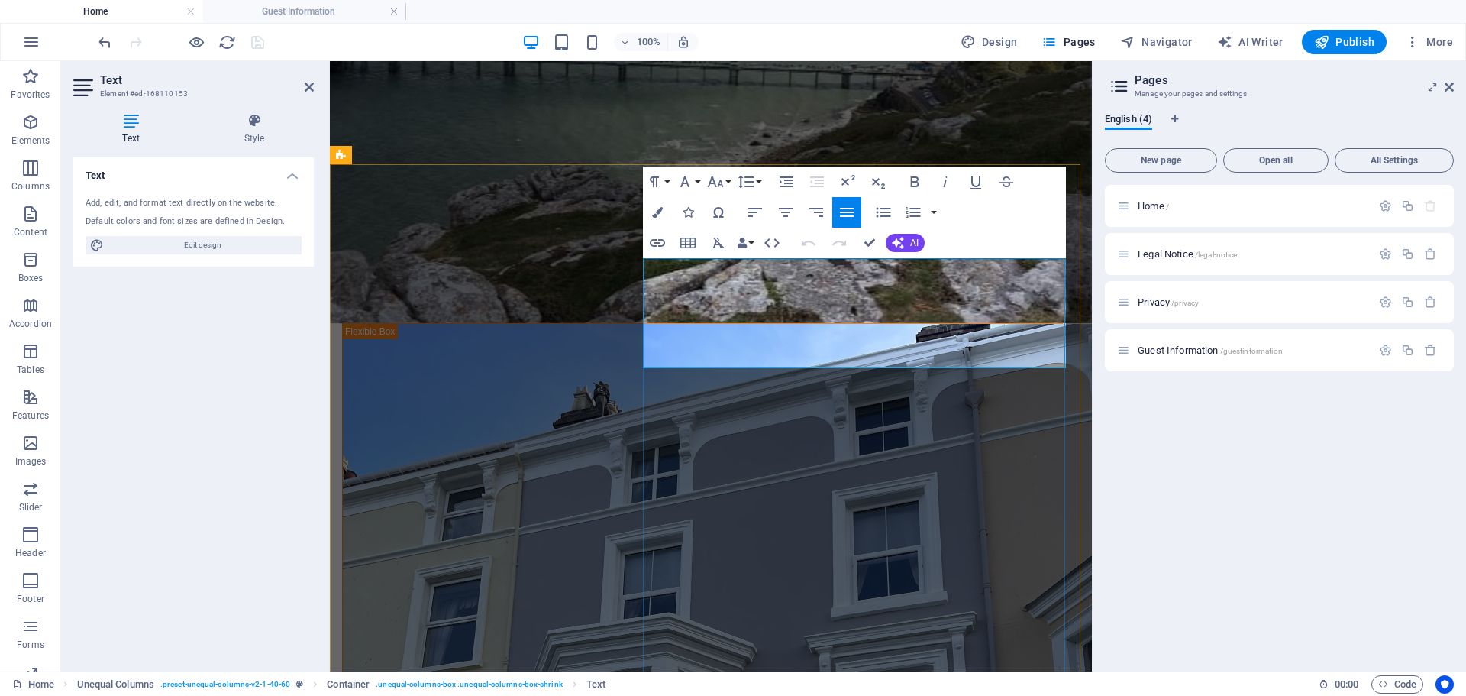
drag, startPoint x: 694, startPoint y: 359, endPoint x: 642, endPoint y: 263, distance: 108.7
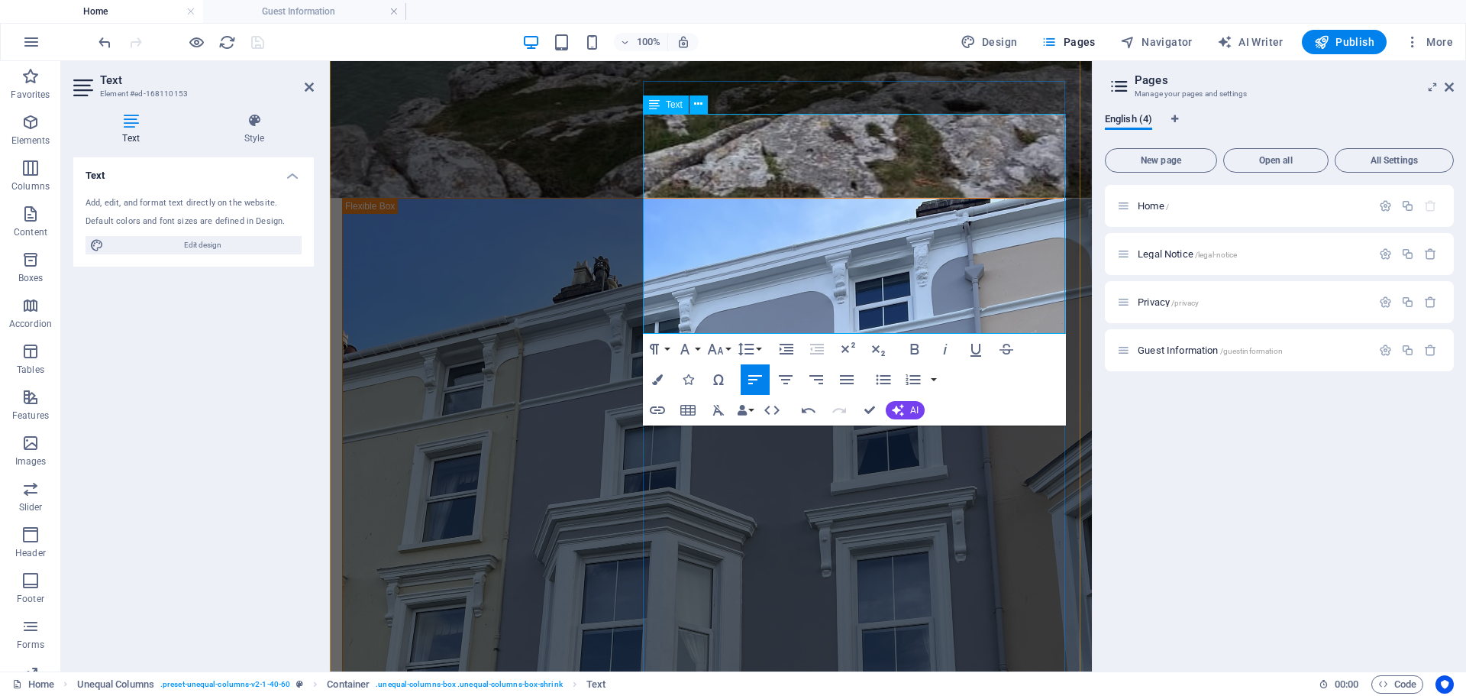
scroll to position [692, 0]
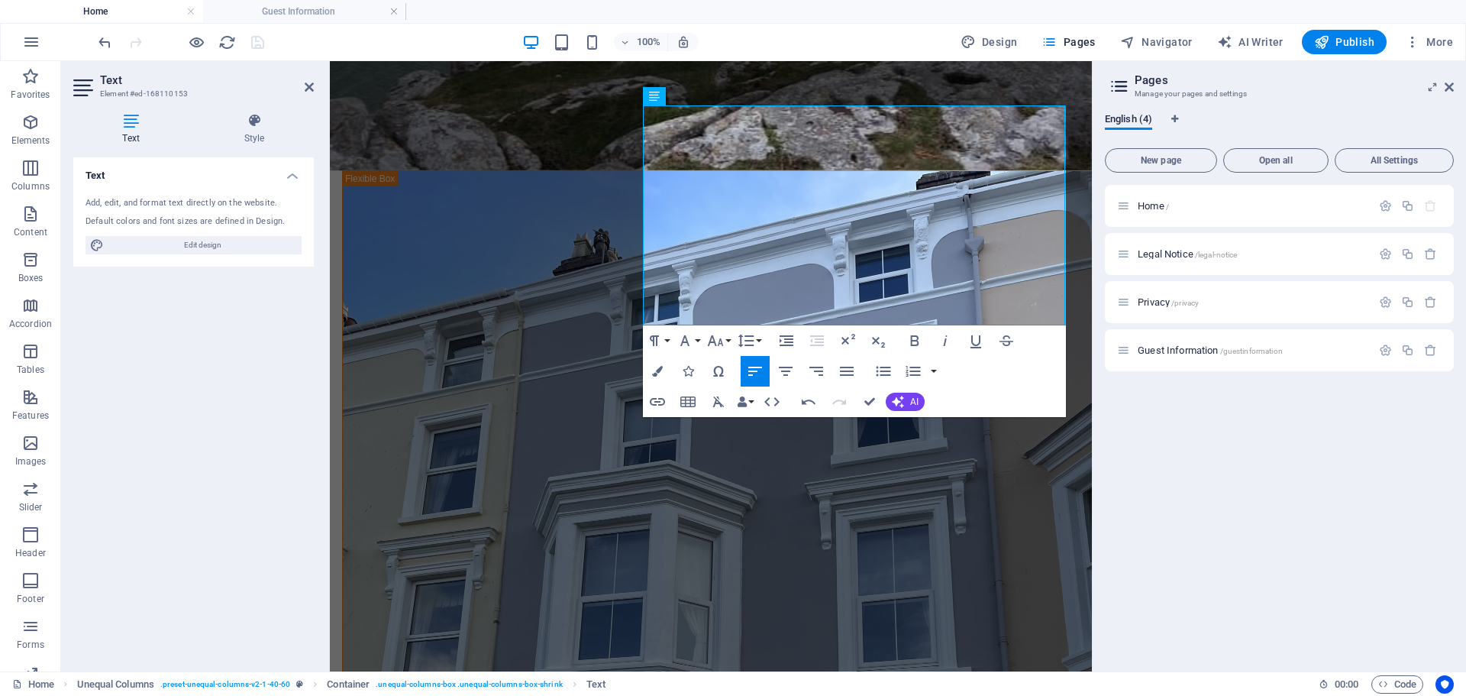
click at [354, 40] on div "100% Design Pages Navigator AI Writer Publish More" at bounding box center [777, 42] width 1364 height 24
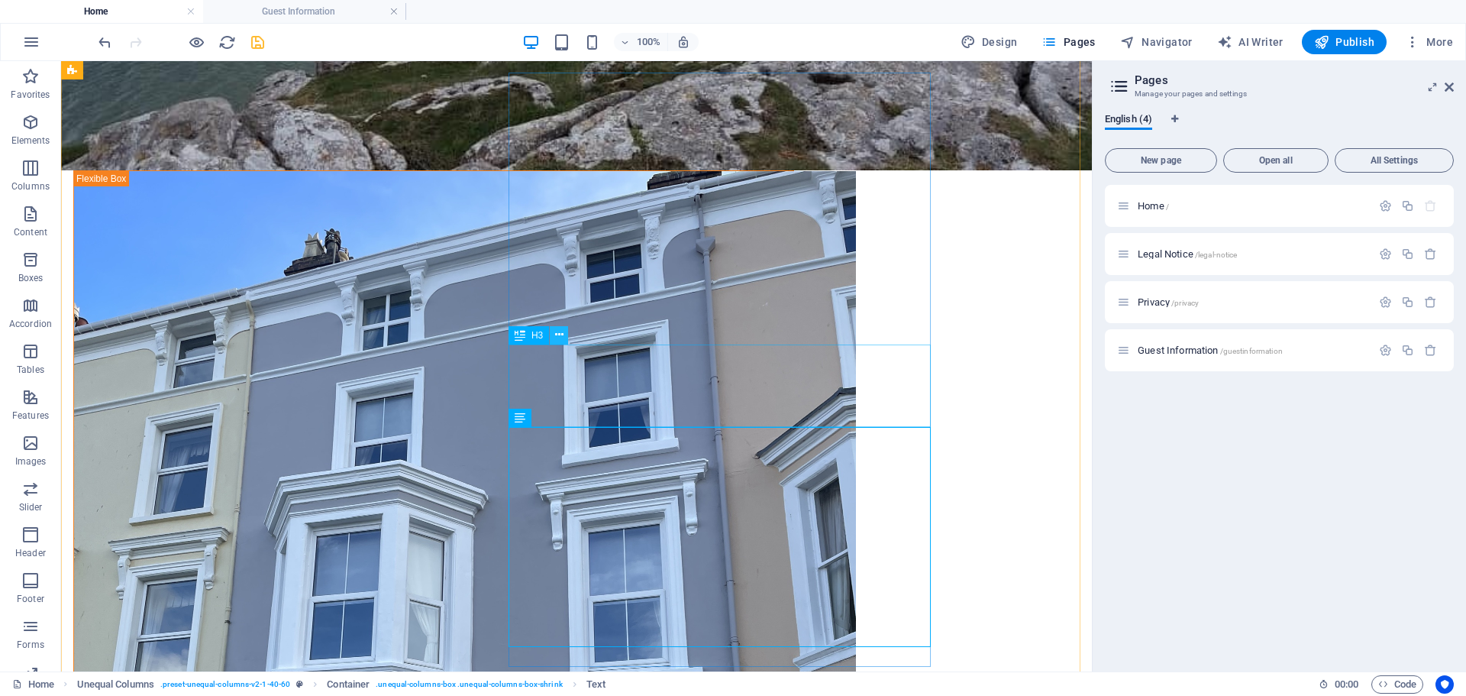
drag, startPoint x: 555, startPoint y: 327, endPoint x: 554, endPoint y: 335, distance: 8.4
click at [555, 330] on icon at bounding box center [559, 335] width 8 height 16
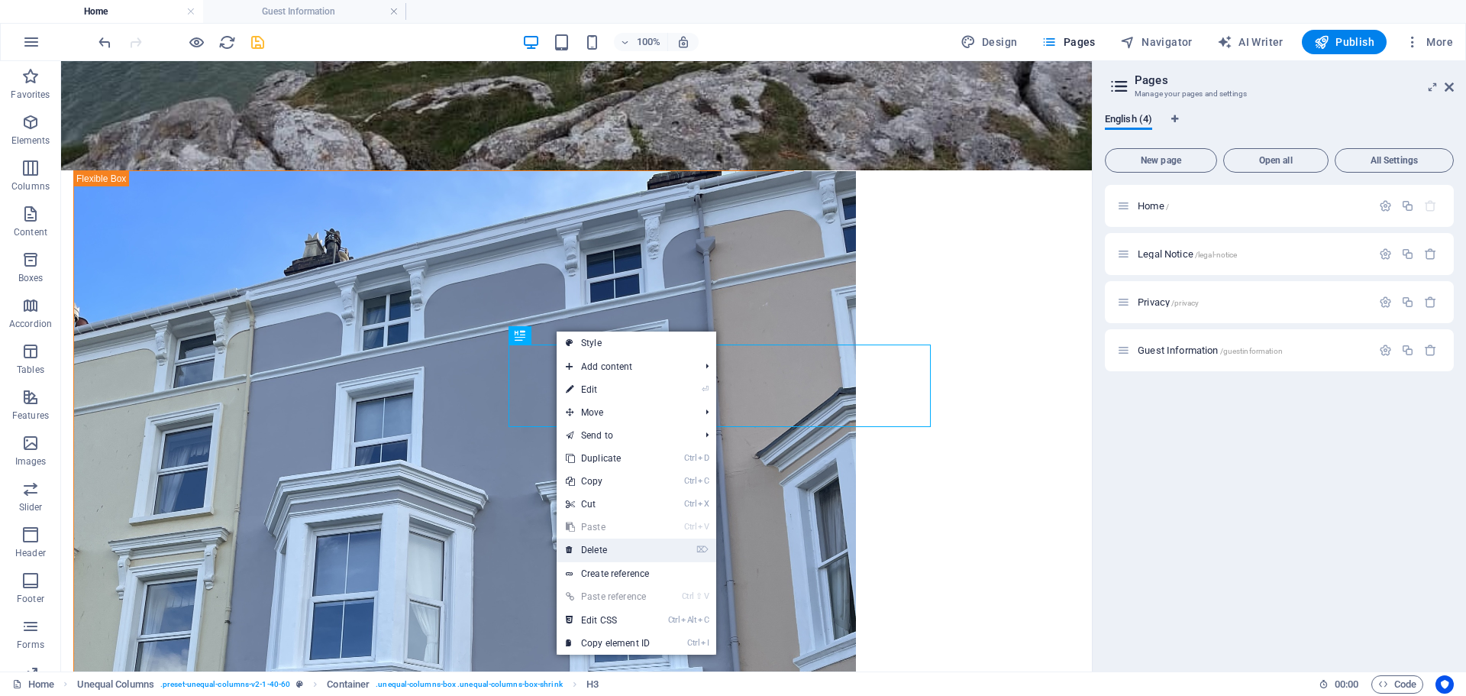
click at [604, 545] on link "⌦ Delete" at bounding box center [608, 549] width 102 height 23
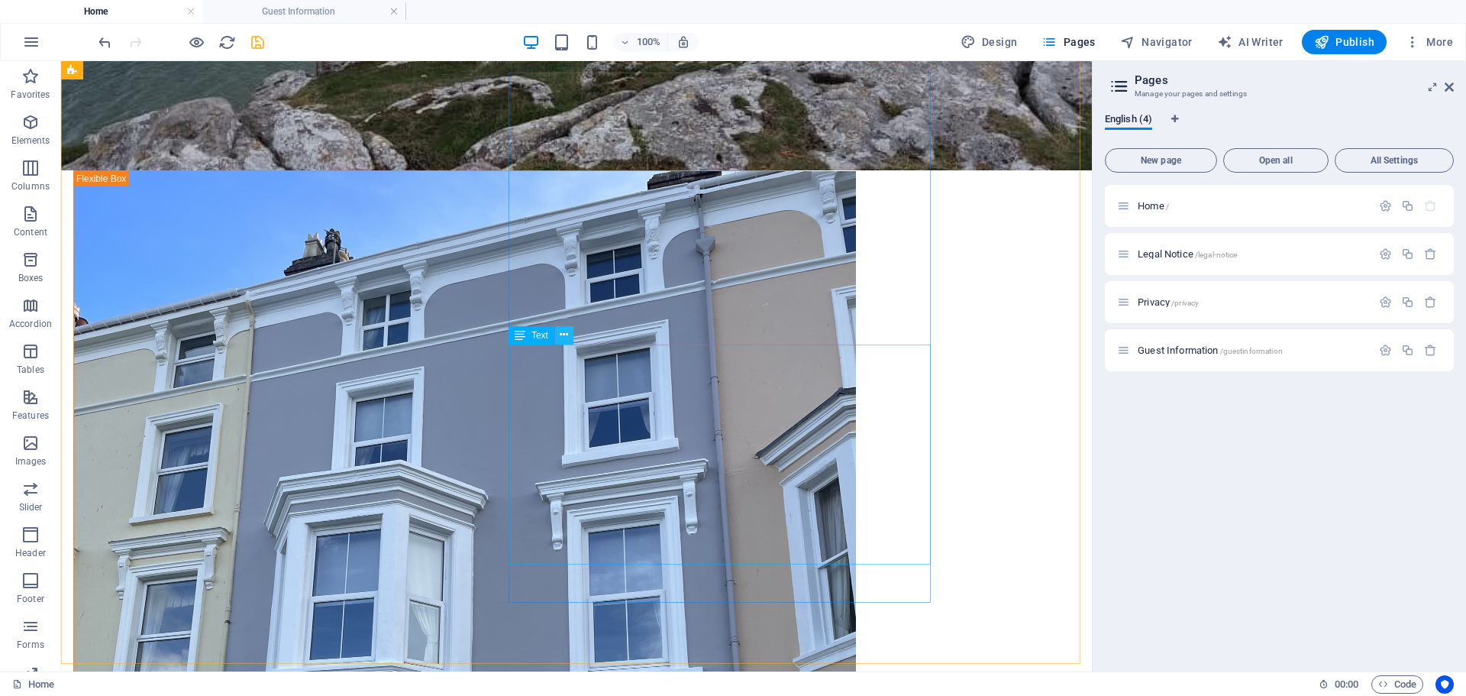
click at [564, 339] on icon at bounding box center [564, 335] width 8 height 16
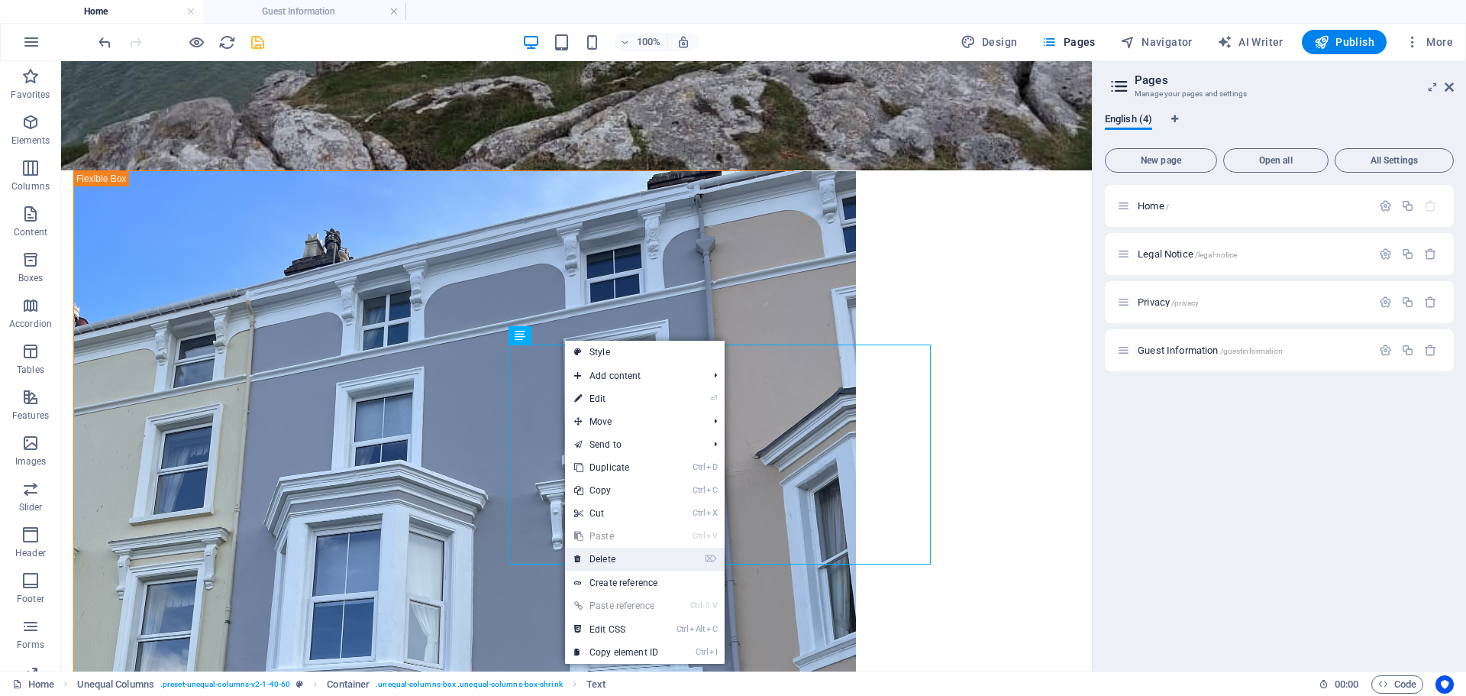
click at [594, 561] on link "⌦ Delete" at bounding box center [616, 559] width 102 height 23
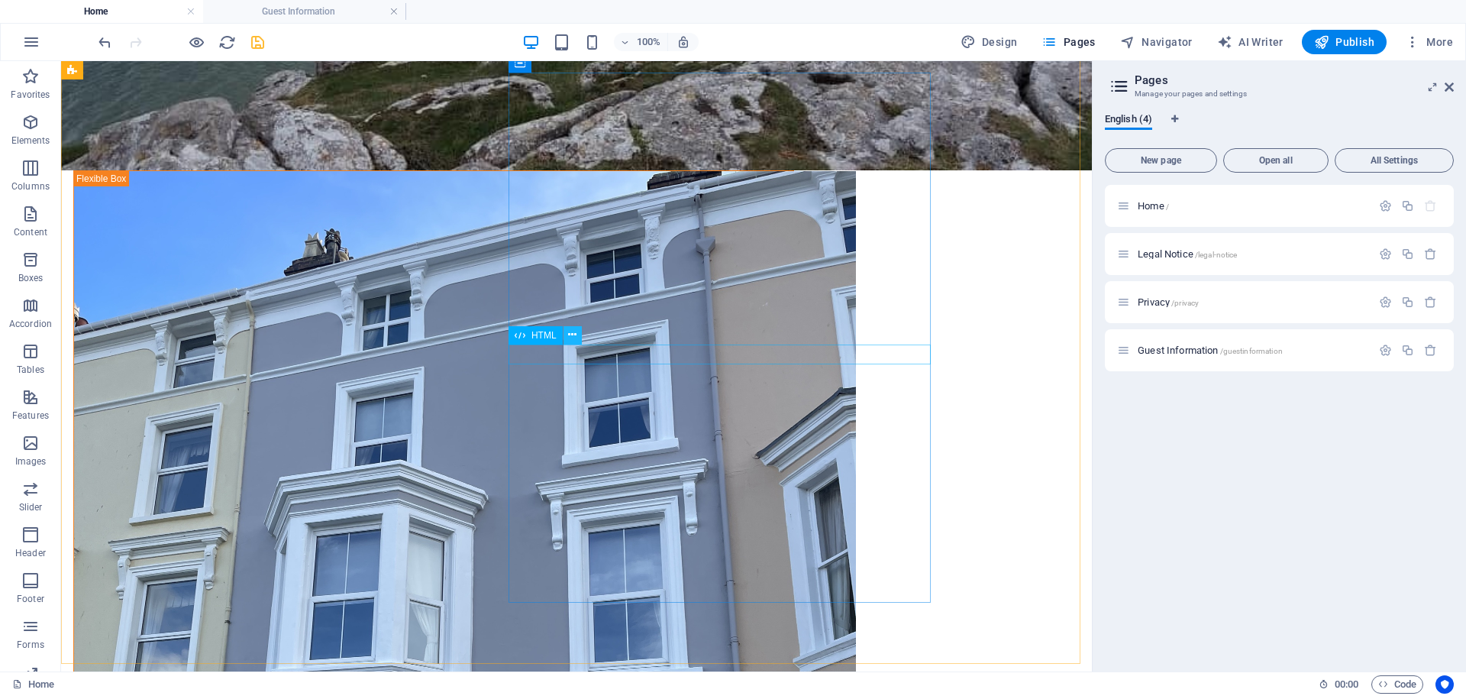
click at [573, 336] on icon at bounding box center [572, 335] width 8 height 16
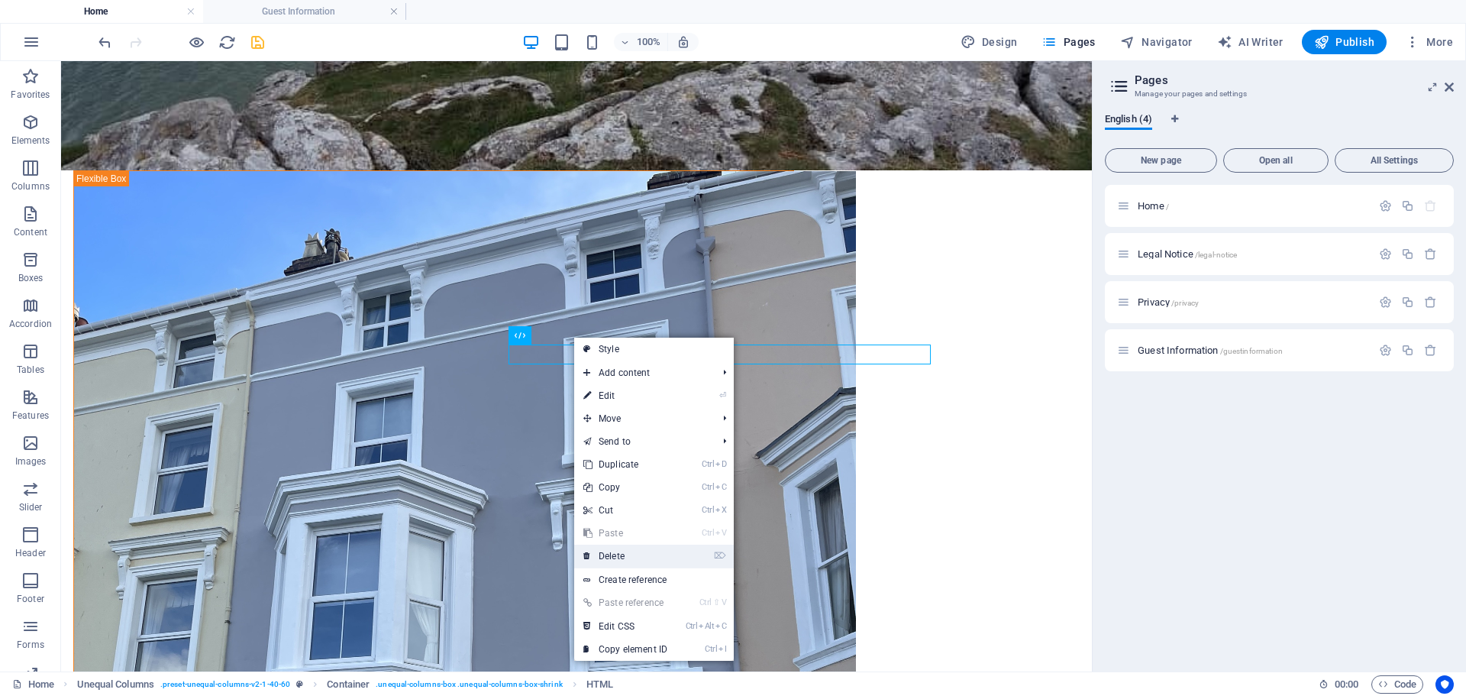
drag, startPoint x: 606, startPoint y: 552, endPoint x: 554, endPoint y: 489, distance: 82.4
click at [606, 552] on link "⌦ Delete" at bounding box center [625, 555] width 102 height 23
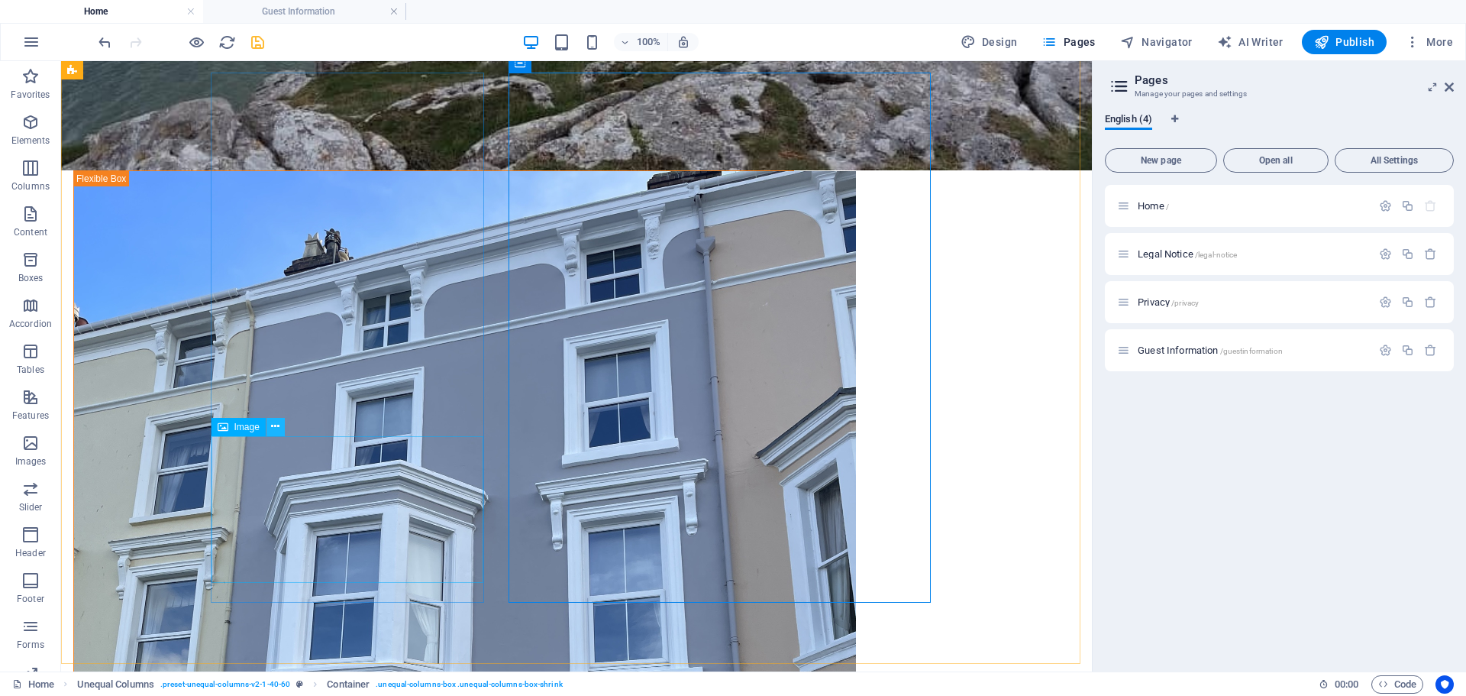
click at [275, 421] on icon at bounding box center [275, 426] width 8 height 16
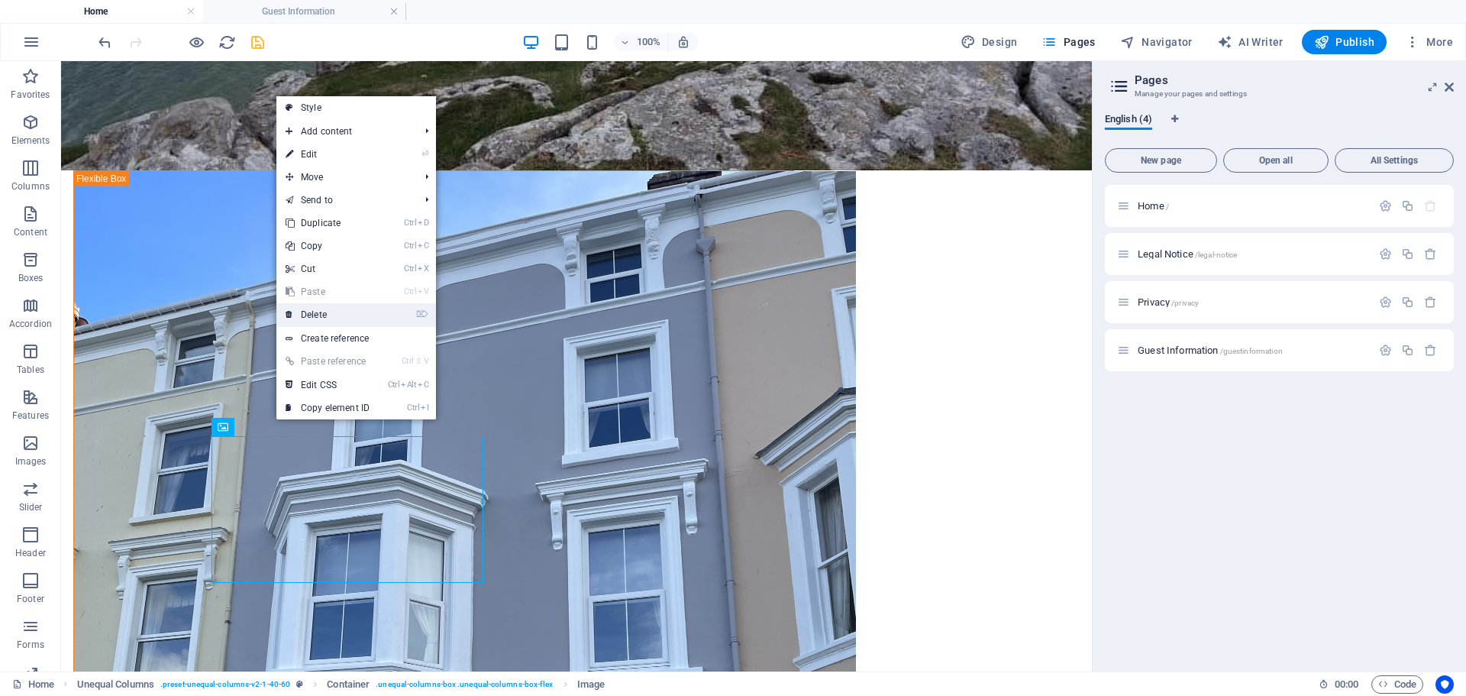
click at [320, 318] on link "⌦ Delete" at bounding box center [327, 314] width 102 height 23
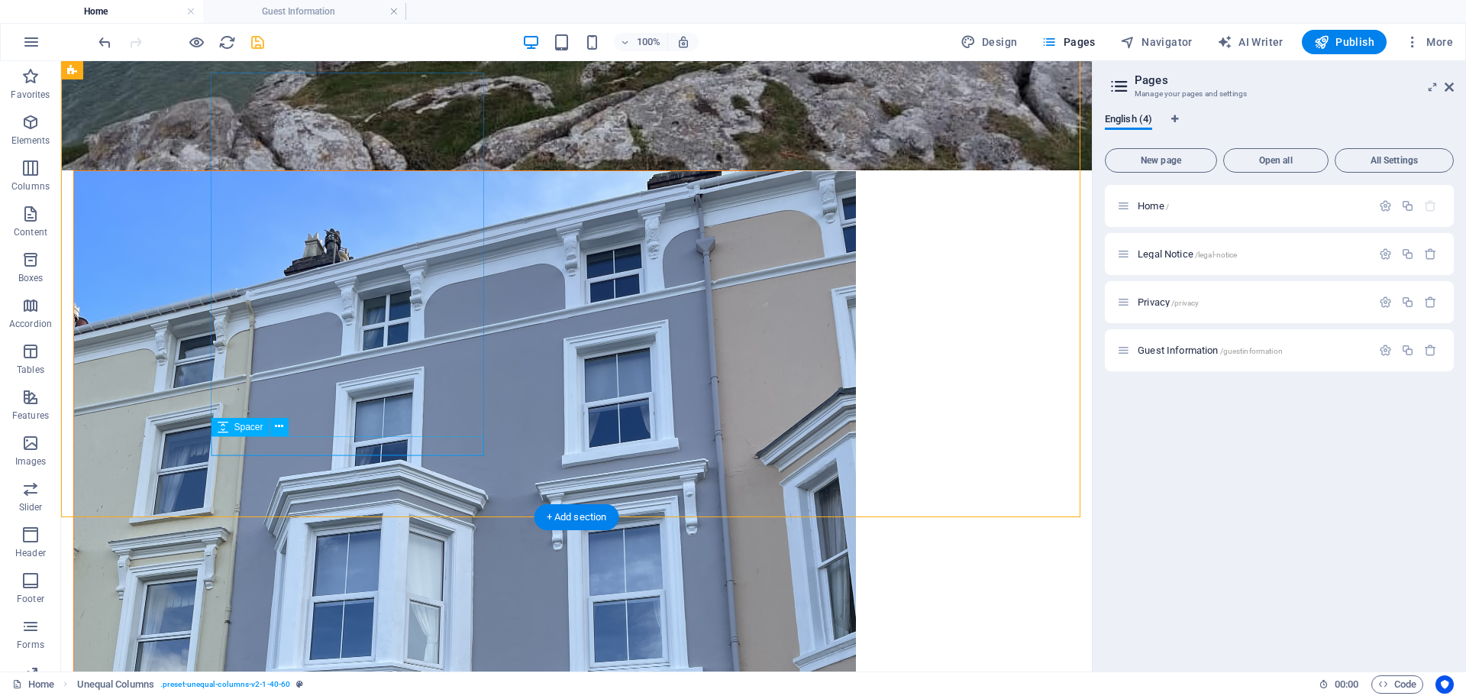
click at [410, 375] on figure at bounding box center [433, 692] width 719 height 1043
click at [279, 424] on icon at bounding box center [279, 426] width 8 height 16
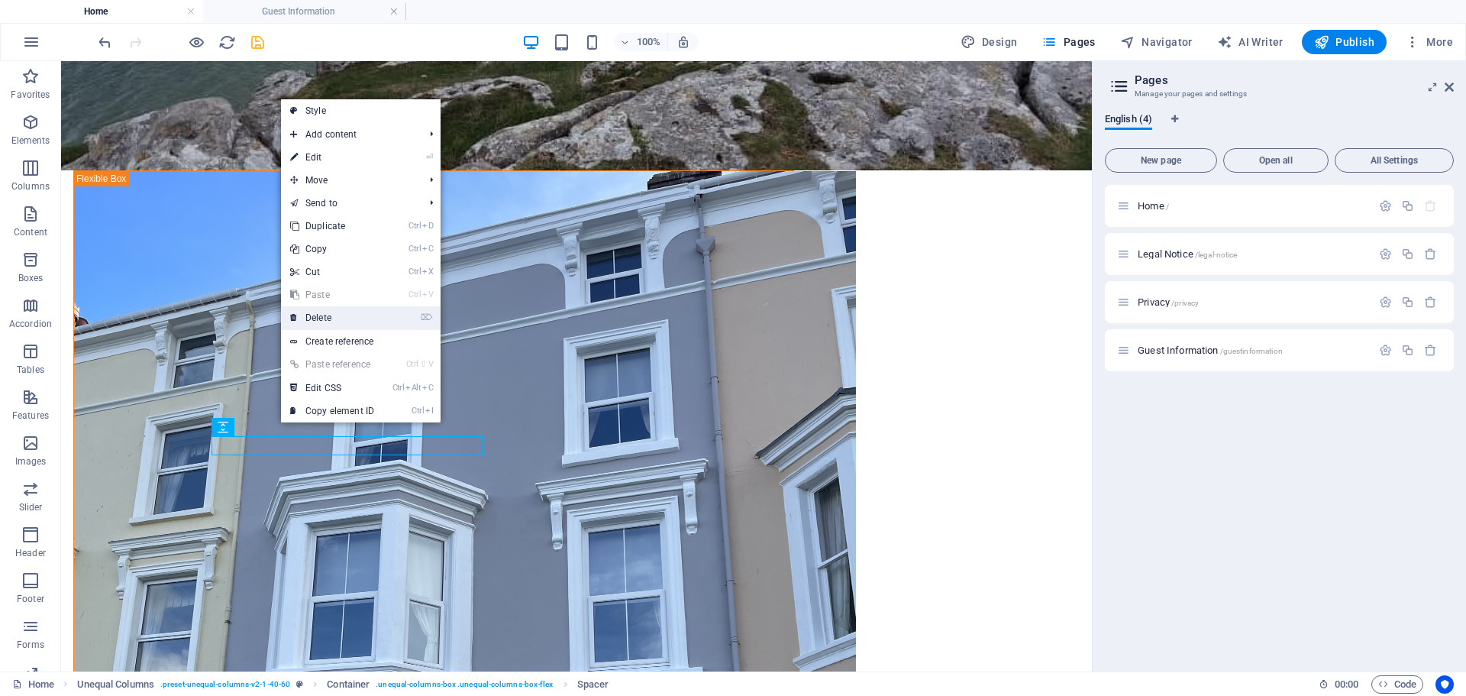
click at [317, 316] on link "⌦ Delete" at bounding box center [332, 317] width 102 height 23
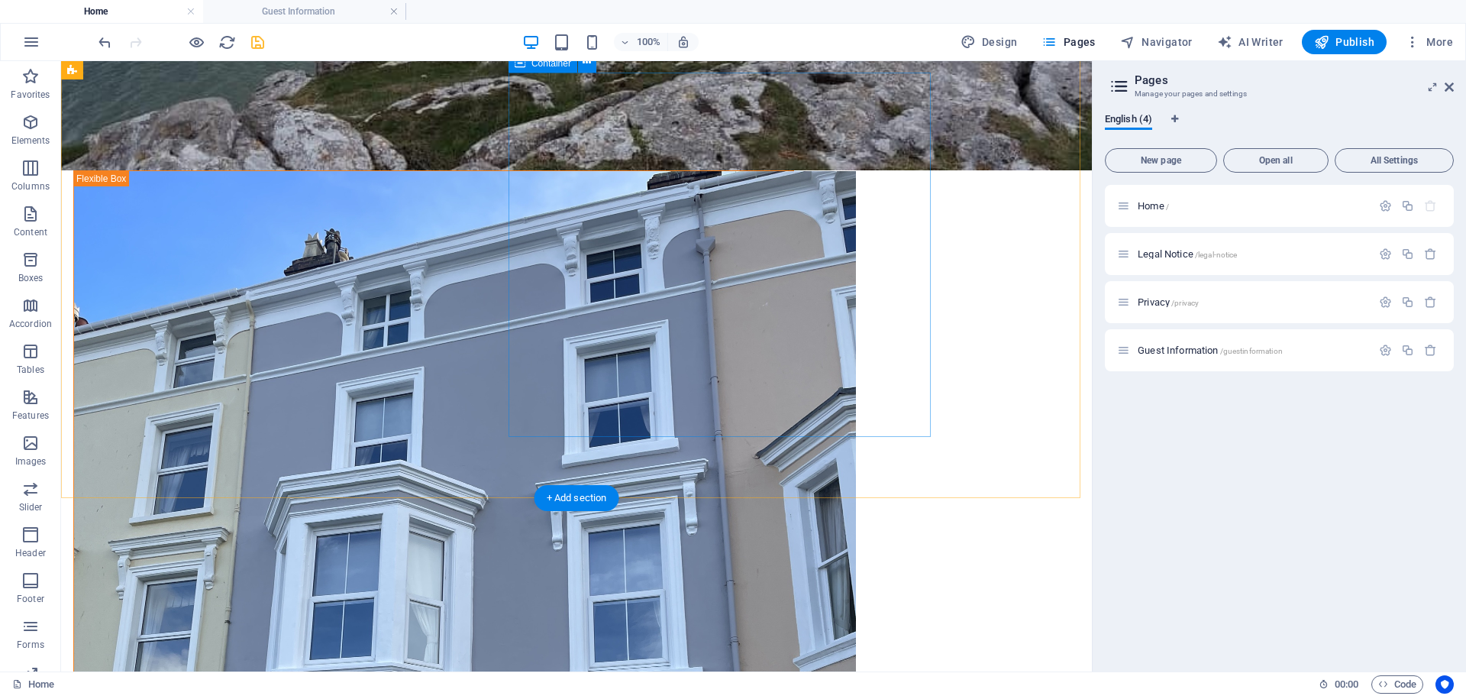
drag, startPoint x: 612, startPoint y: 396, endPoint x: 678, endPoint y: 376, distance: 69.3
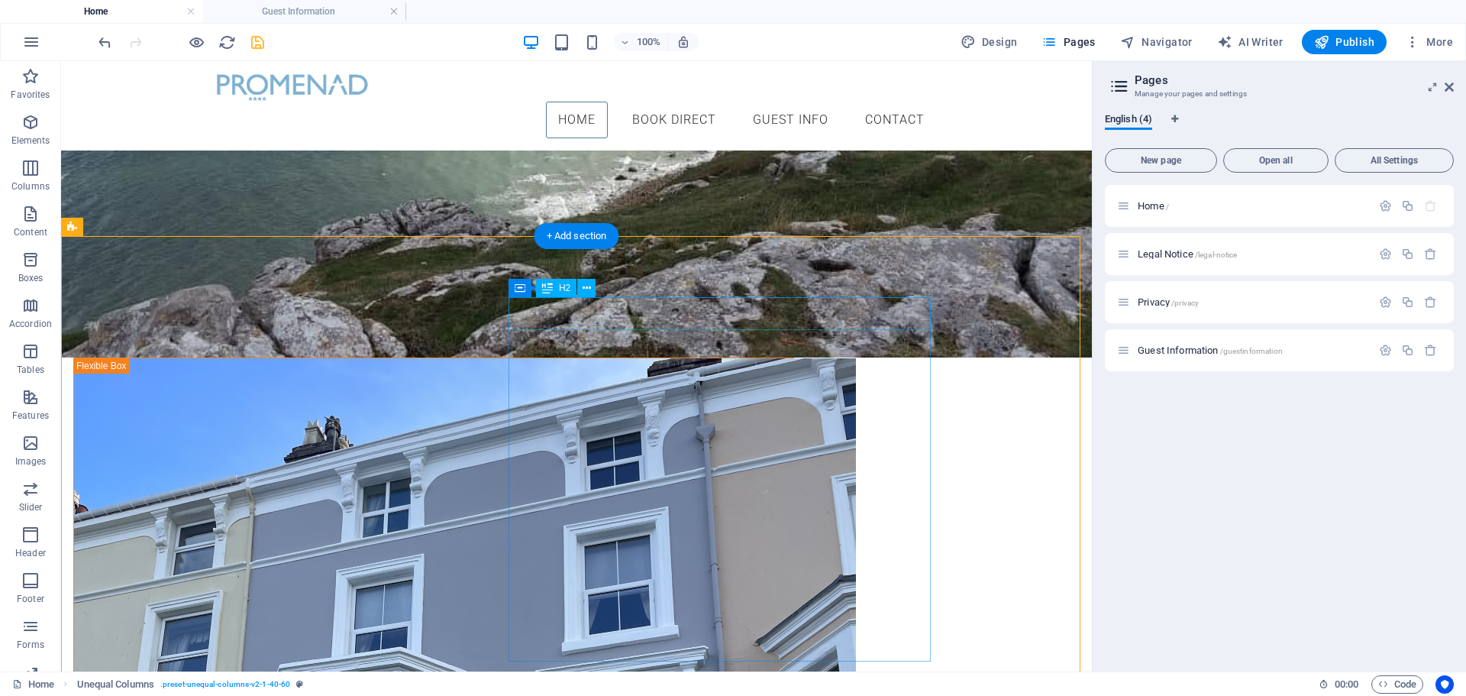
scroll to position [467, 0]
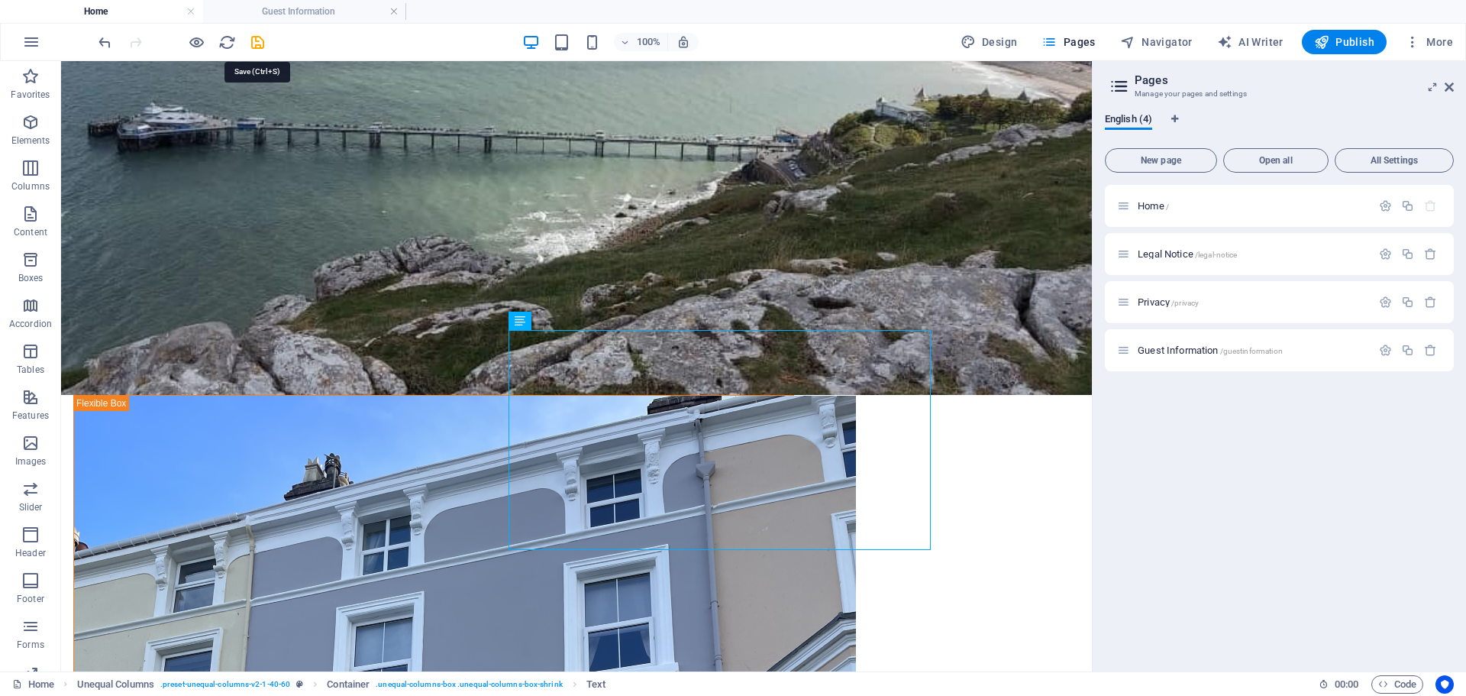
click at [258, 40] on icon "save" at bounding box center [258, 43] width 18 height 18
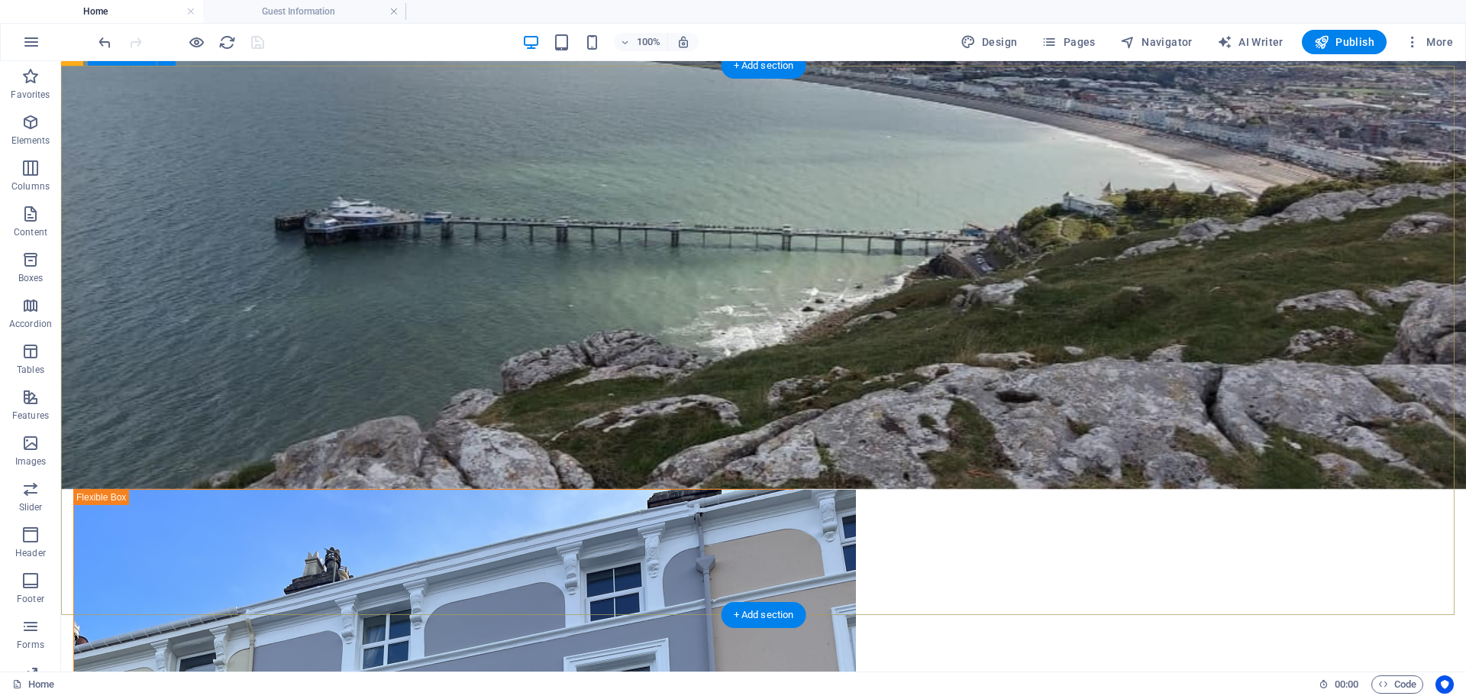
scroll to position [382, 0]
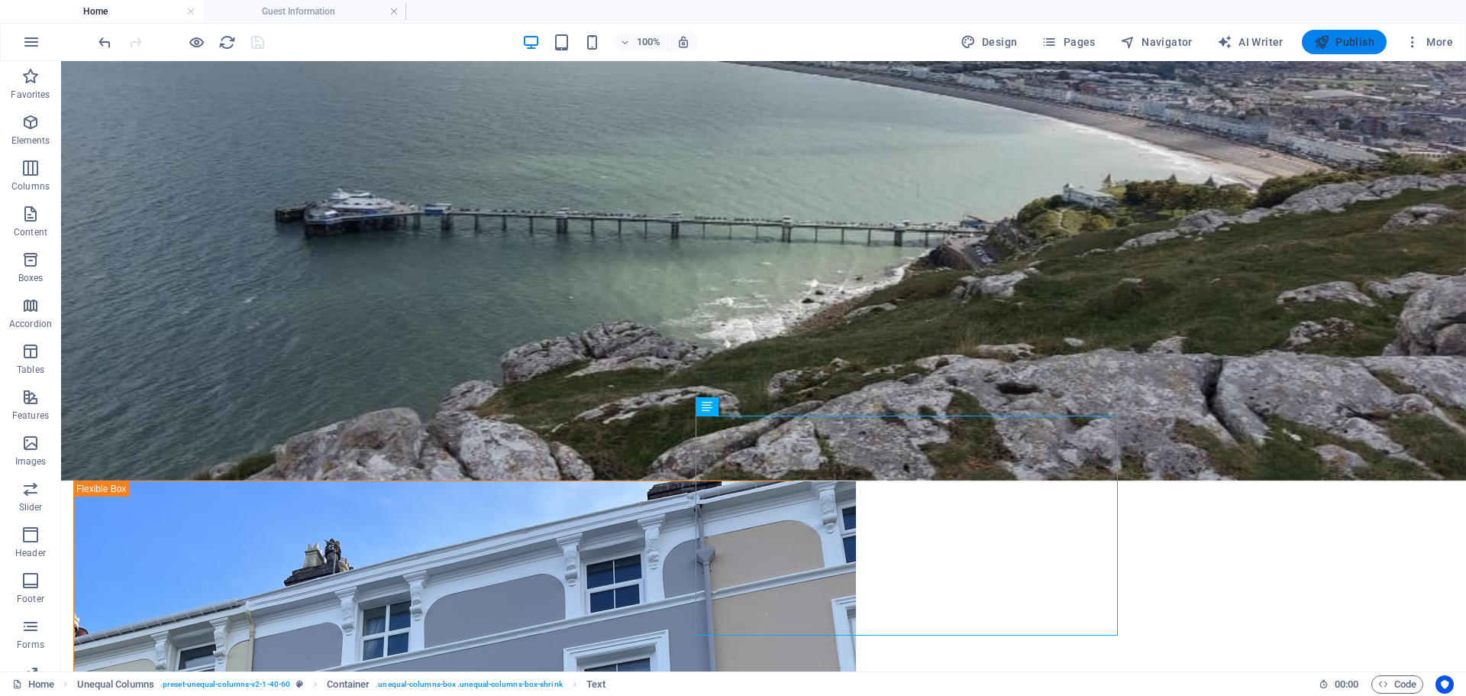
click at [1353, 45] on span "Publish" at bounding box center [1344, 41] width 60 height 15
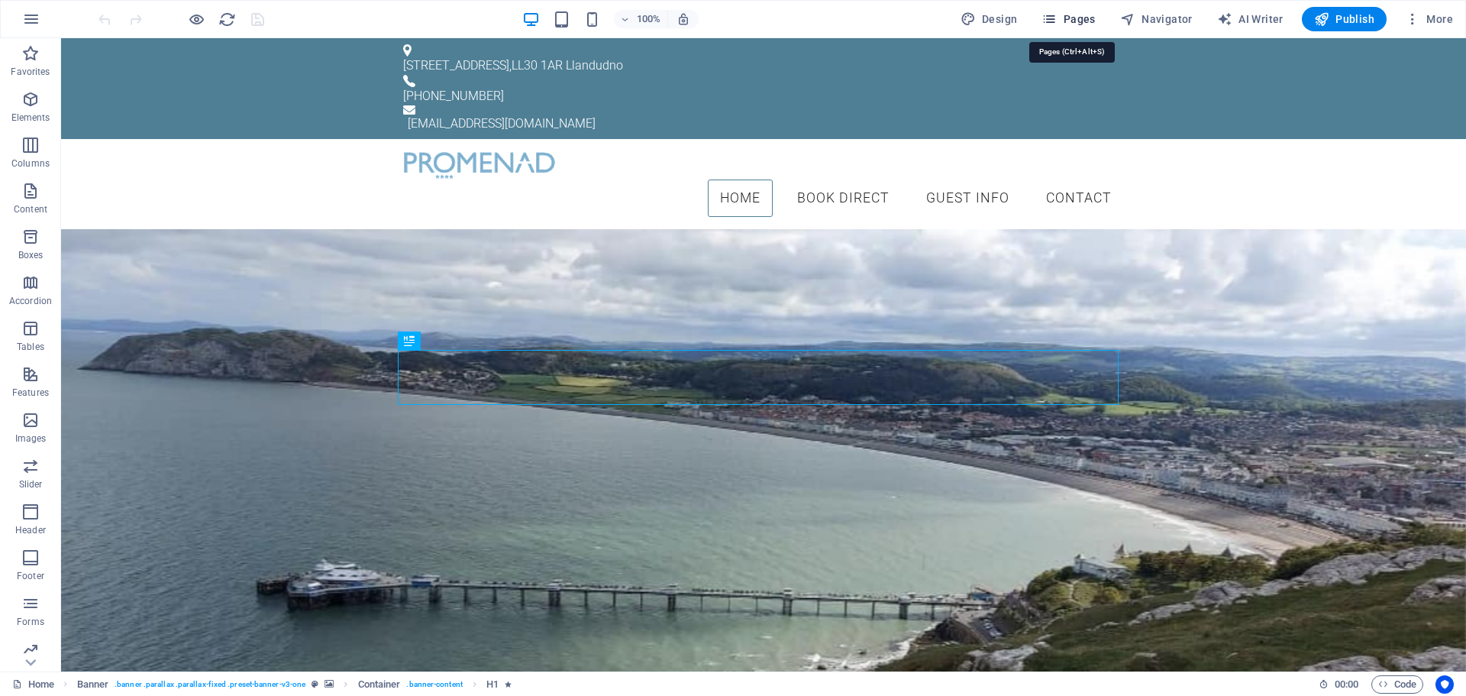
click at [1063, 12] on span "Pages" at bounding box center [1068, 18] width 53 height 15
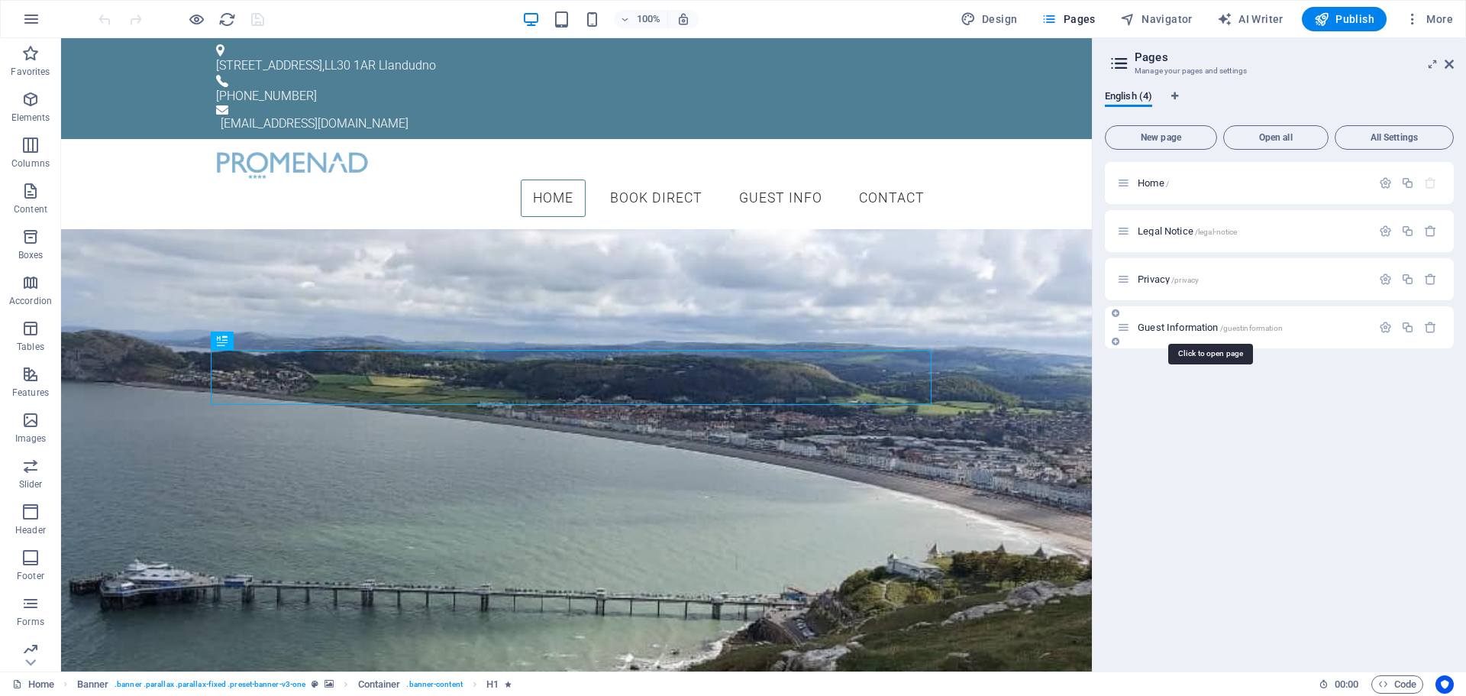
click at [1152, 330] on span "Guest Information /guestinformation" at bounding box center [1210, 326] width 145 height 11
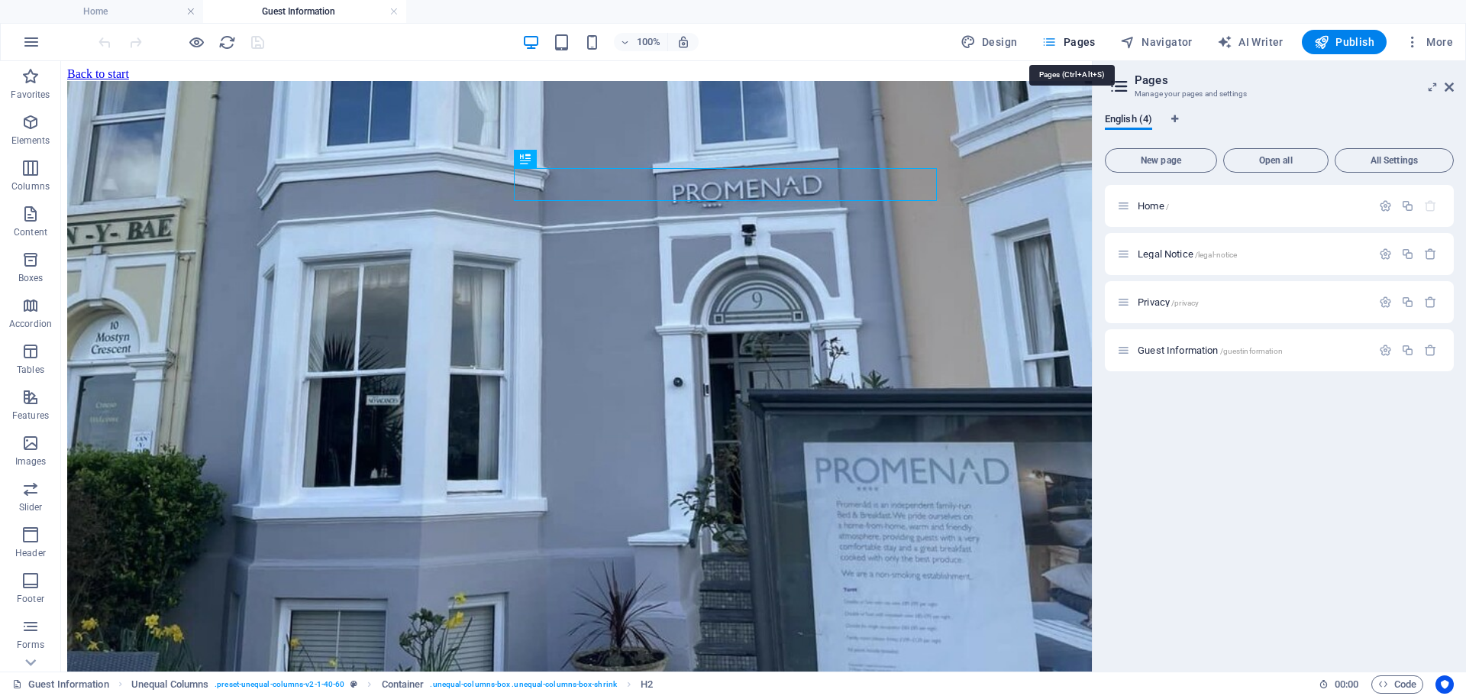
click at [1077, 44] on span "Pages" at bounding box center [1068, 41] width 53 height 15
click at [1144, 202] on span "Home /" at bounding box center [1153, 205] width 31 height 11
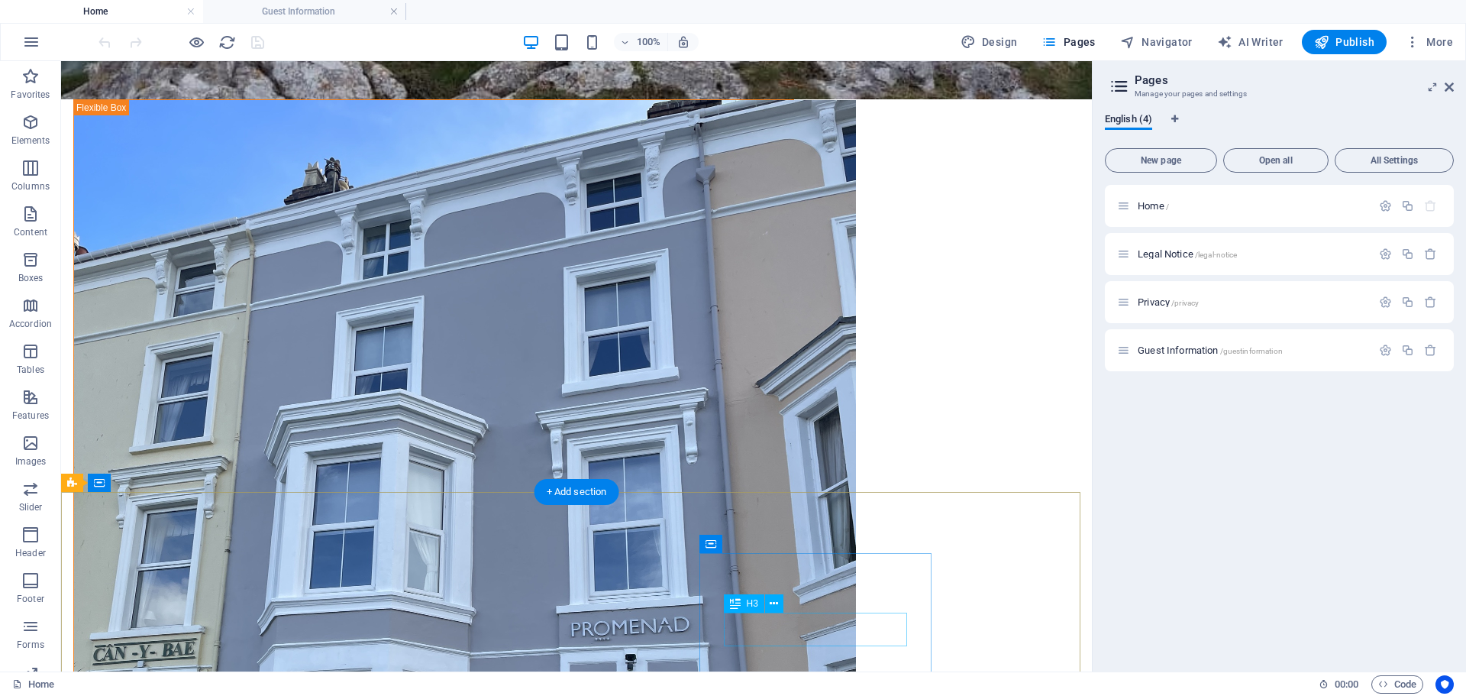
scroll to position [764, 0]
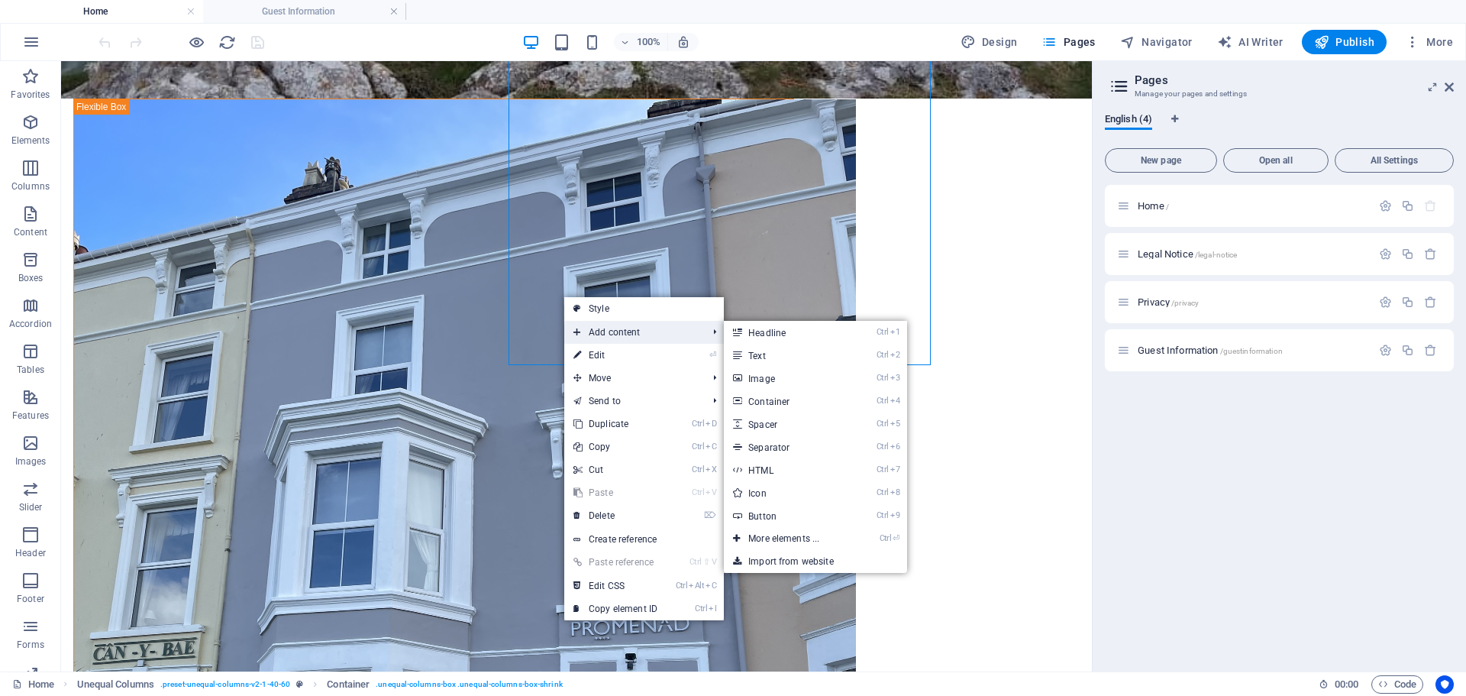
click at [622, 335] on span "Add content" at bounding box center [632, 332] width 137 height 23
click at [763, 354] on link "Ctrl 2 Text" at bounding box center [787, 355] width 126 height 23
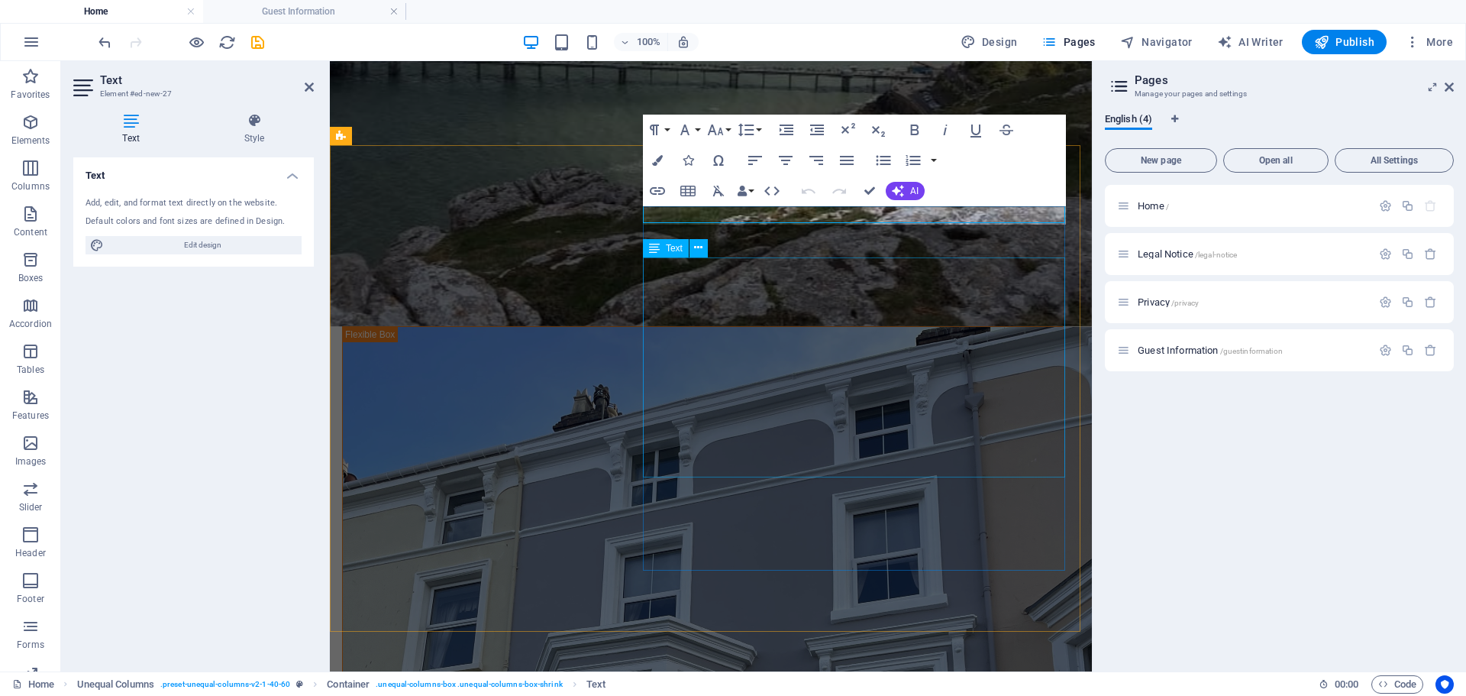
scroll to position [560, 0]
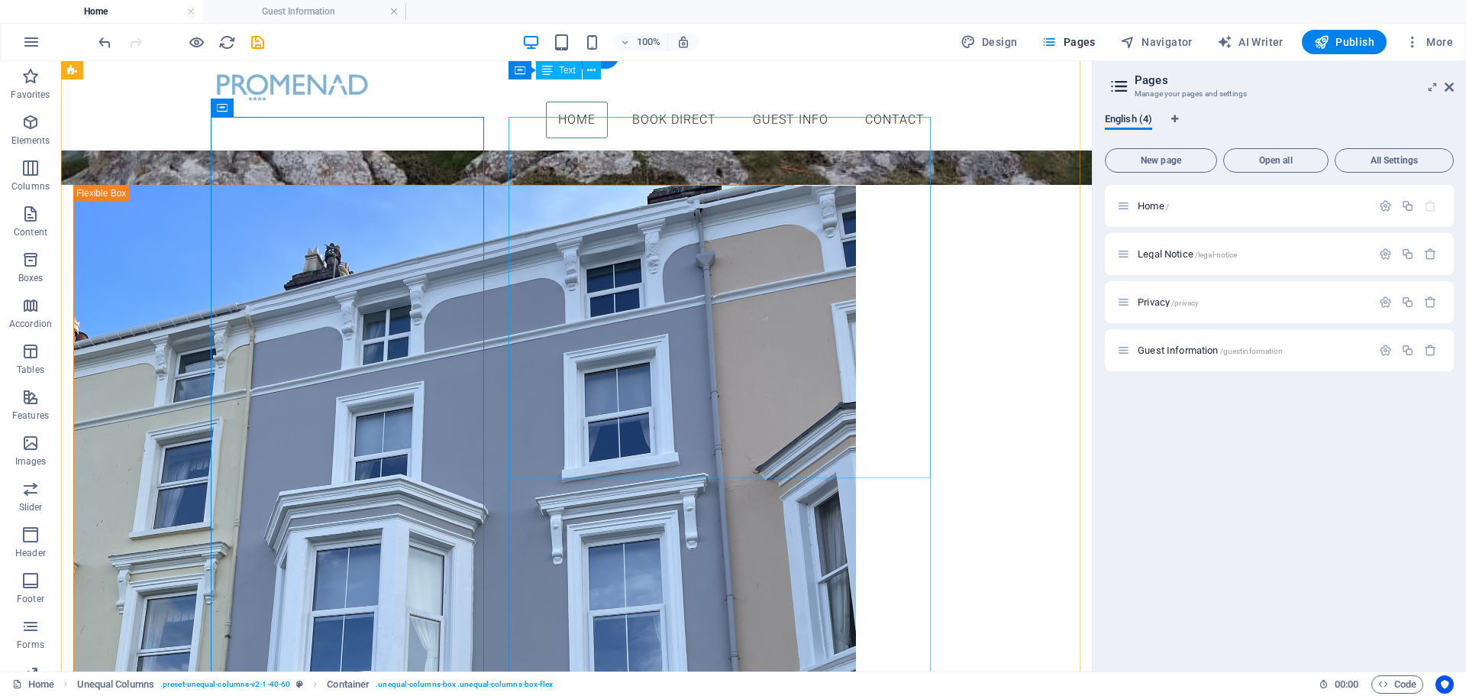
scroll to position [641, 0]
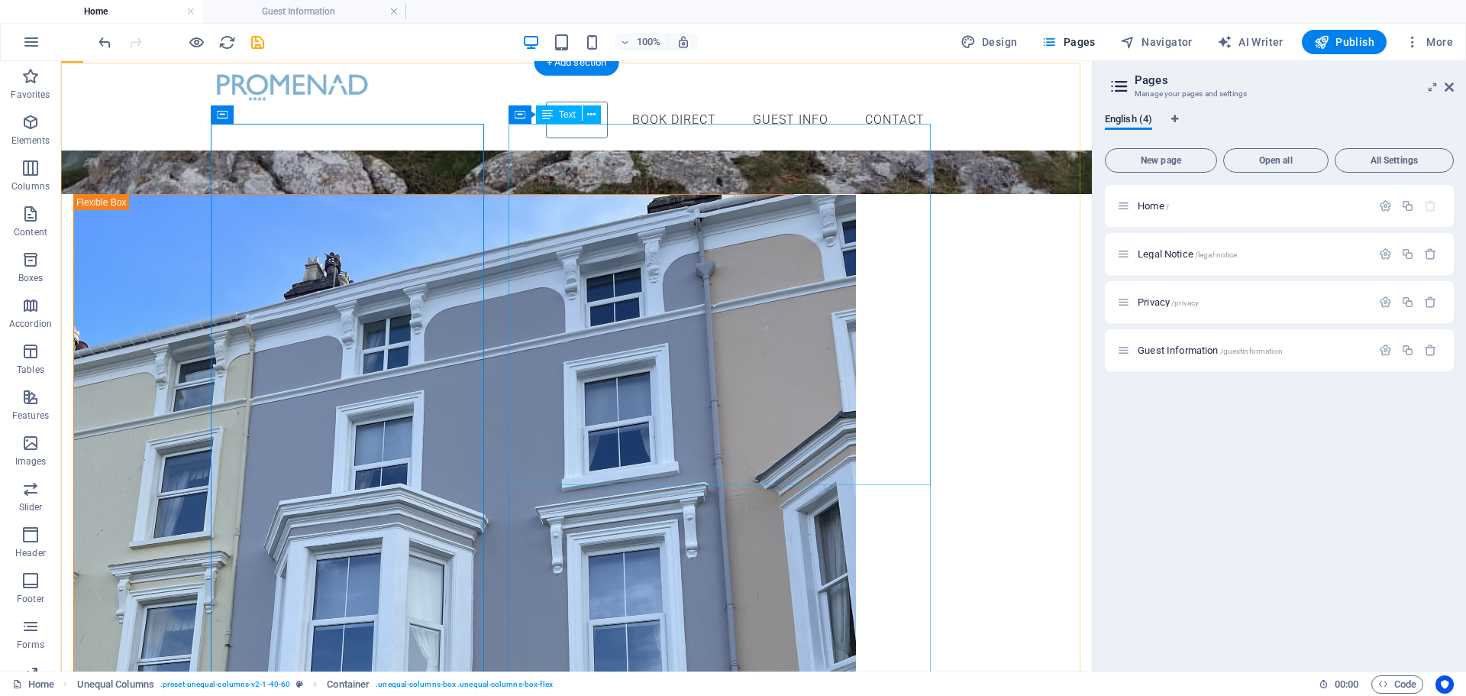
drag, startPoint x: 664, startPoint y: 189, endPoint x: 573, endPoint y: 157, distance: 96.6
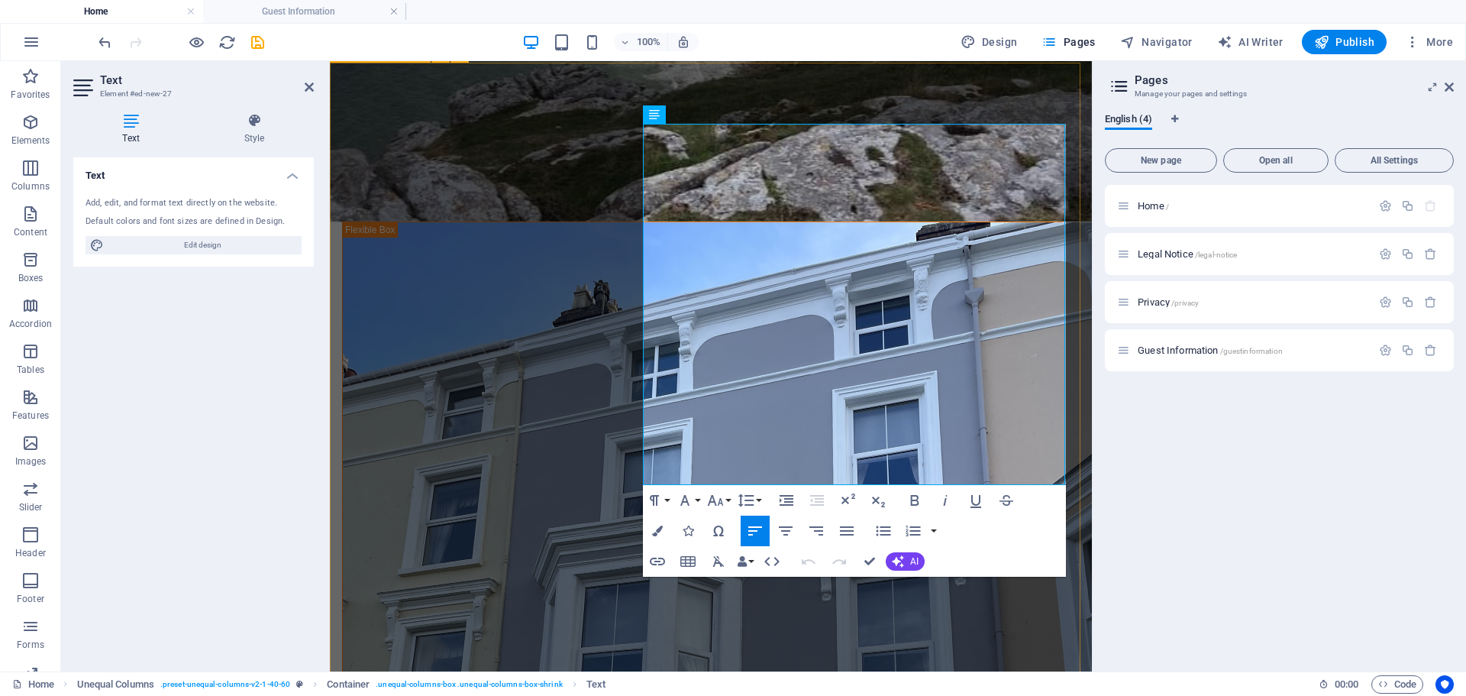
drag, startPoint x: 800, startPoint y: 189, endPoint x: 635, endPoint y: 126, distance: 176.0
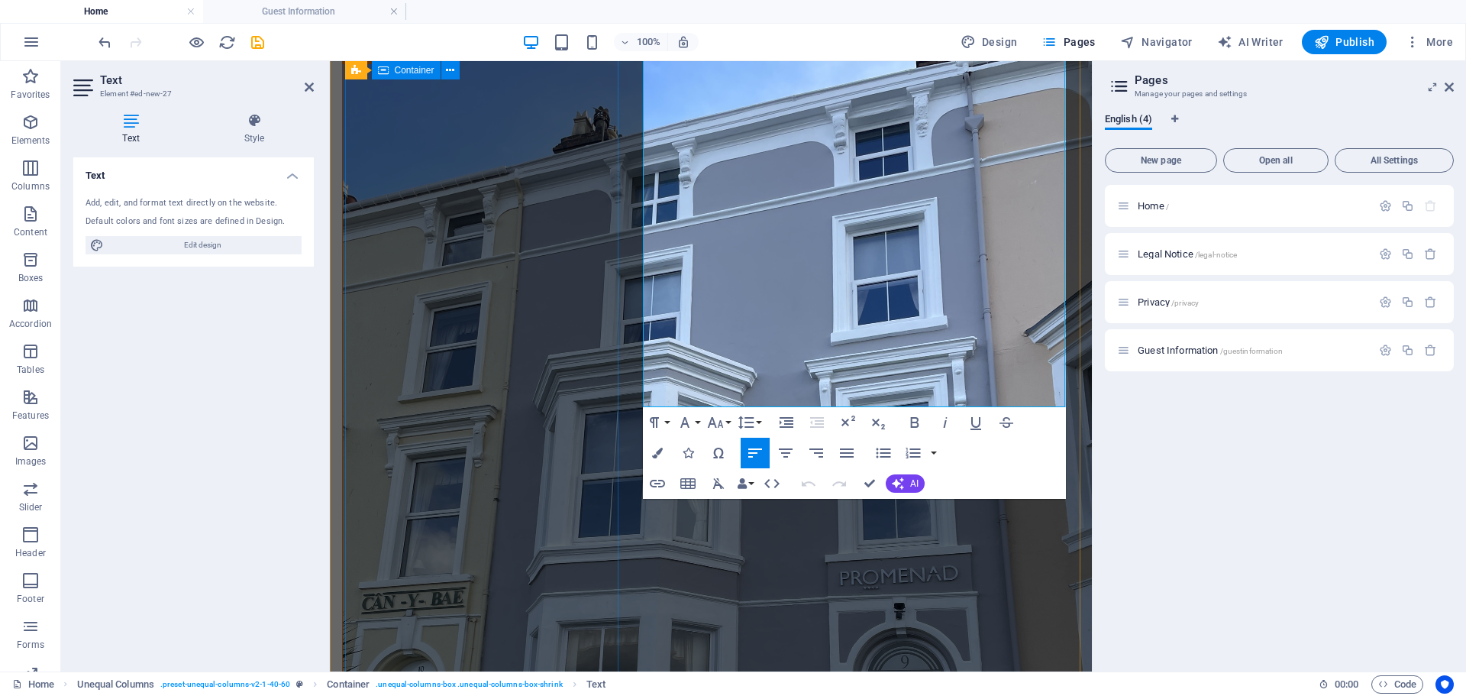
scroll to position [870, 0]
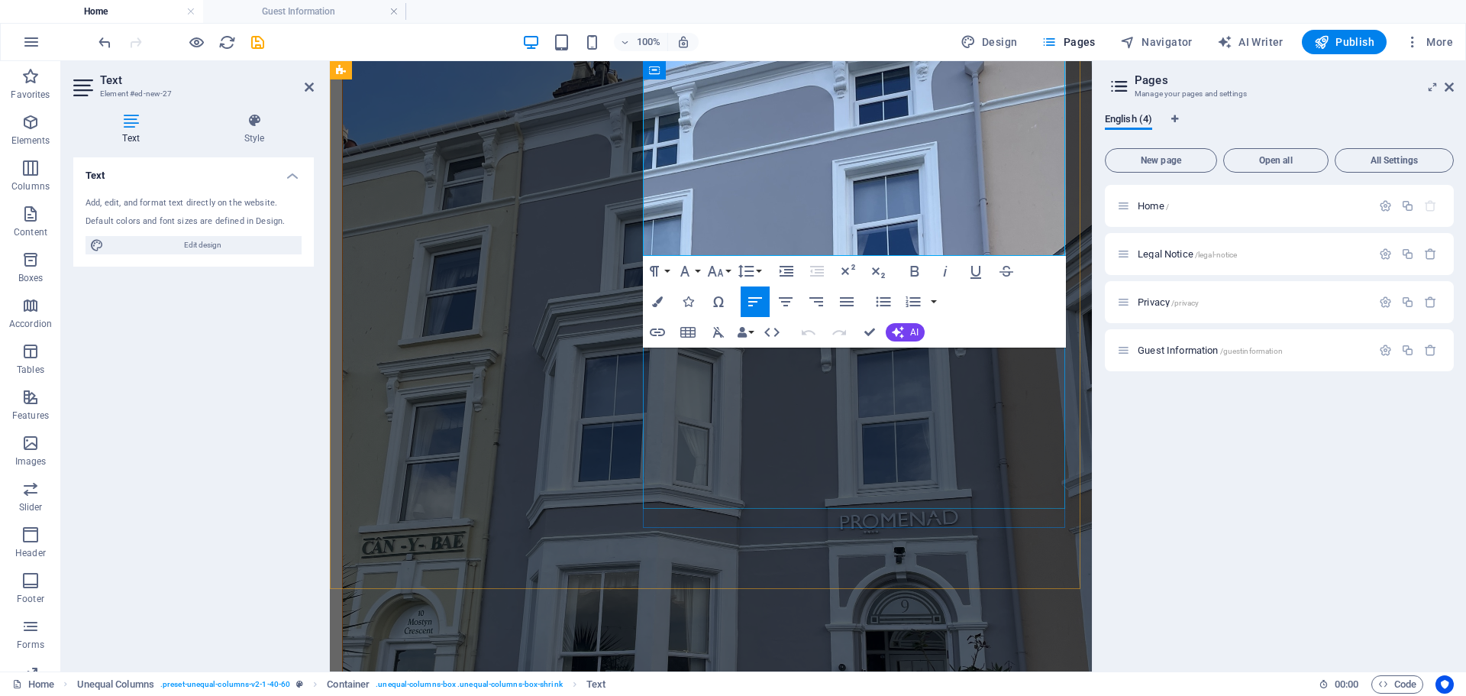
drag, startPoint x: 810, startPoint y: 395, endPoint x: 1081, endPoint y: 397, distance: 270.3
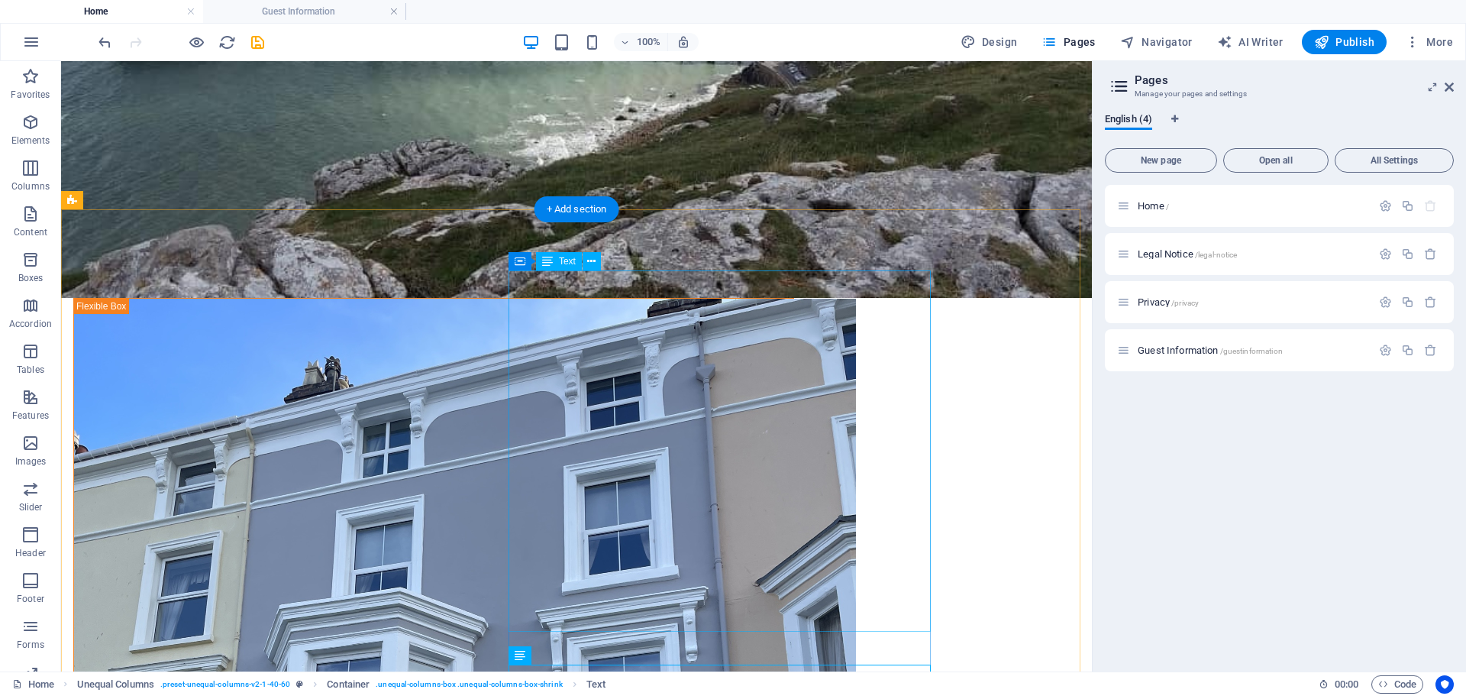
scroll to position [570, 0]
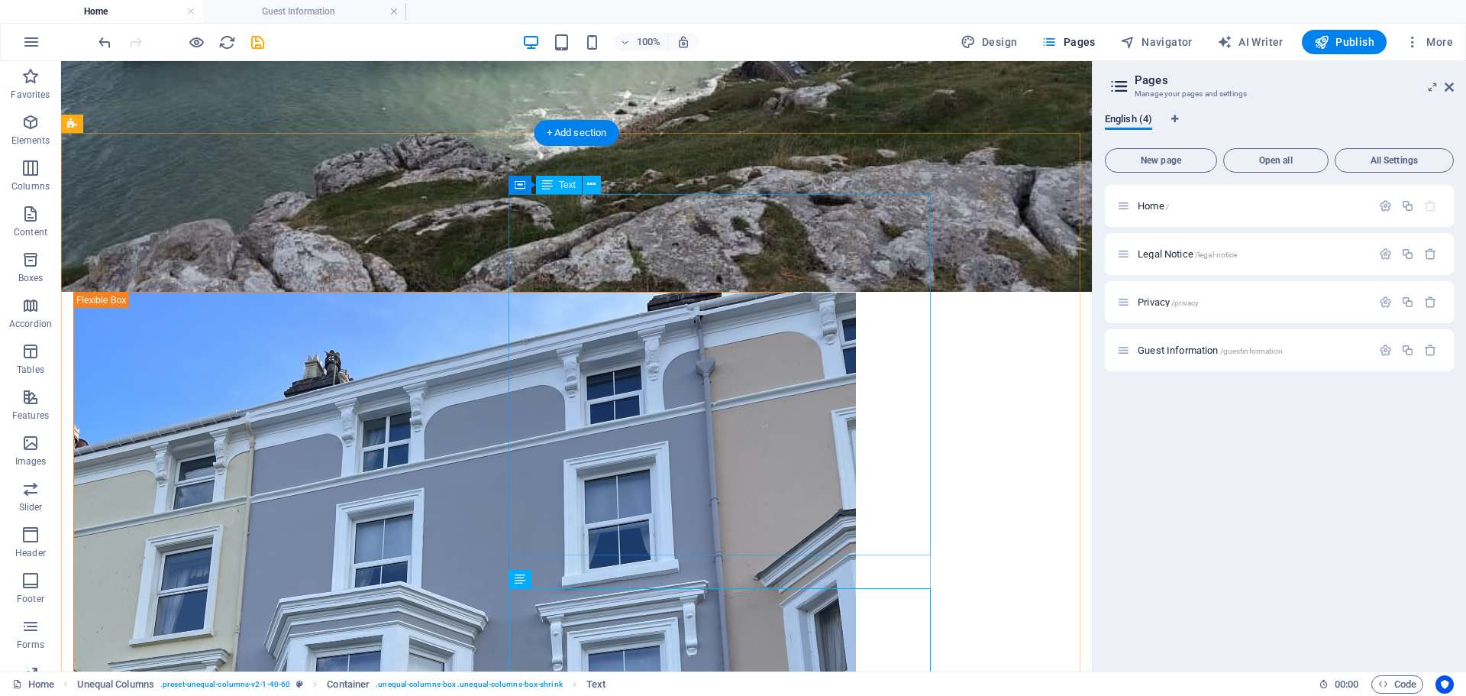
drag, startPoint x: 693, startPoint y: 279, endPoint x: 528, endPoint y: 279, distance: 164.2
drag, startPoint x: 670, startPoint y: 257, endPoint x: 662, endPoint y: 259, distance: 8.5
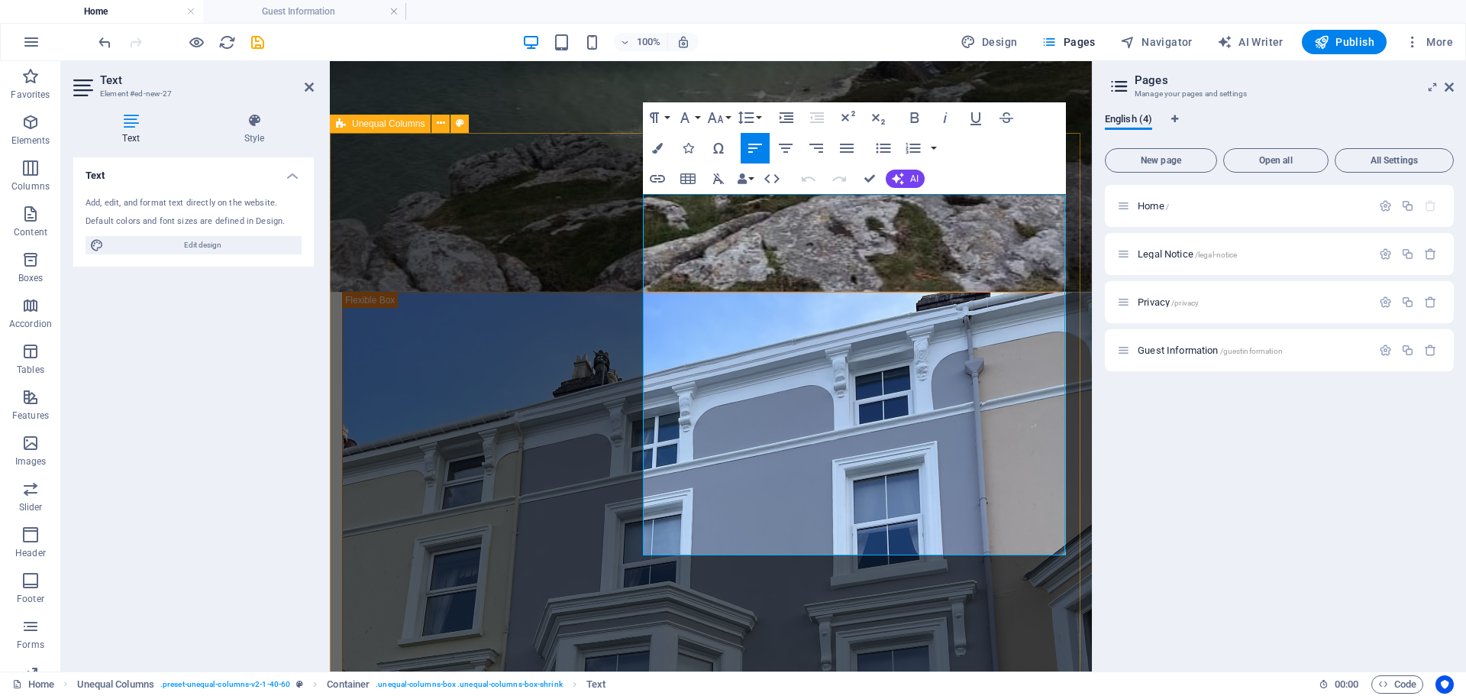
drag, startPoint x: 827, startPoint y: 279, endPoint x: 628, endPoint y: 274, distance: 198.6
click at [666, 115] on button "Paragraph Format" at bounding box center [657, 117] width 29 height 31
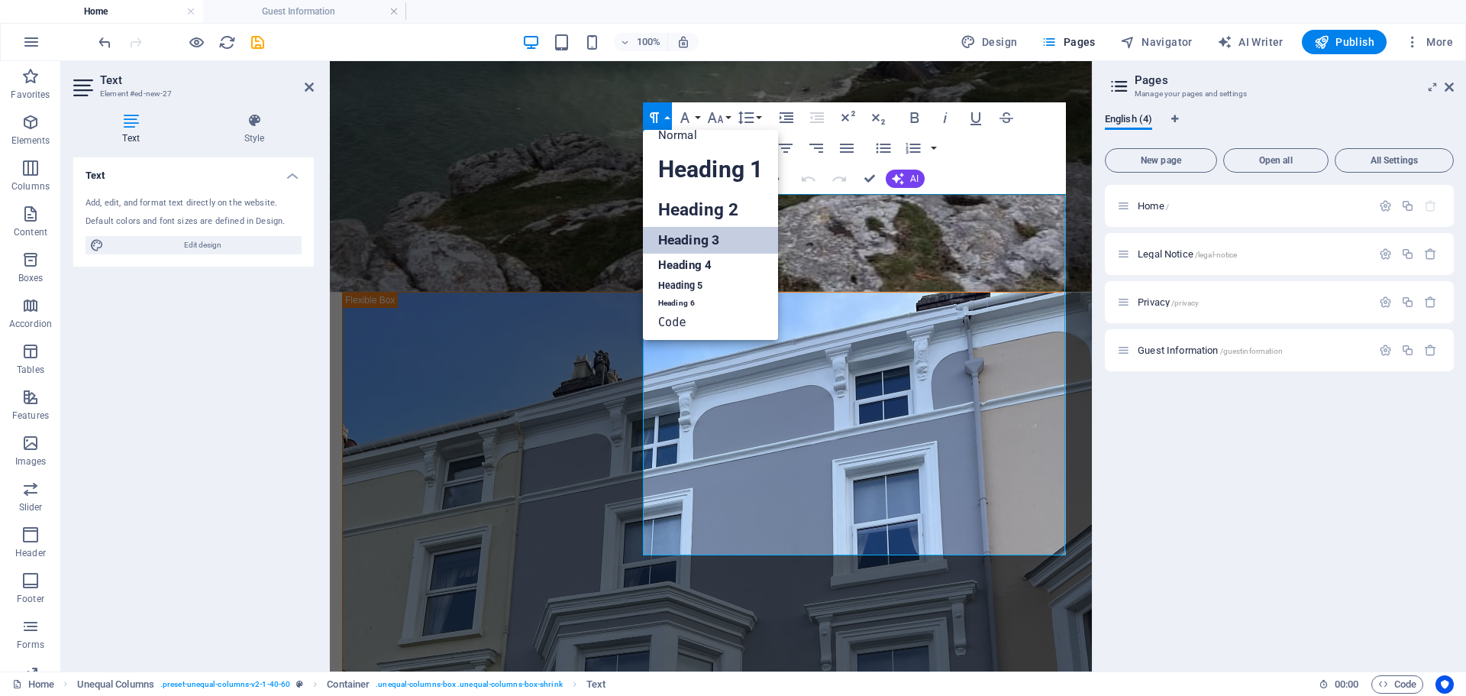
scroll to position [12, 0]
click at [677, 139] on link "Normal" at bounding box center [710, 135] width 135 height 23
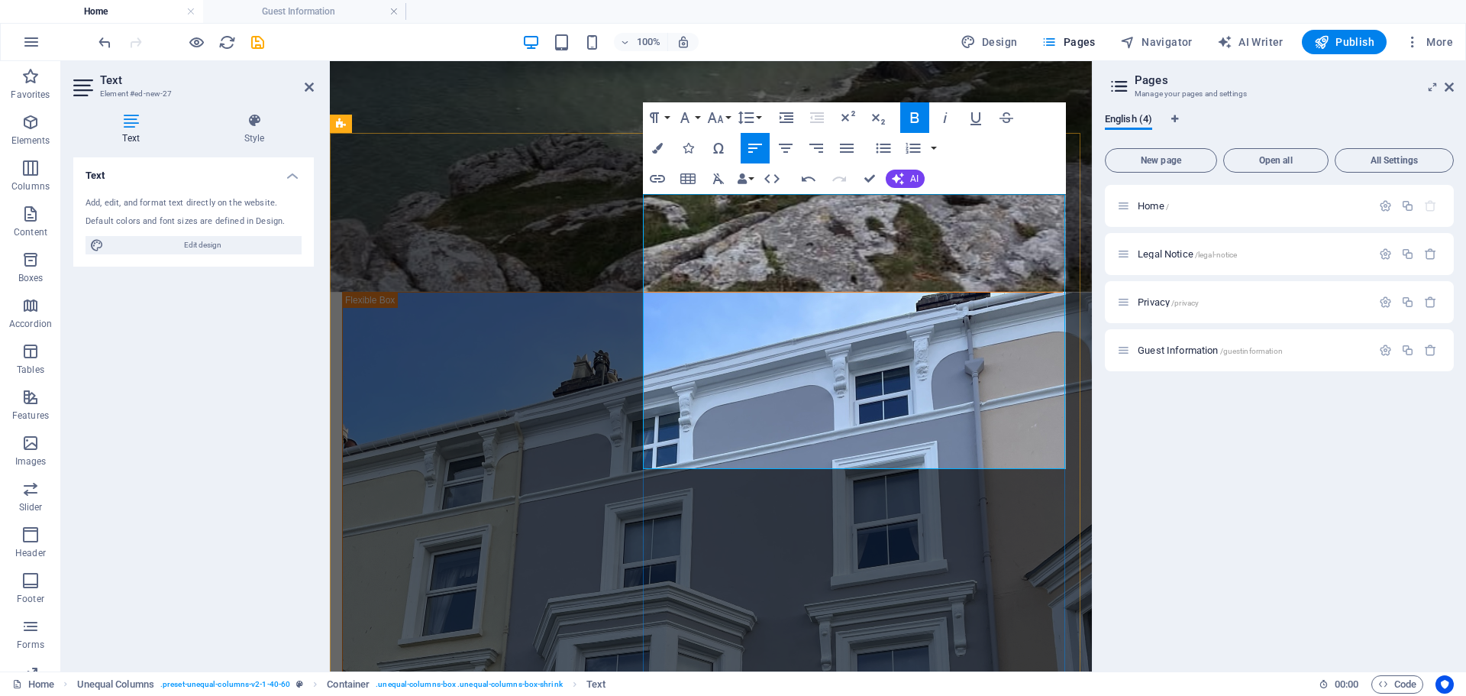
drag, startPoint x: 674, startPoint y: 404, endPoint x: 693, endPoint y: 291, distance: 114.7
click at [881, 147] on icon "button" at bounding box center [883, 148] width 18 height 18
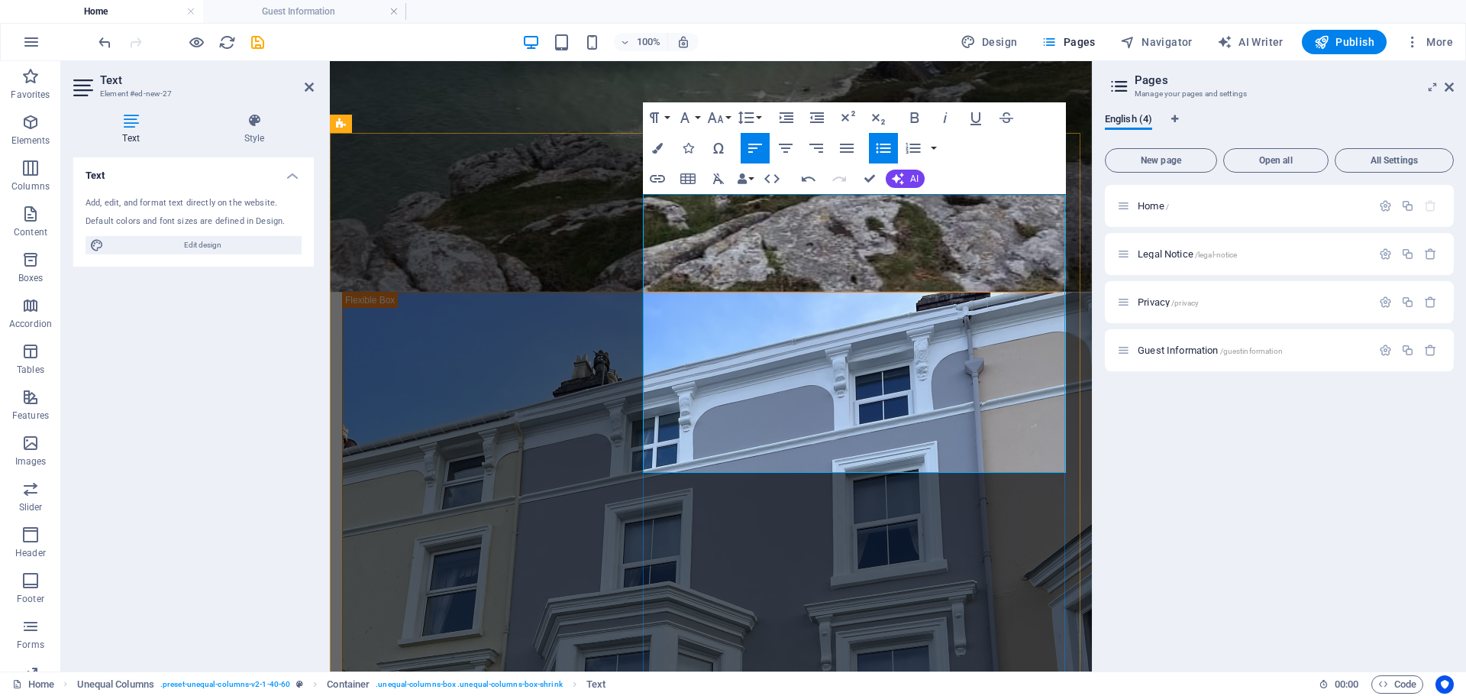
drag, startPoint x: 647, startPoint y: 423, endPoint x: 811, endPoint y: 466, distance: 169.7
click at [668, 119] on button "Paragraph Format" at bounding box center [657, 117] width 29 height 31
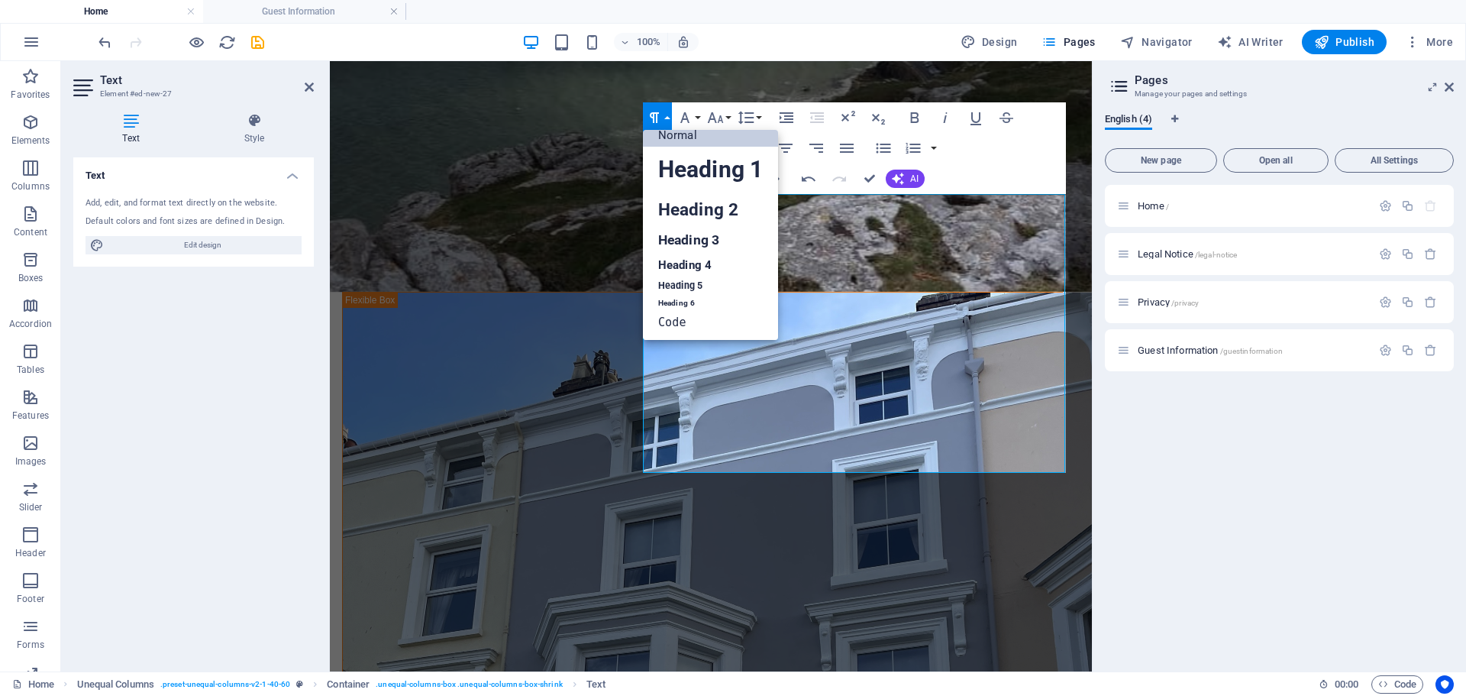
click at [678, 136] on link "Normal" at bounding box center [710, 135] width 135 height 23
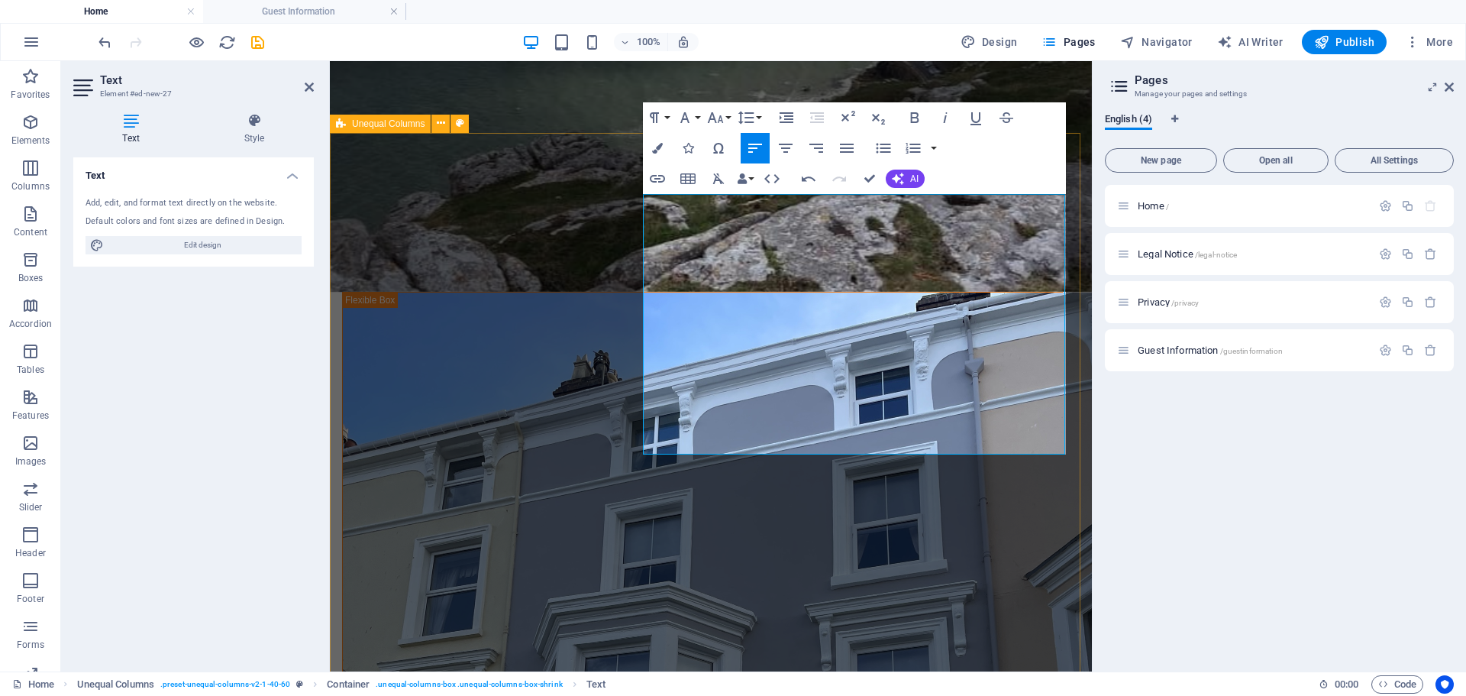
drag, startPoint x: 798, startPoint y: 257, endPoint x: 625, endPoint y: 195, distance: 184.0
click at [658, 111] on icon "button" at bounding box center [654, 117] width 18 height 18
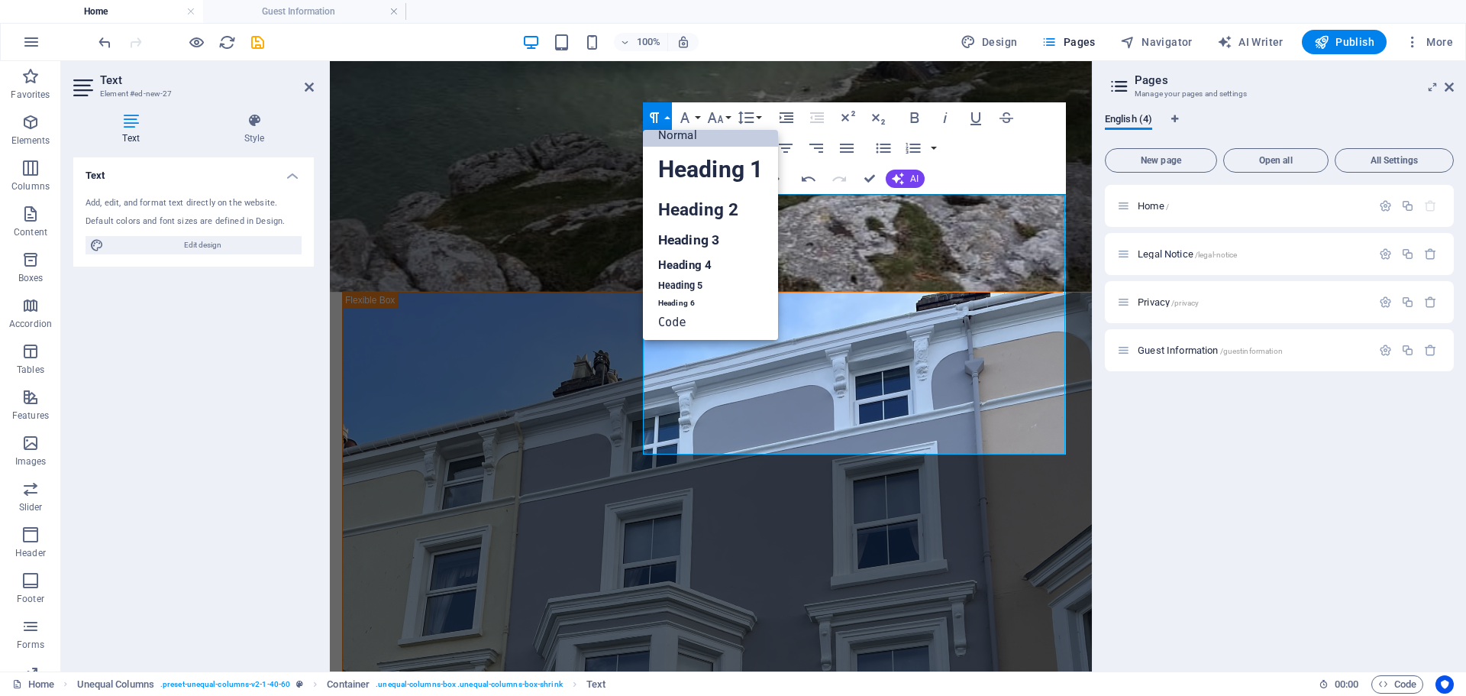
click at [681, 141] on link "Normal" at bounding box center [710, 135] width 135 height 23
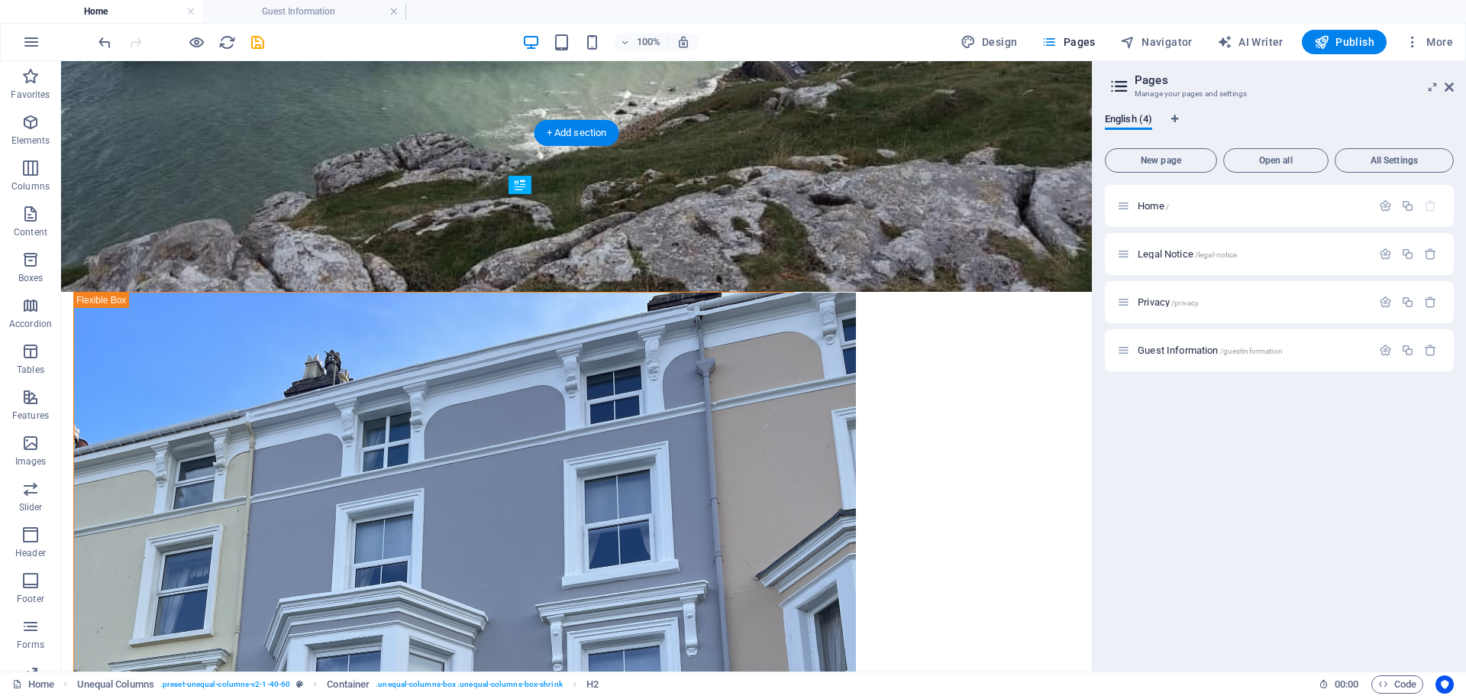
drag, startPoint x: 577, startPoint y: 509, endPoint x: 529, endPoint y: 227, distance: 285.7
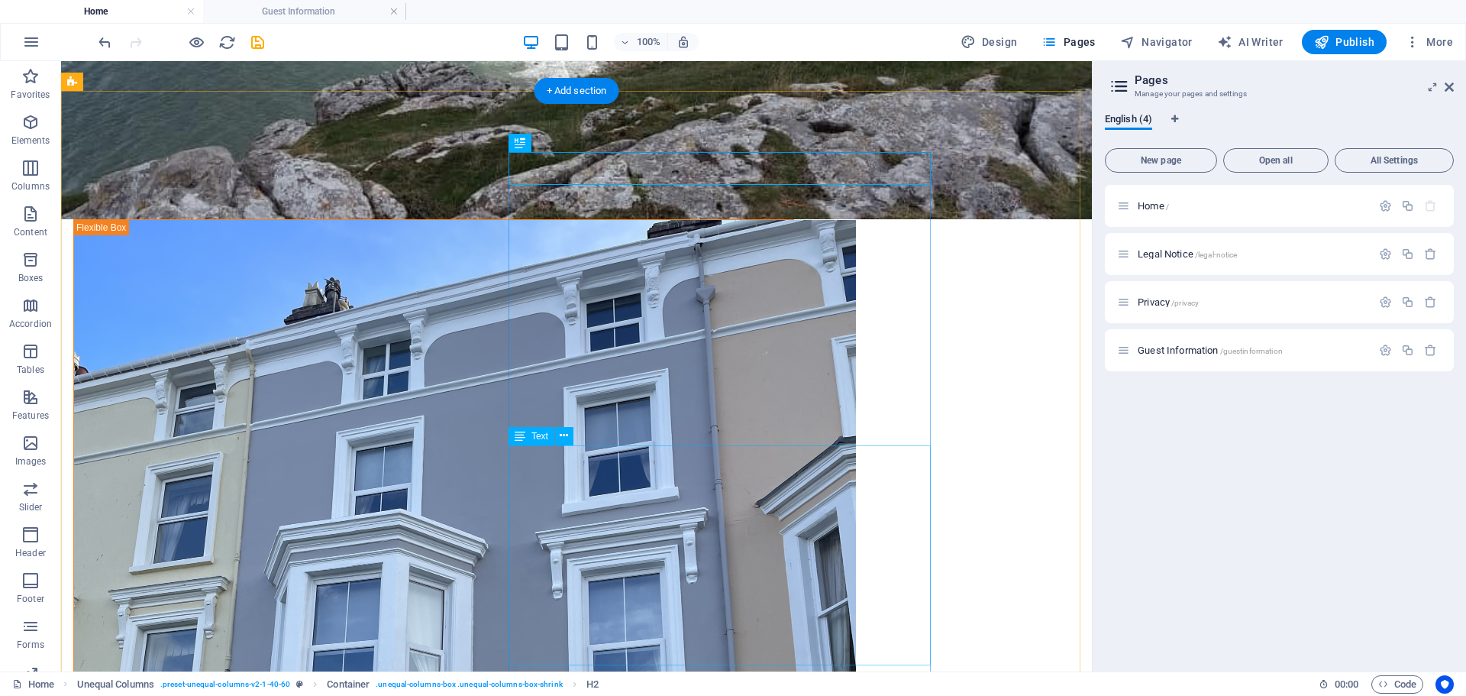
scroll to position [647, 0]
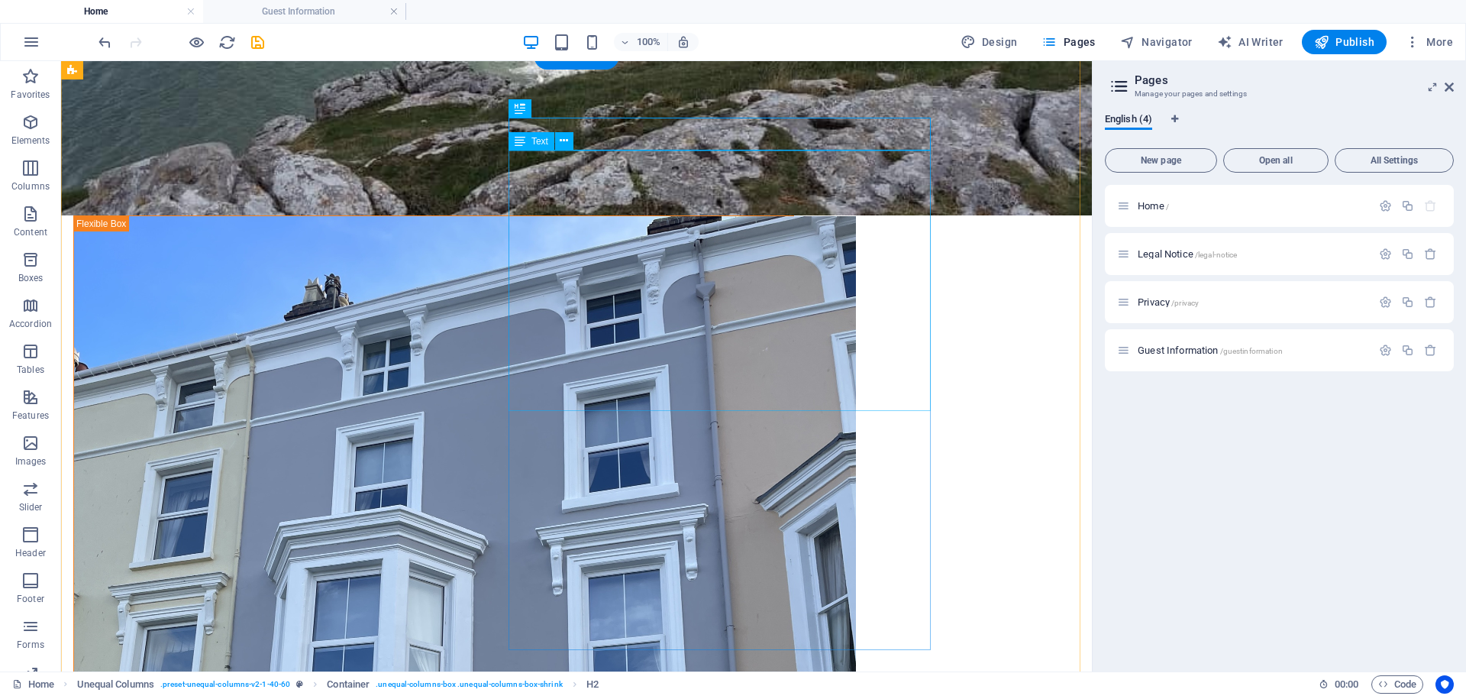
drag, startPoint x: 597, startPoint y: 367, endPoint x: 335, endPoint y: 368, distance: 261.9
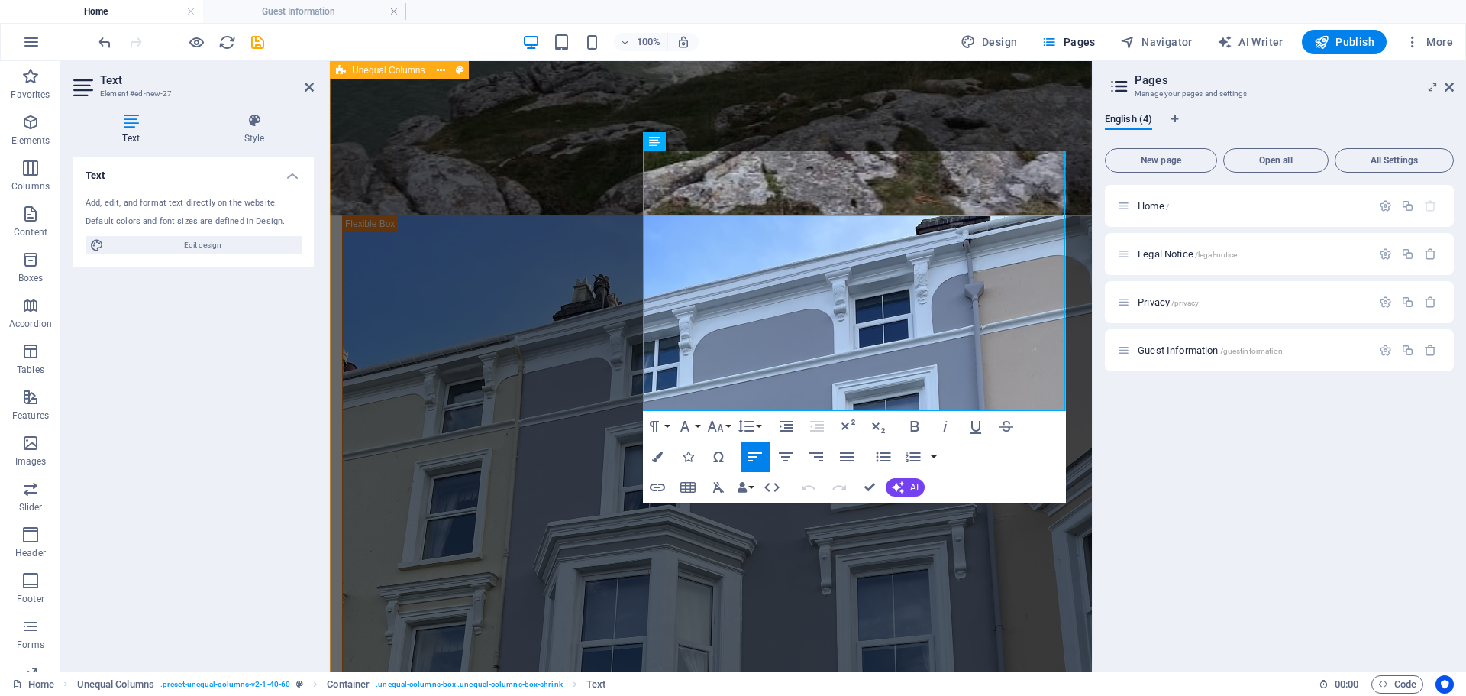
drag, startPoint x: 1032, startPoint y: 350, endPoint x: 635, endPoint y: 338, distance: 396.5
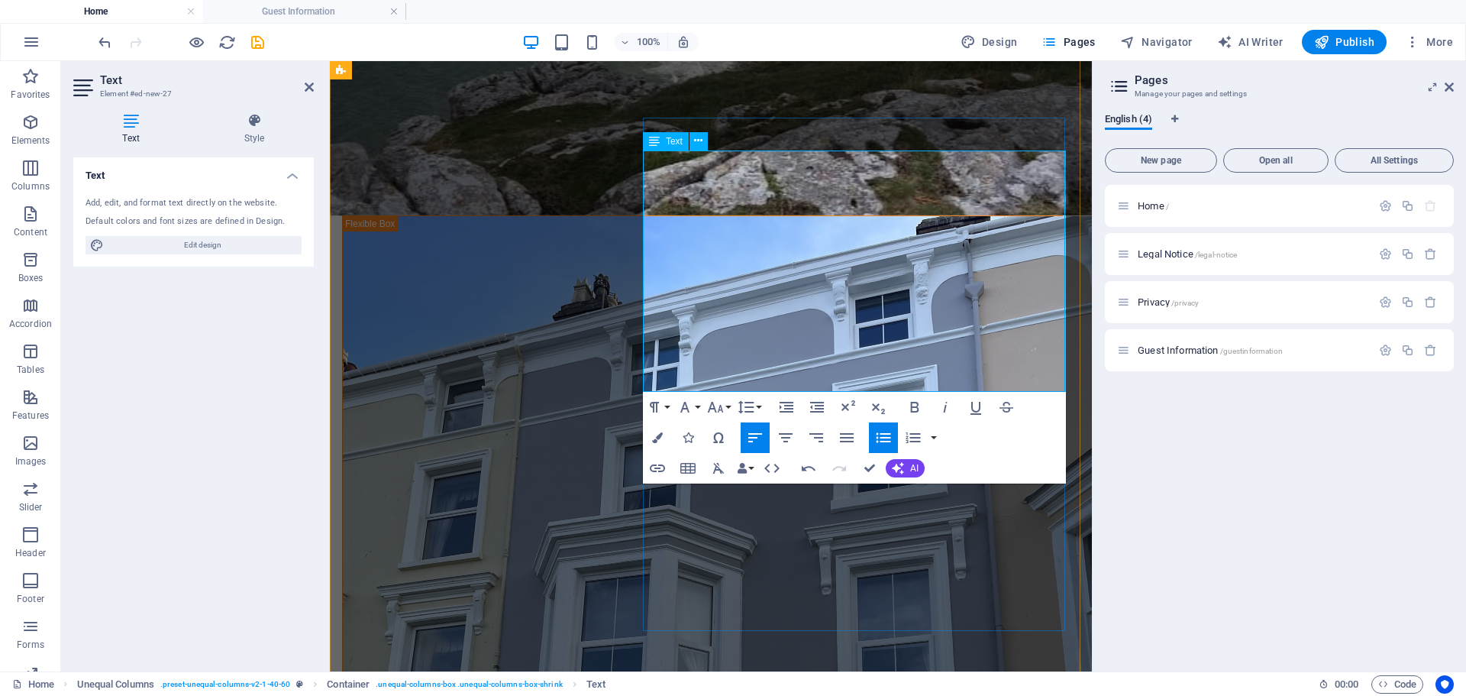
drag, startPoint x: 648, startPoint y: 346, endPoint x: 687, endPoint y: 353, distance: 38.8
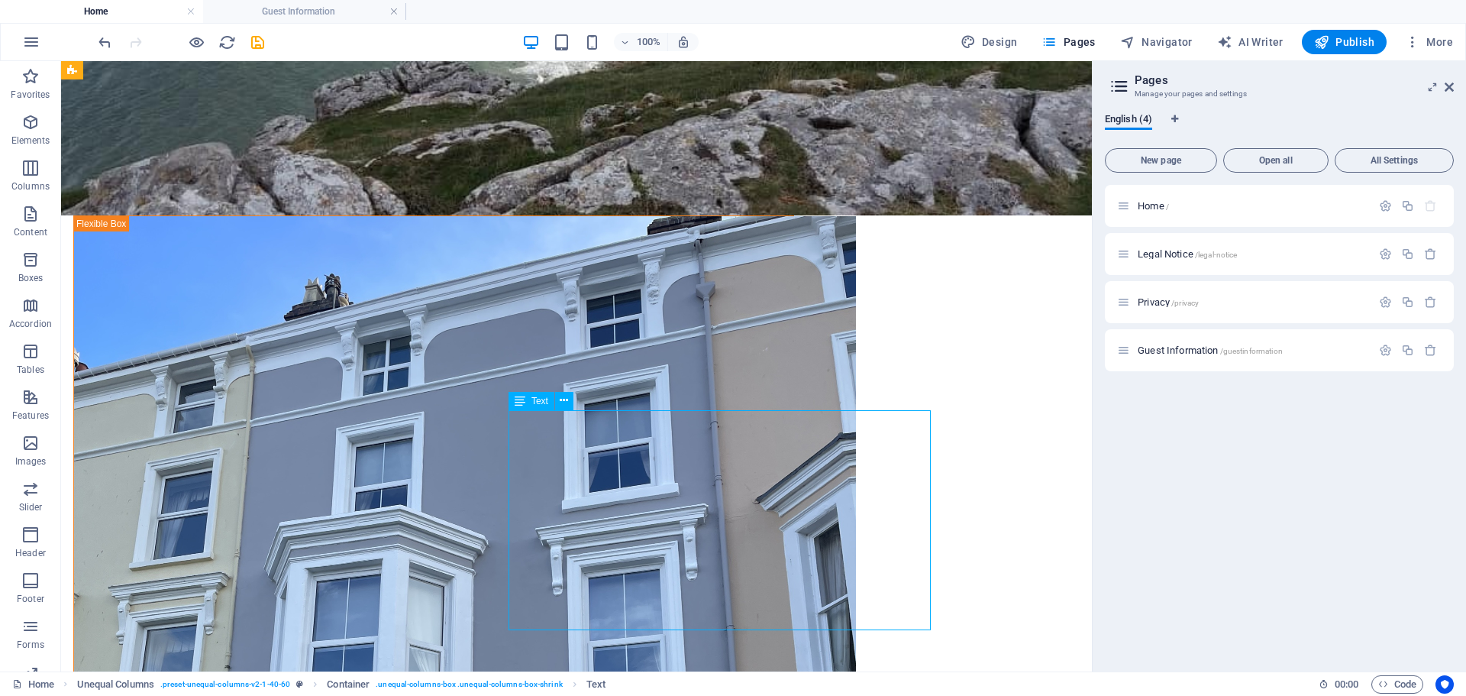
drag, startPoint x: 502, startPoint y: 545, endPoint x: 784, endPoint y: 549, distance: 281.8
drag, startPoint x: 698, startPoint y: 548, endPoint x: 603, endPoint y: 510, distance: 102.8
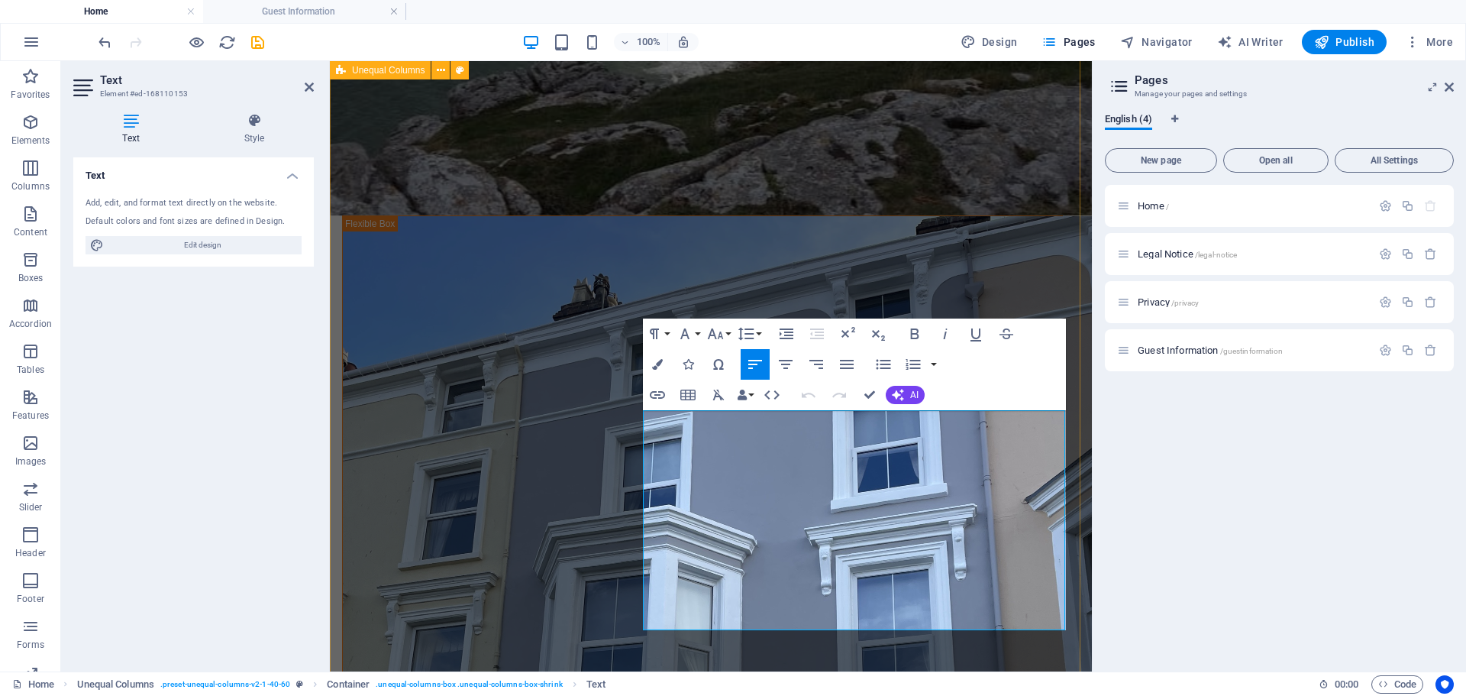
drag, startPoint x: 773, startPoint y: 530, endPoint x: 641, endPoint y: 492, distance: 136.8
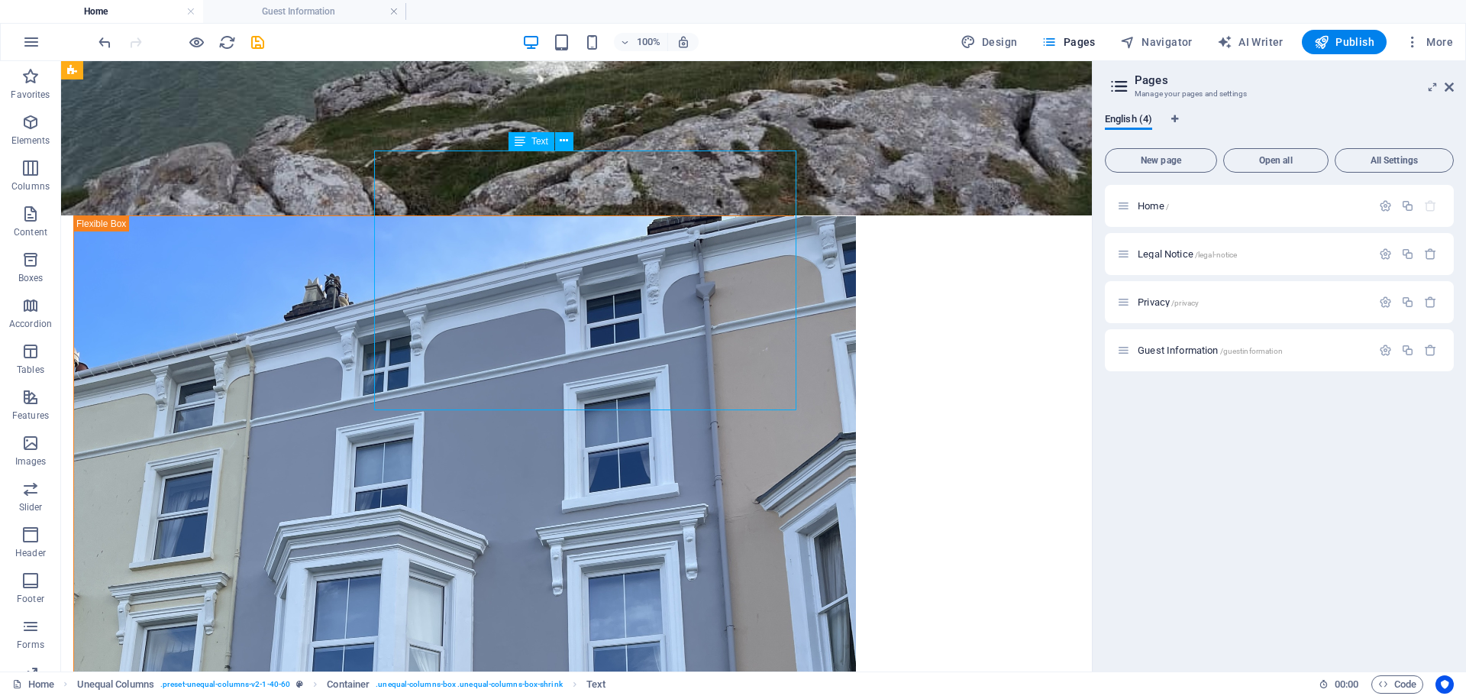
drag, startPoint x: 541, startPoint y: 341, endPoint x: 261, endPoint y: 346, distance: 280.3
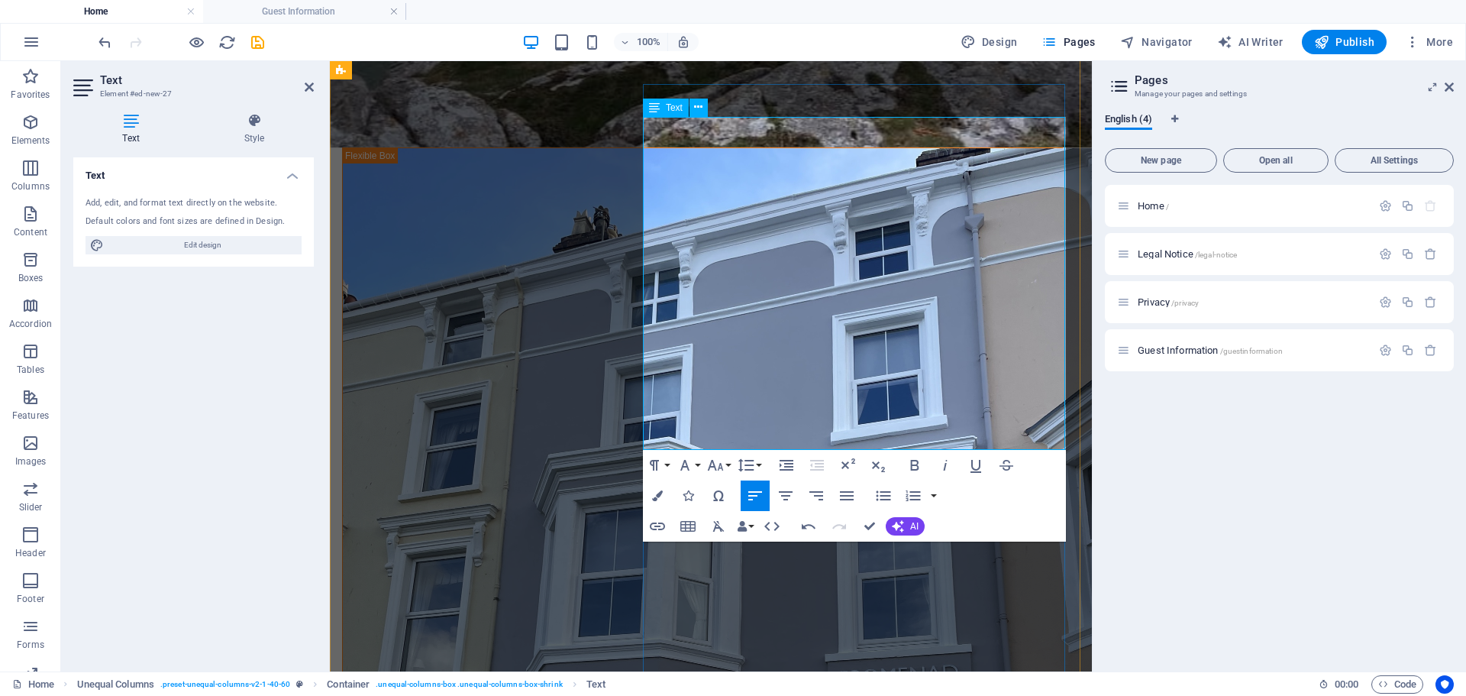
scroll to position [723, 0]
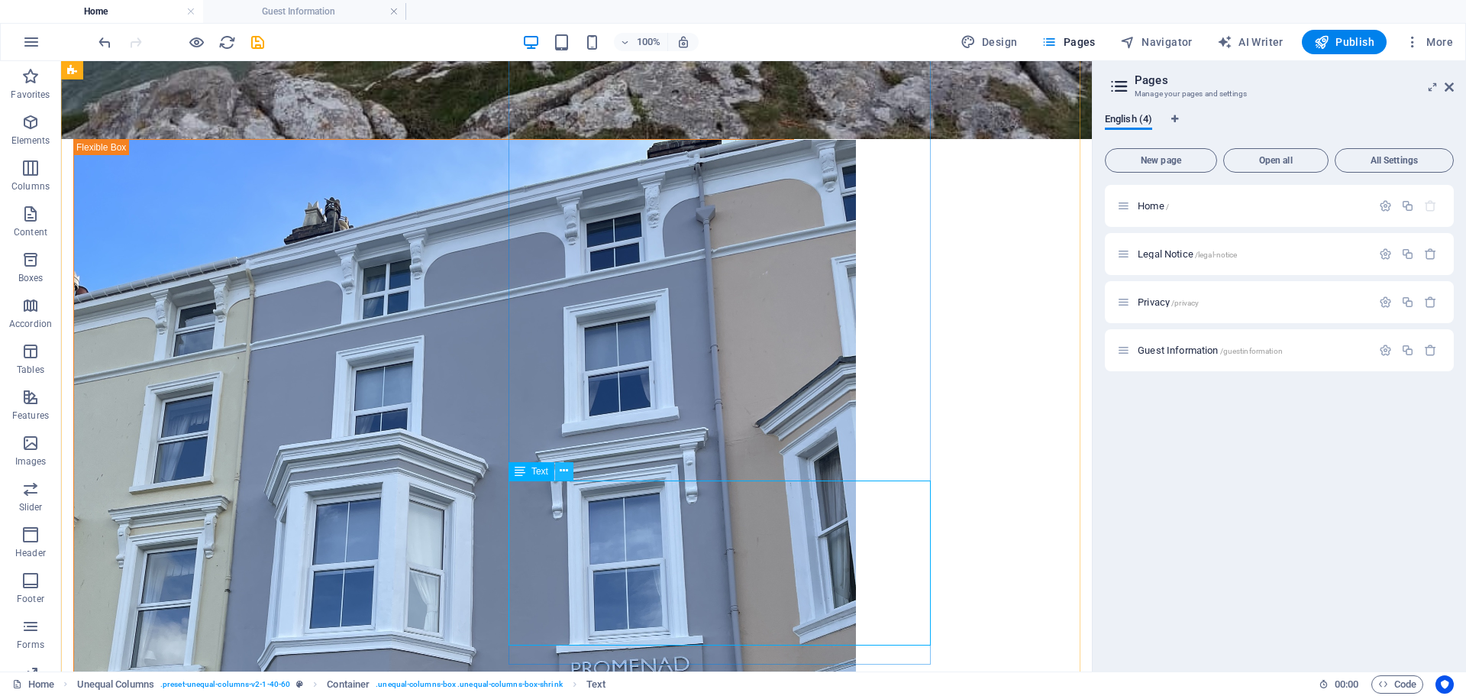
click at [567, 471] on icon at bounding box center [564, 471] width 8 height 16
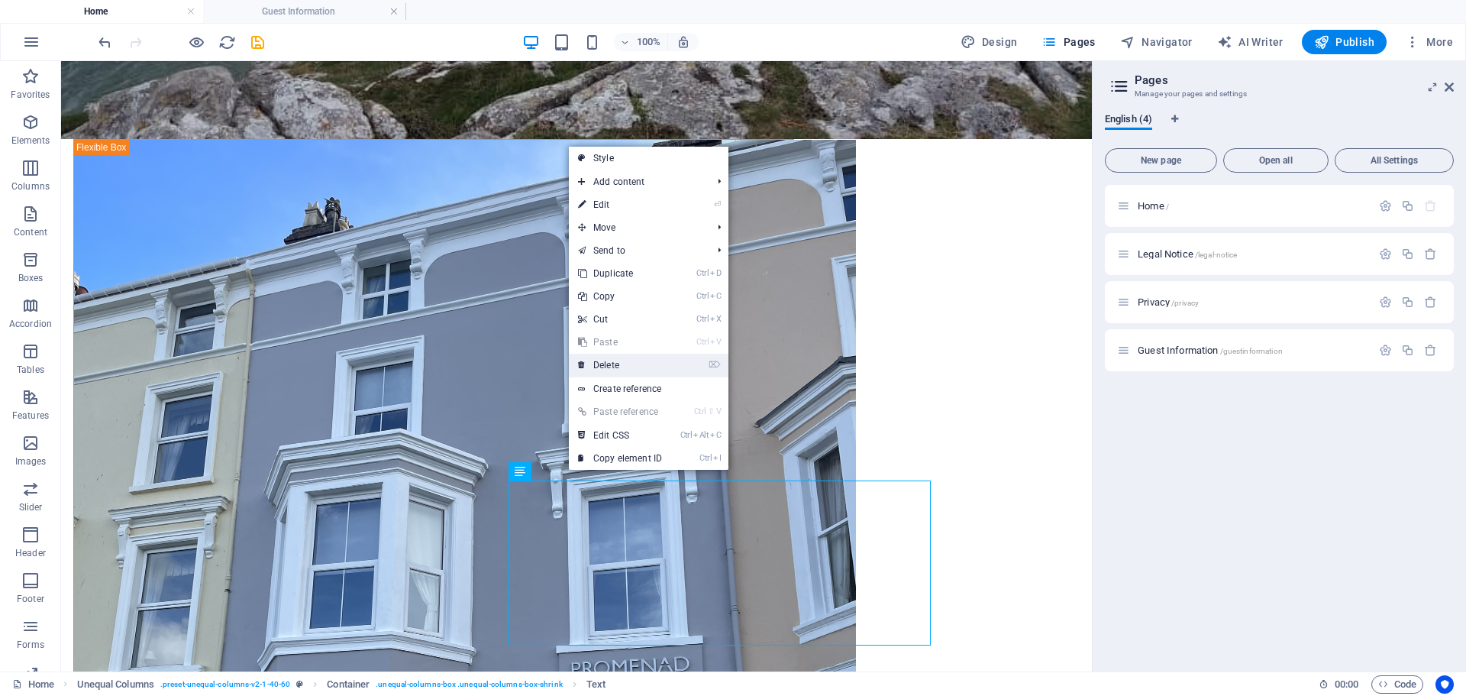
click at [608, 369] on link "⌦ Delete" at bounding box center [620, 365] width 102 height 23
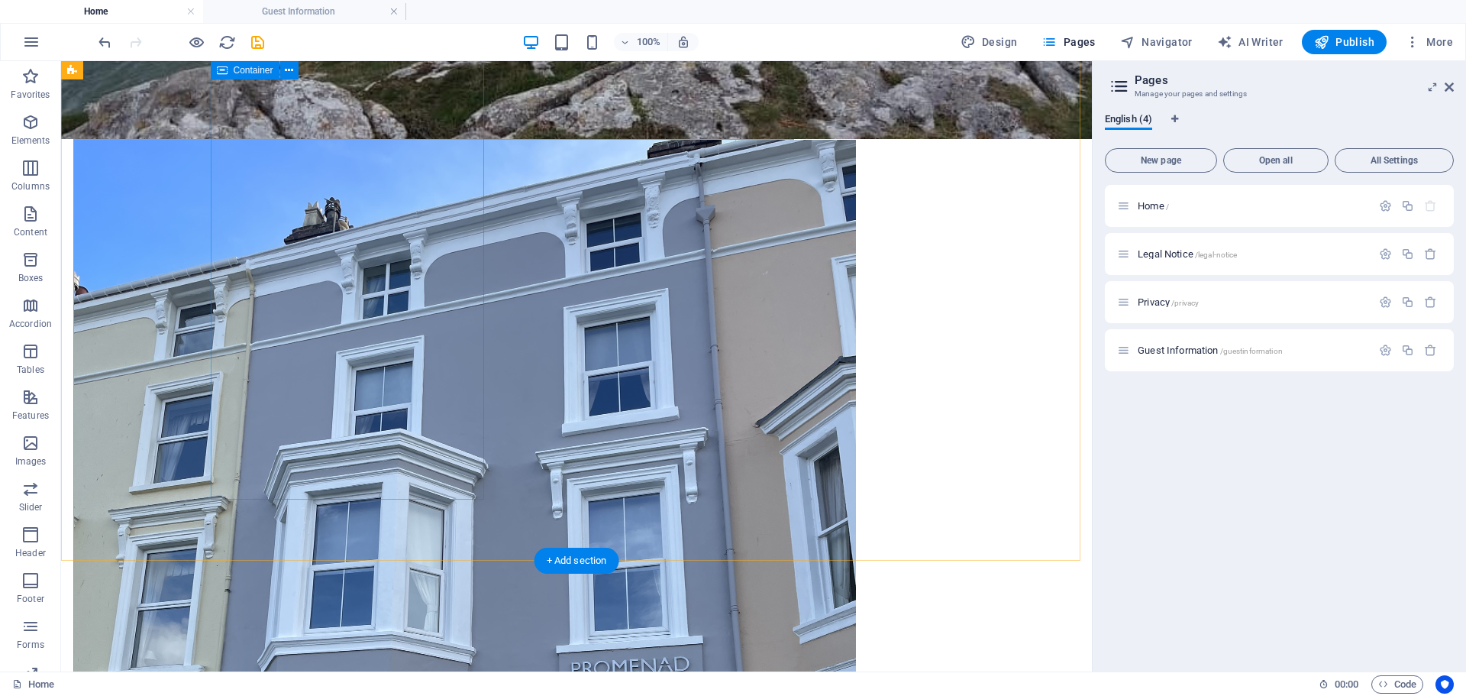
click at [386, 442] on div at bounding box center [433, 661] width 721 height 1045
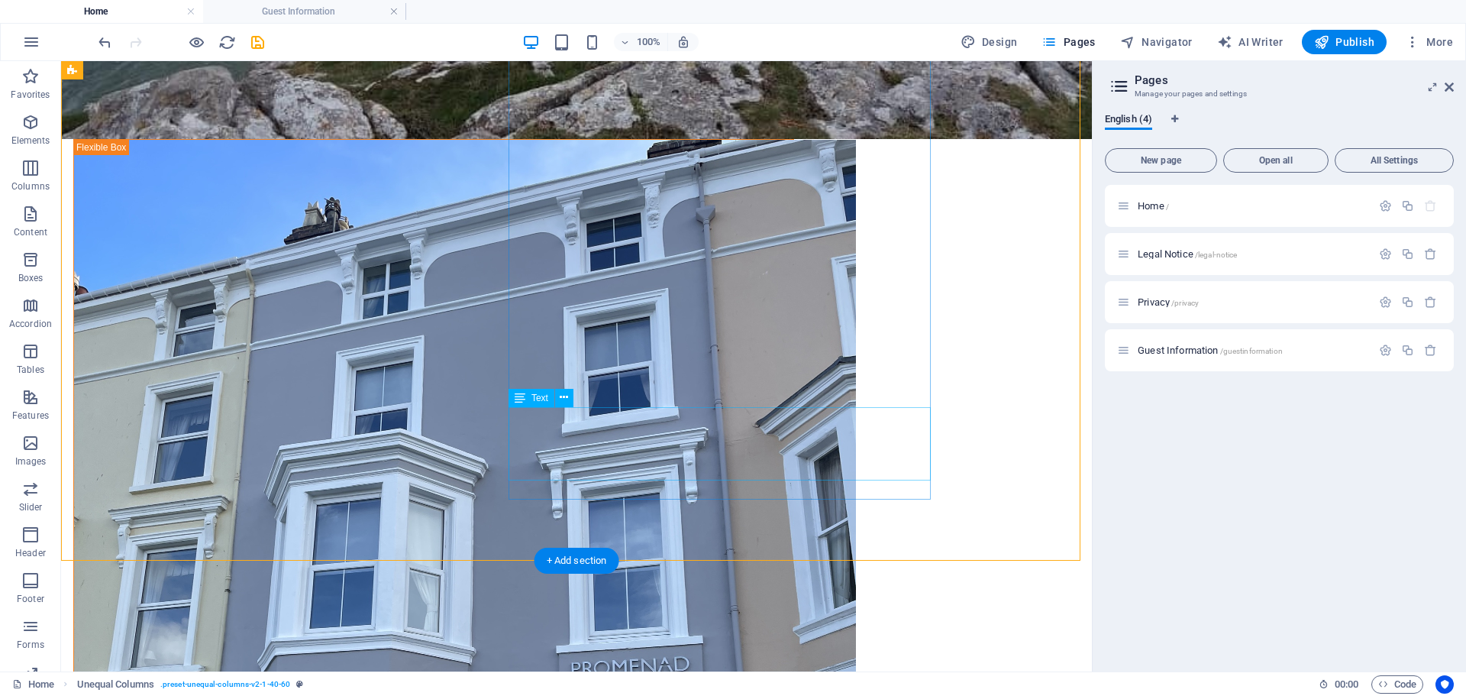
click at [564, 399] on icon at bounding box center [564, 397] width 8 height 16
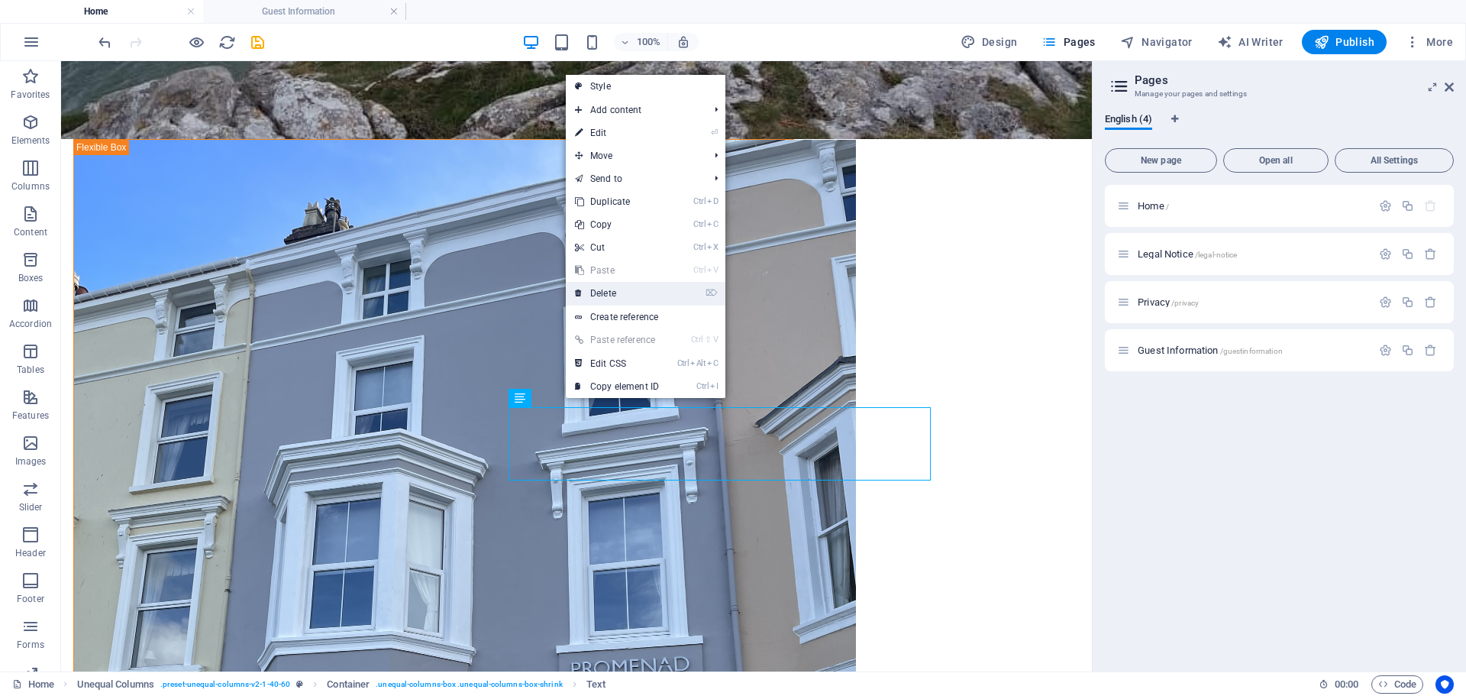
drag, startPoint x: 596, startPoint y: 291, endPoint x: 573, endPoint y: 237, distance: 59.2
click at [596, 291] on link "⌦ Delete" at bounding box center [617, 293] width 102 height 23
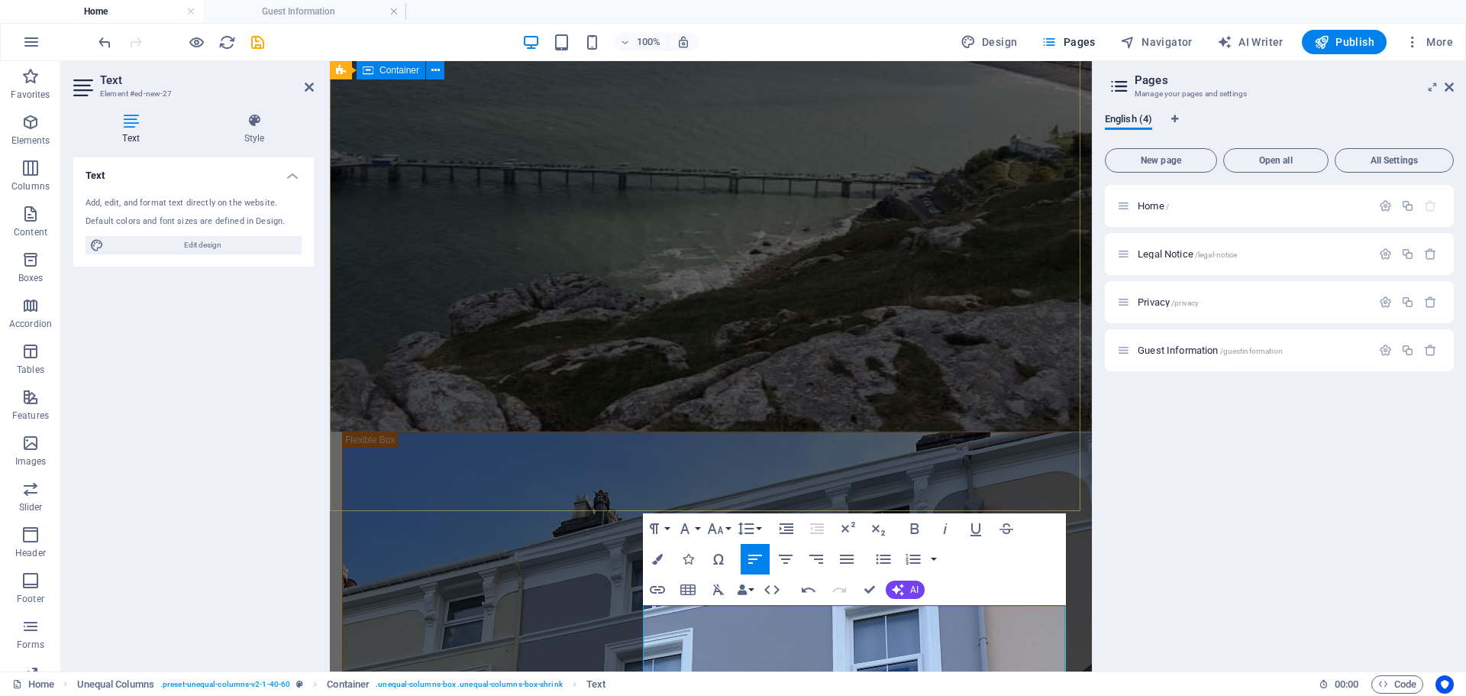
scroll to position [496, 0]
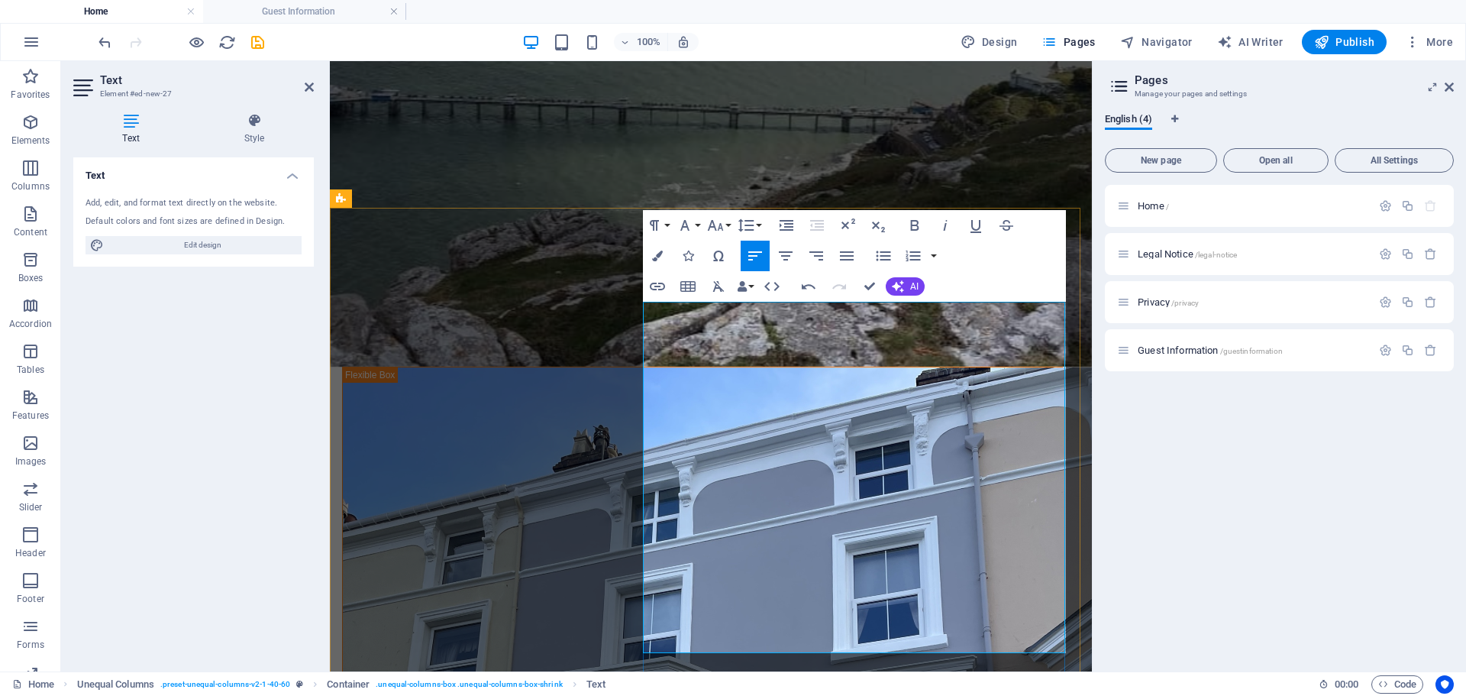
drag, startPoint x: 746, startPoint y: 401, endPoint x: 644, endPoint y: 400, distance: 102.3
click at [1202, 500] on div "Home / Legal Notice /legal-notice Privacy /privacy Guest Information /guestinfo…" at bounding box center [1279, 422] width 349 height 474
click at [257, 46] on icon "save" at bounding box center [258, 43] width 18 height 18
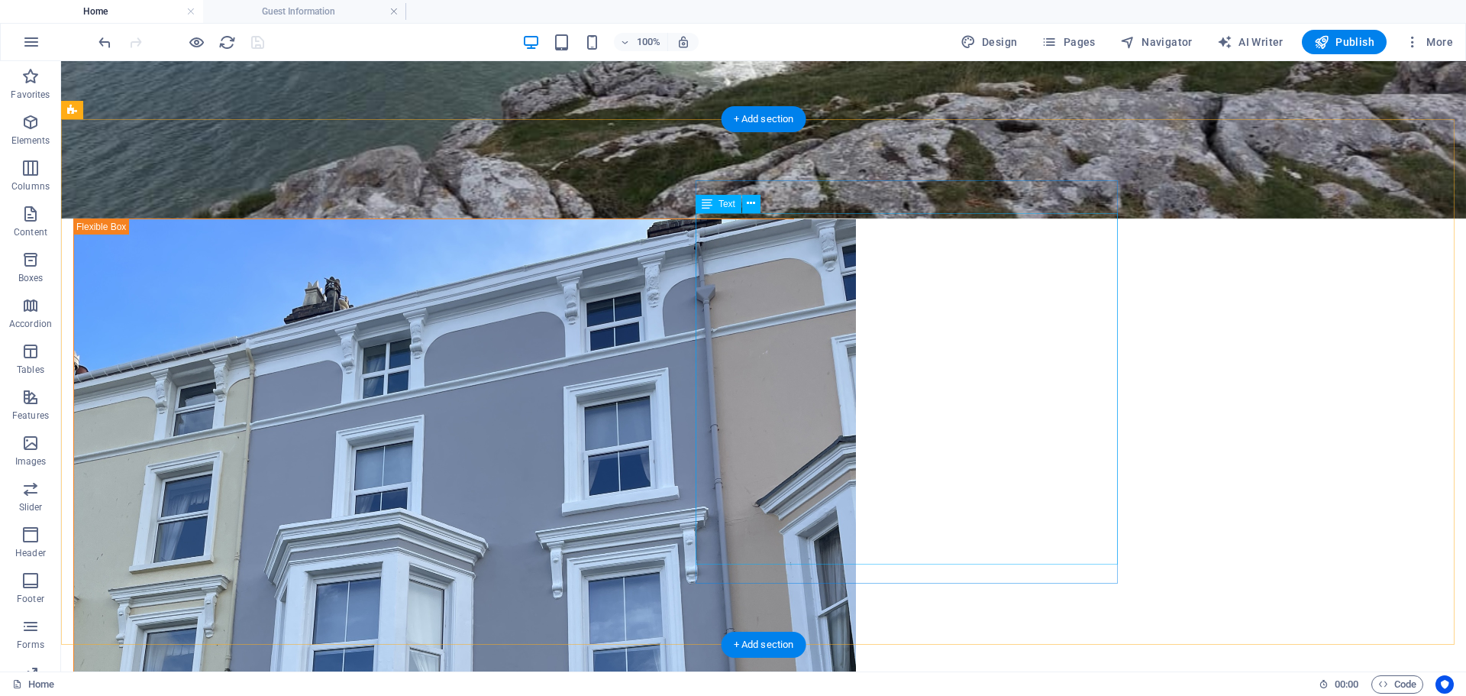
scroll to position [648, 0]
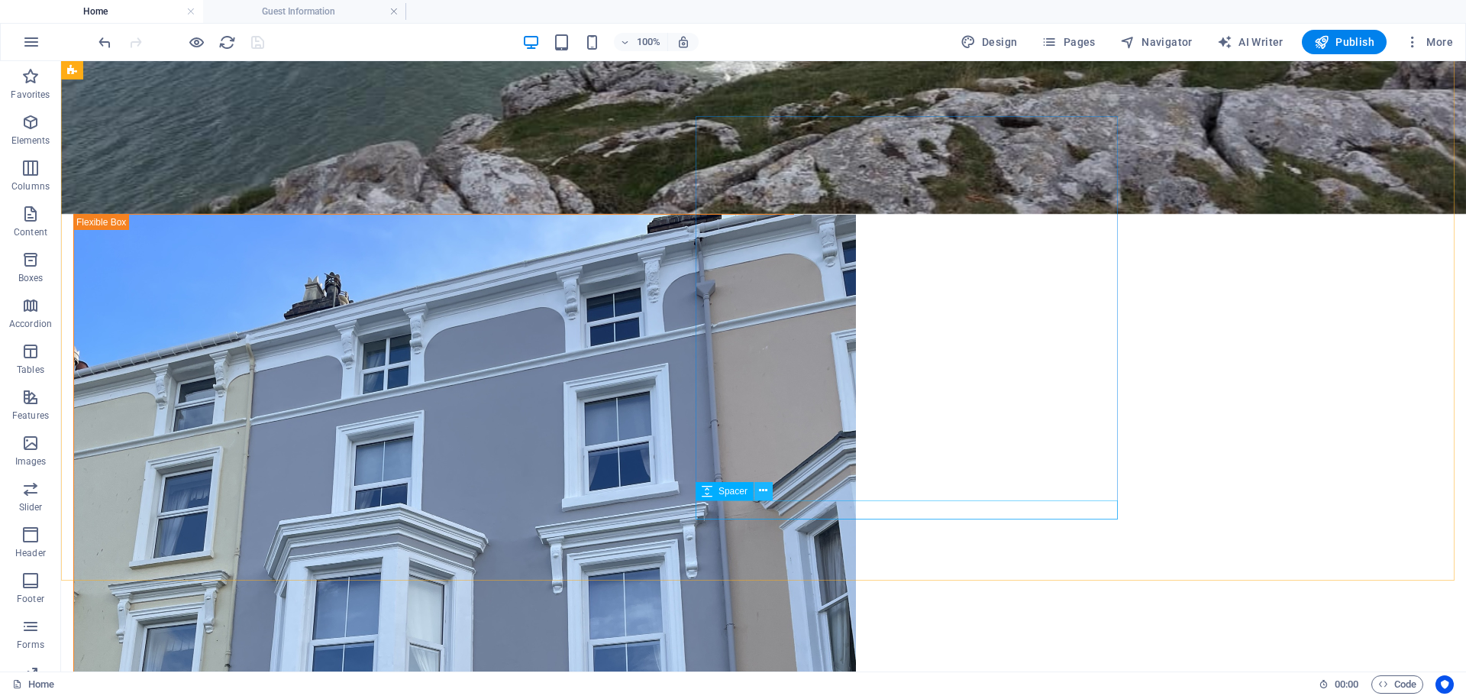
click at [764, 490] on icon at bounding box center [763, 491] width 8 height 16
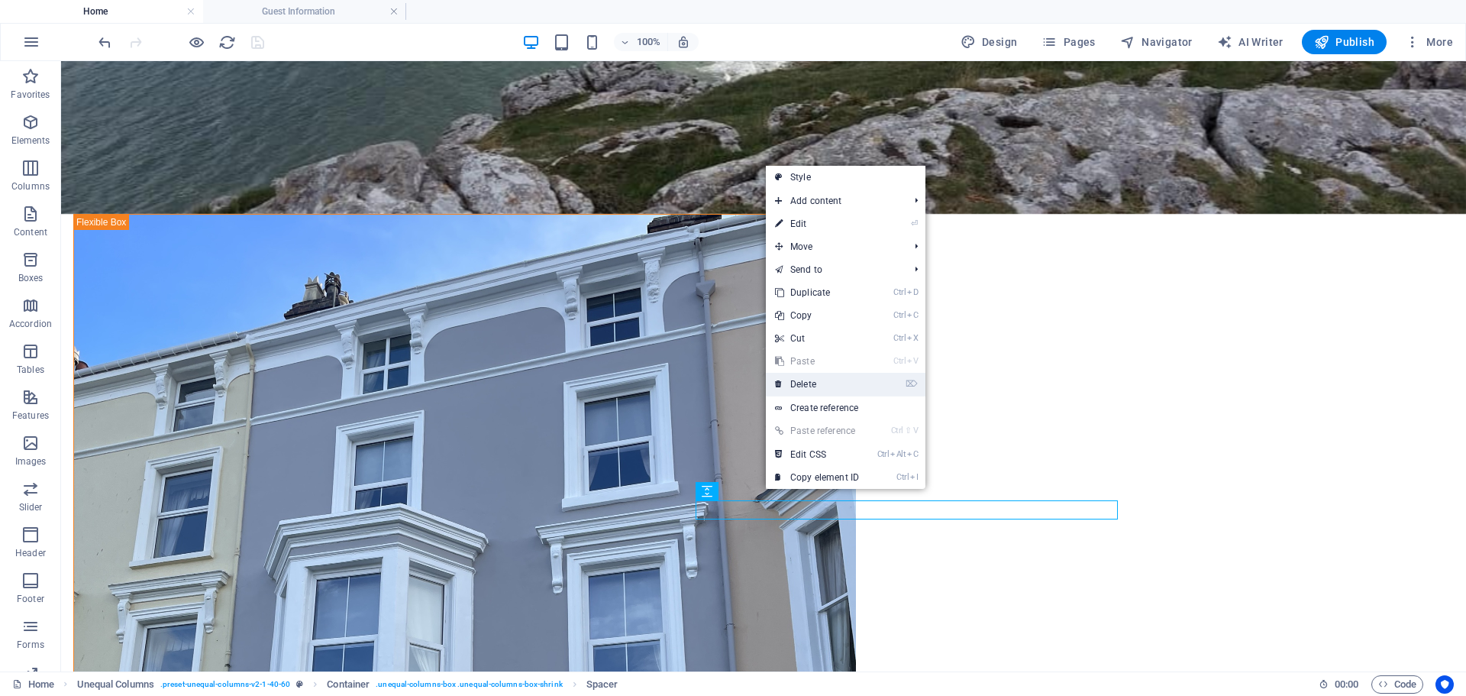
click at [804, 381] on link "⌦ Delete" at bounding box center [817, 384] width 102 height 23
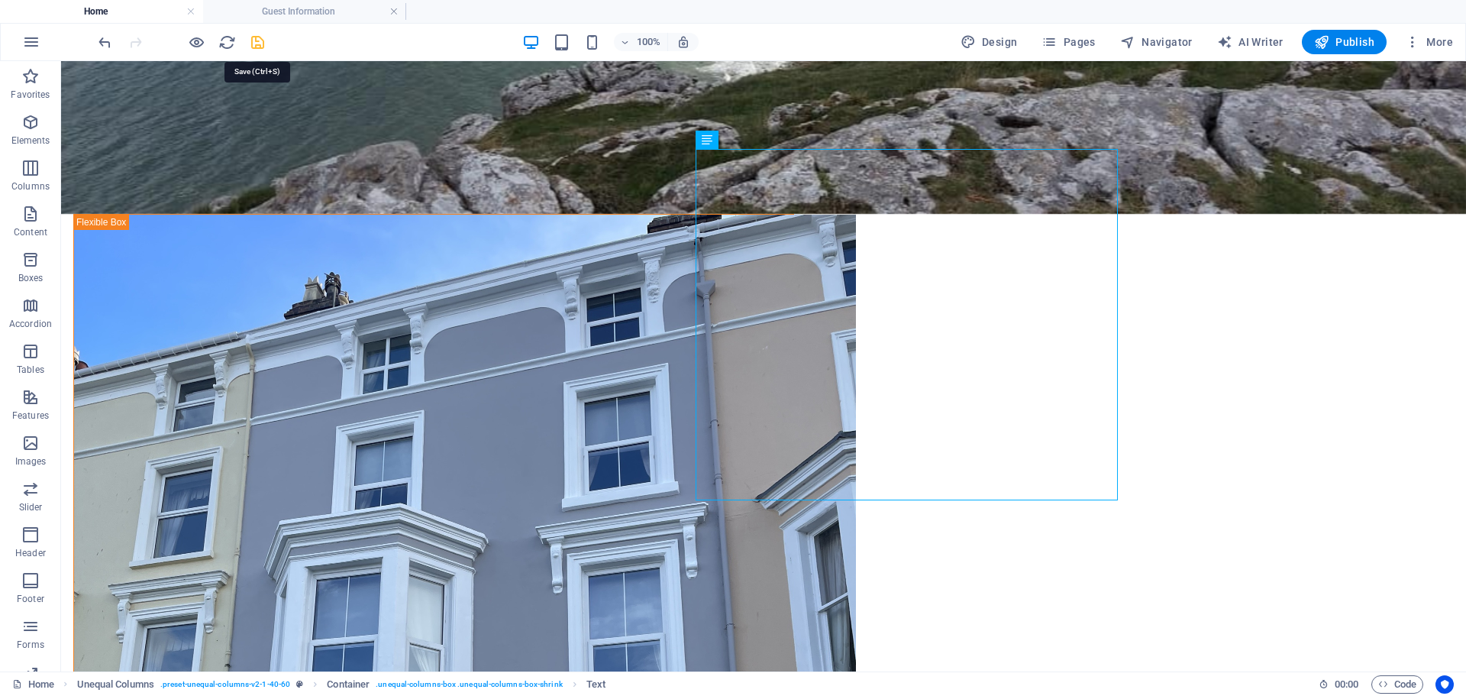
click at [263, 34] on icon "save" at bounding box center [258, 43] width 18 height 18
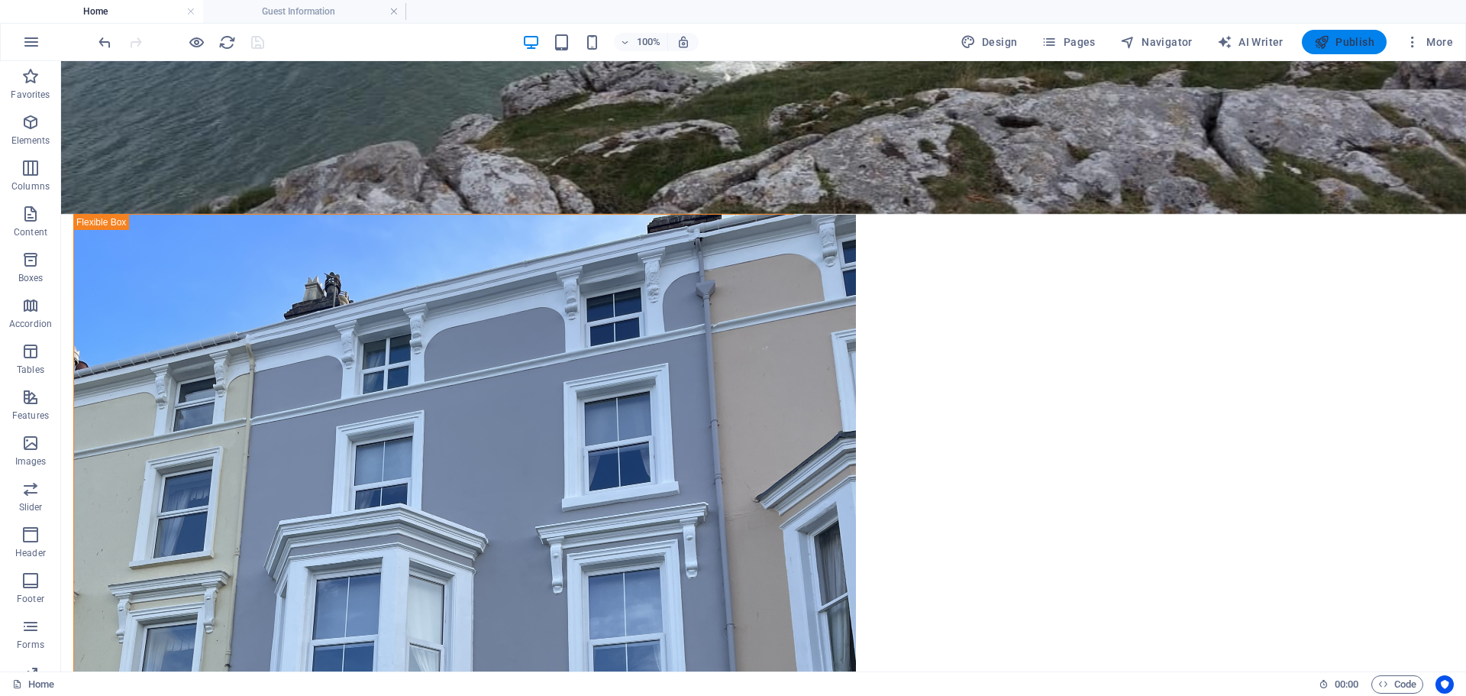
click at [1346, 45] on span "Publish" at bounding box center [1344, 41] width 60 height 15
